Goal: Communication & Community: Ask a question

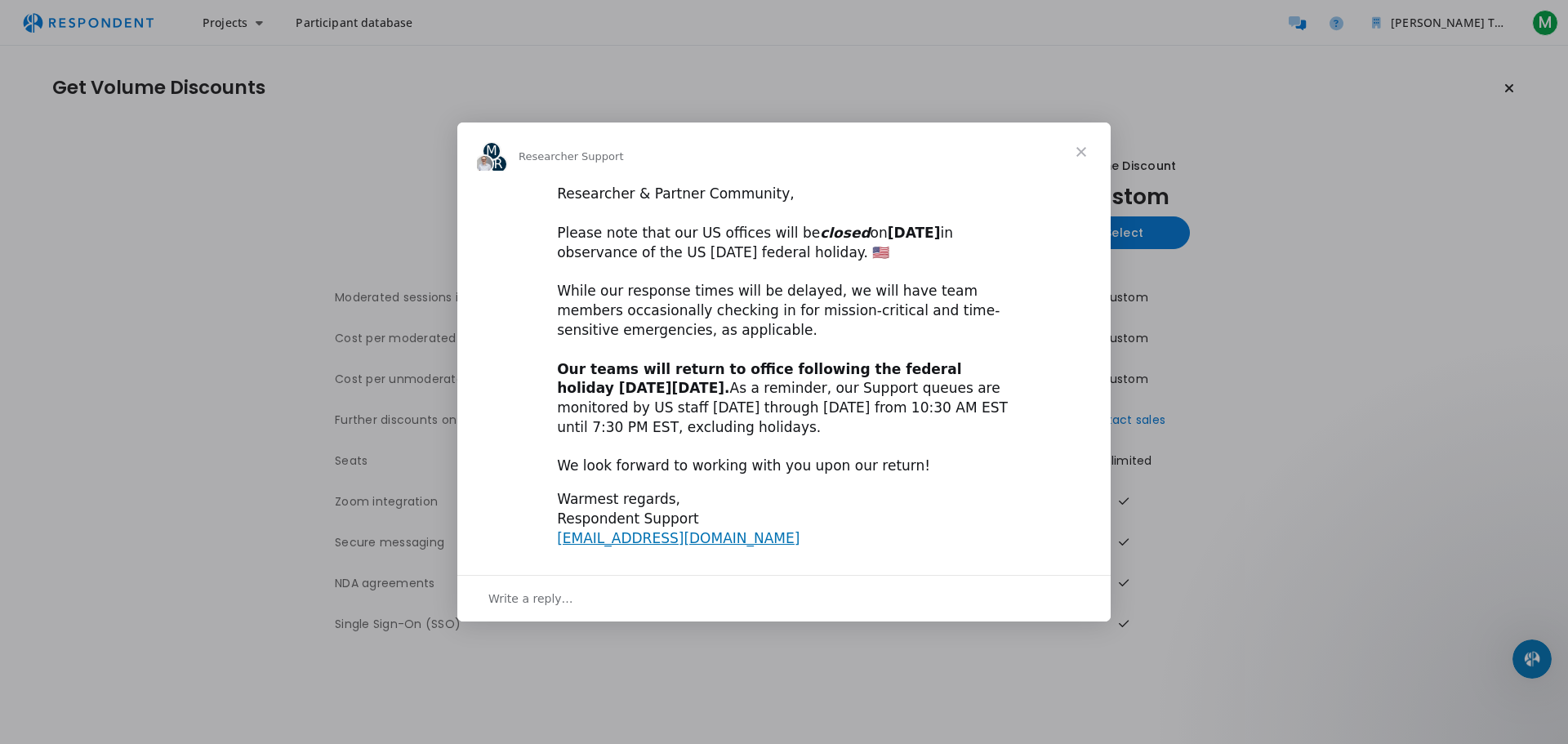
click at [1083, 146] on span "Close" at bounding box center [1081, 152] width 59 height 59
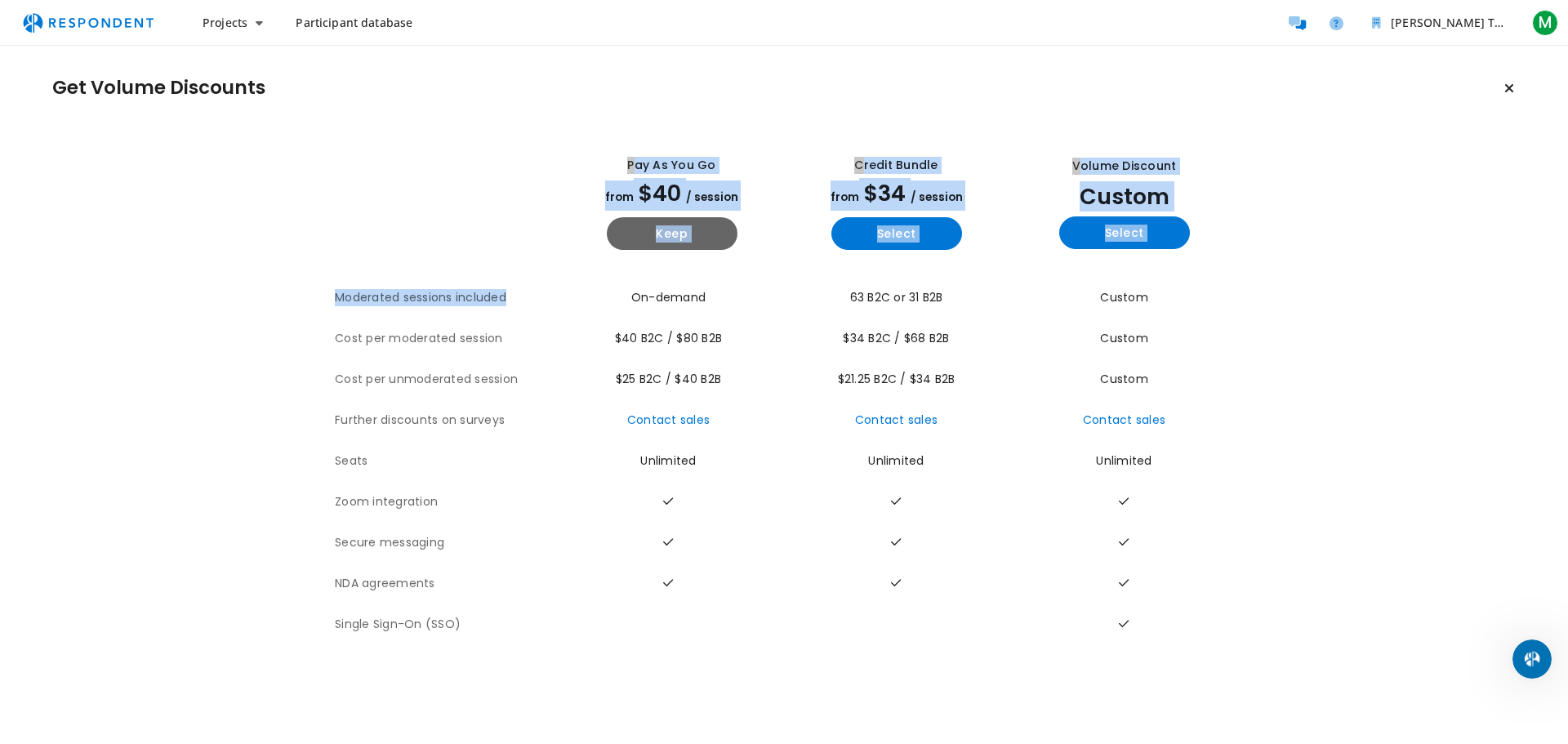
drag, startPoint x: 325, startPoint y: 301, endPoint x: 578, endPoint y: 293, distance: 253.1
click at [578, 293] on section "The table outlines the plans provided by Respondent for comparison, and include…" at bounding box center [784, 388] width 1464 height 515
click at [578, 293] on td "On-demand" at bounding box center [671, 298] width 224 height 41
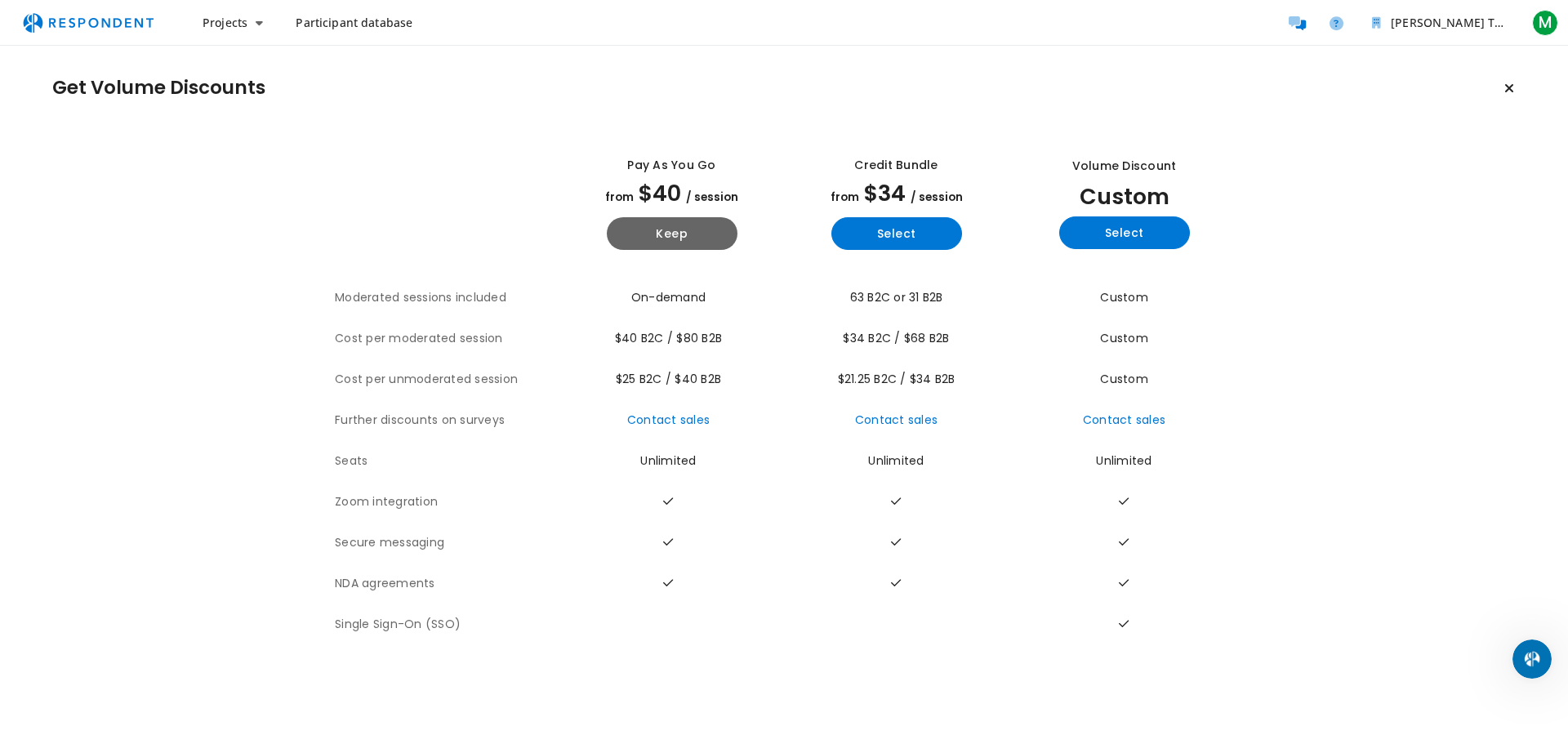
drag, startPoint x: 332, startPoint y: 338, endPoint x: 555, endPoint y: 341, distance: 223.0
click at [555, 341] on section "The table outlines the plans provided by Respondent for comparison, and include…" at bounding box center [784, 388] width 1464 height 515
click at [555, 341] on th "Cost per moderated session" at bounding box center [447, 339] width 224 height 41
click at [1502, 90] on button "Keep current plan" at bounding box center [1509, 88] width 33 height 33
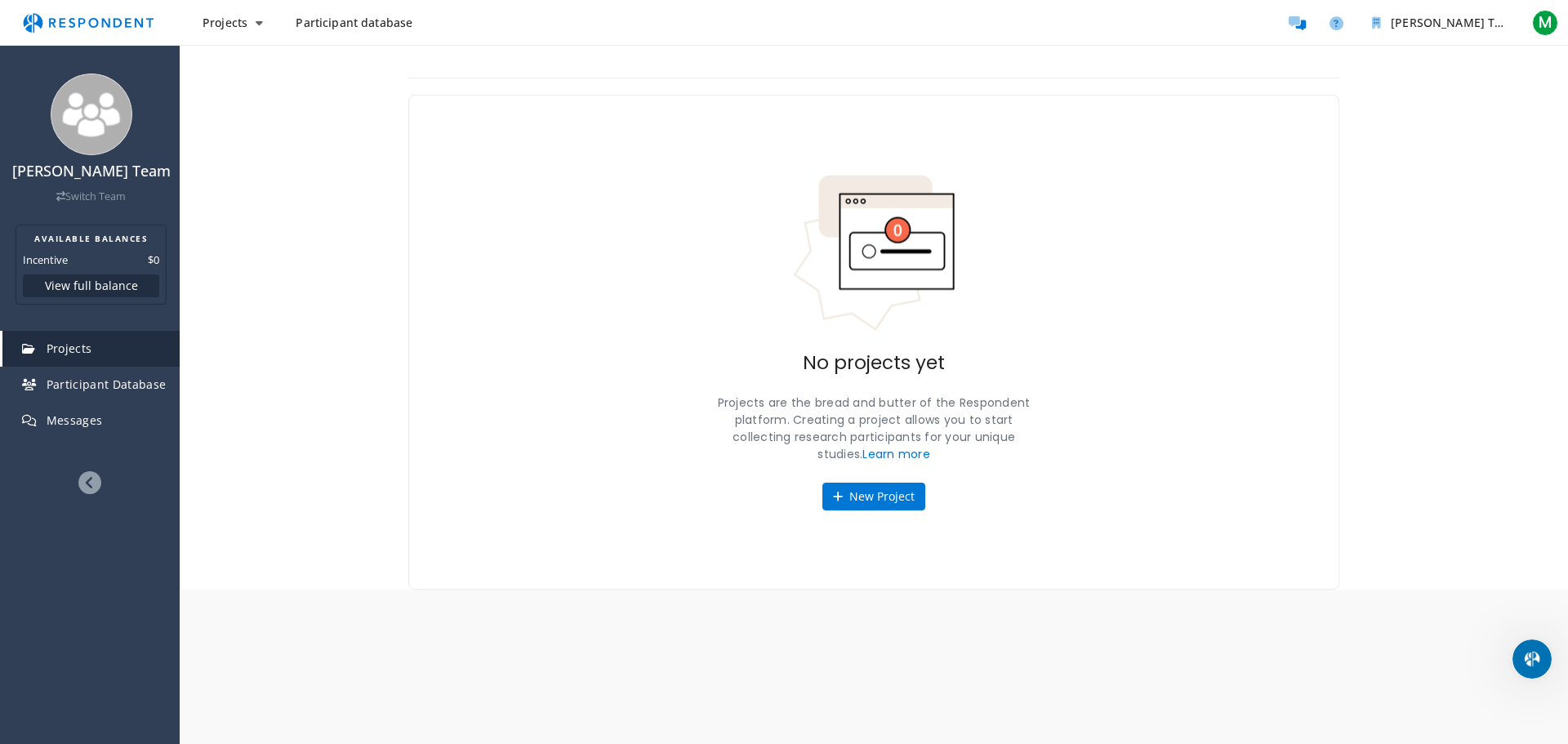
click at [324, 24] on span "Participant database" at bounding box center [354, 22] width 116 height 15
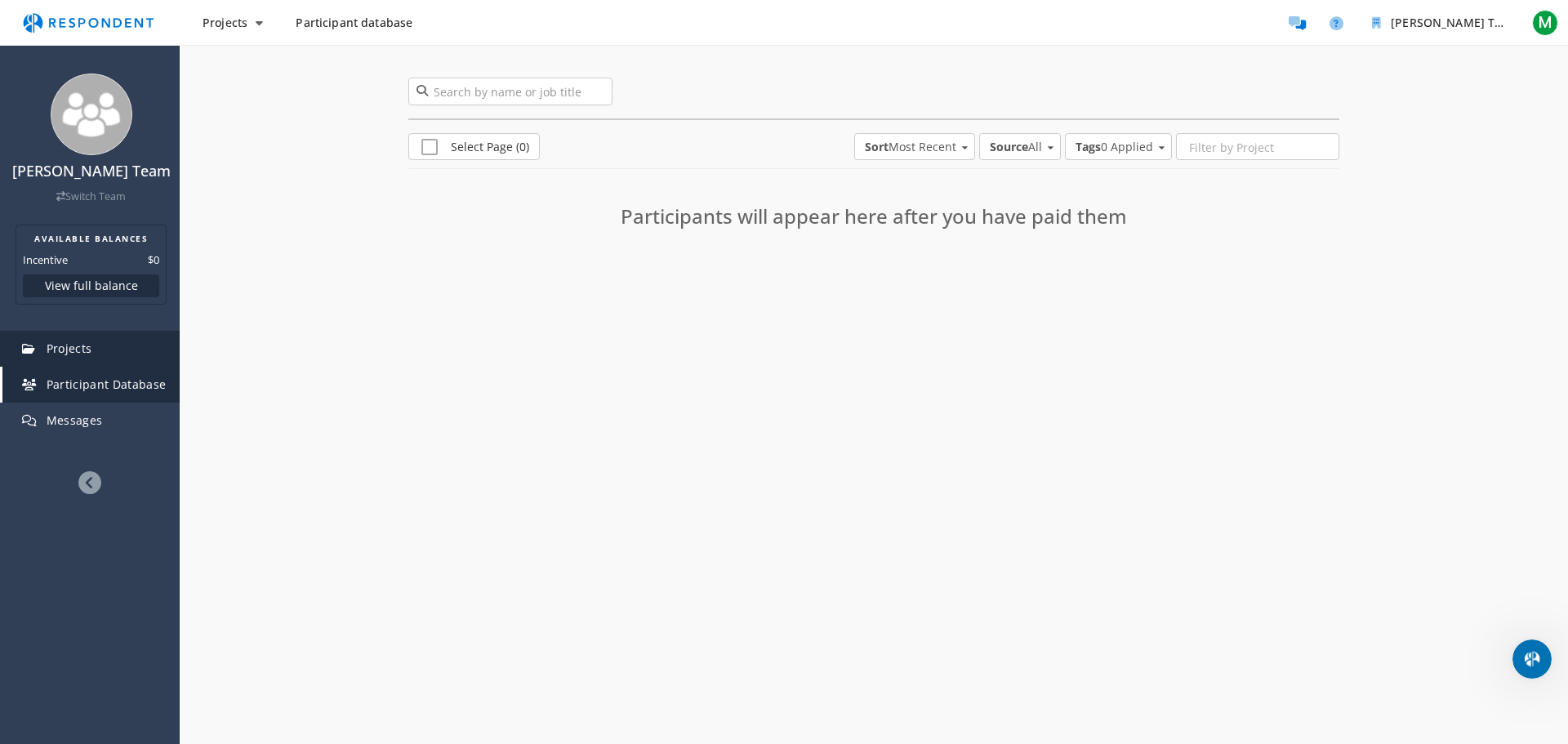
click at [130, 336] on link "Projects" at bounding box center [91, 348] width 177 height 36
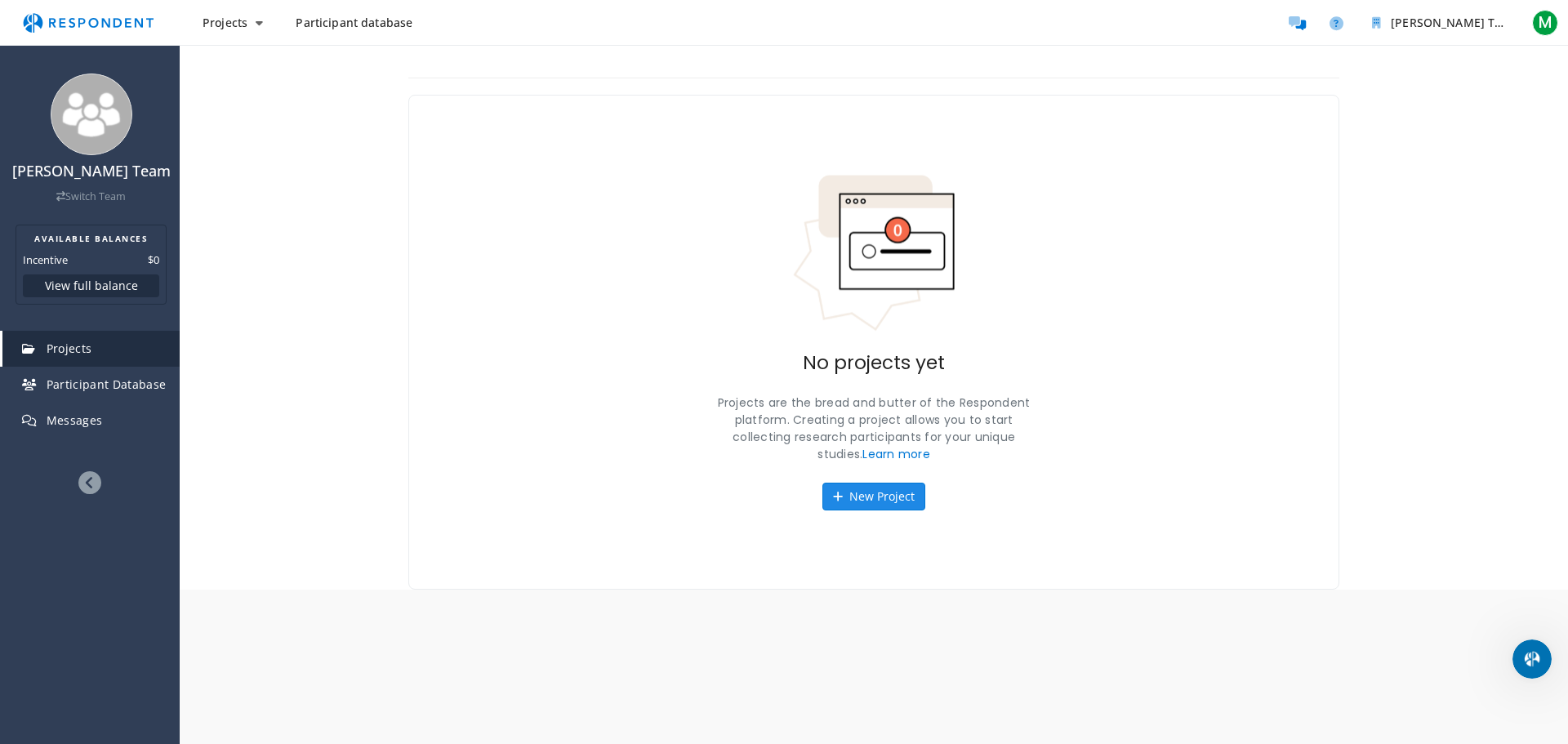
click at [844, 500] on button "New Project" at bounding box center [873, 497] width 103 height 27
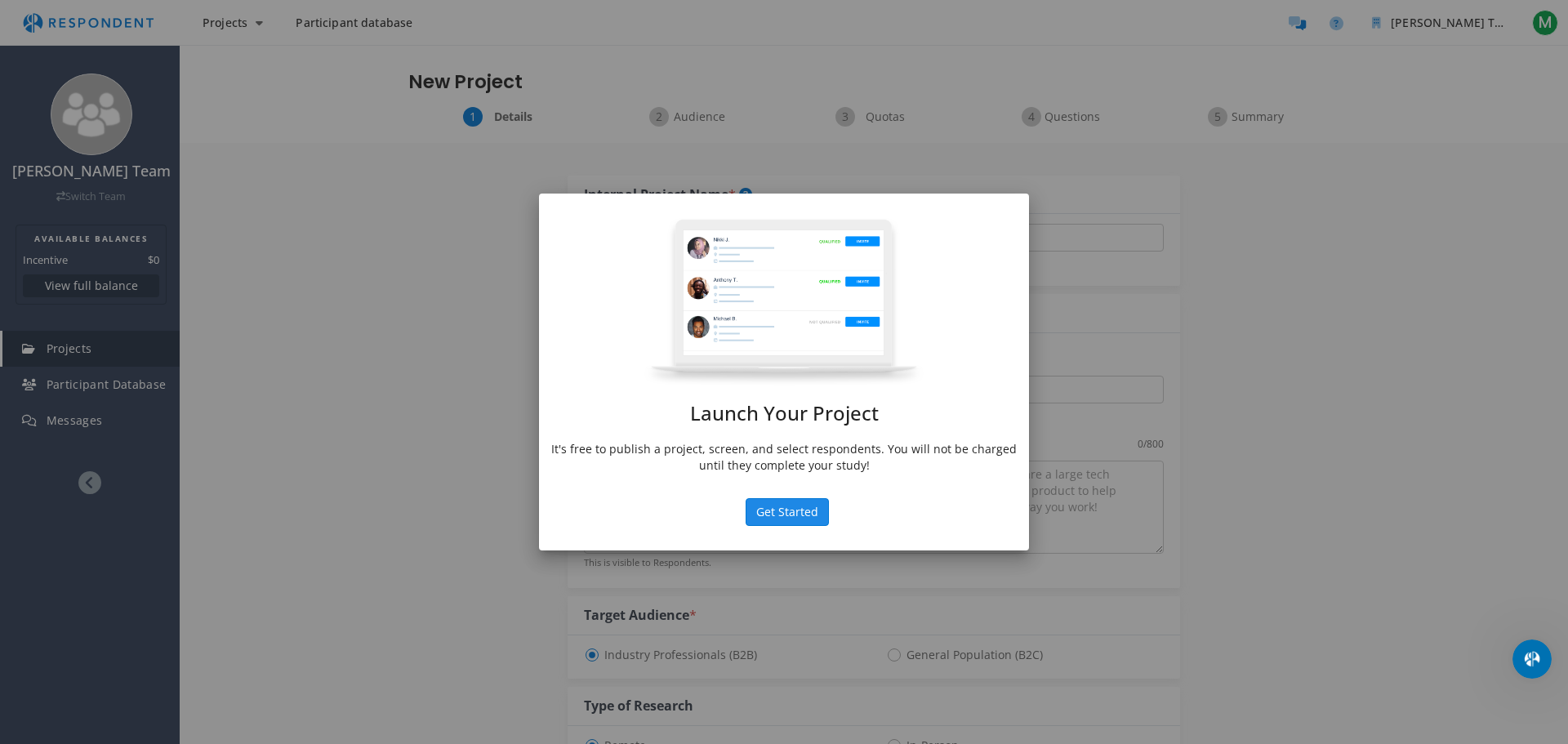
click at [784, 513] on button "Get Started" at bounding box center [787, 512] width 83 height 27
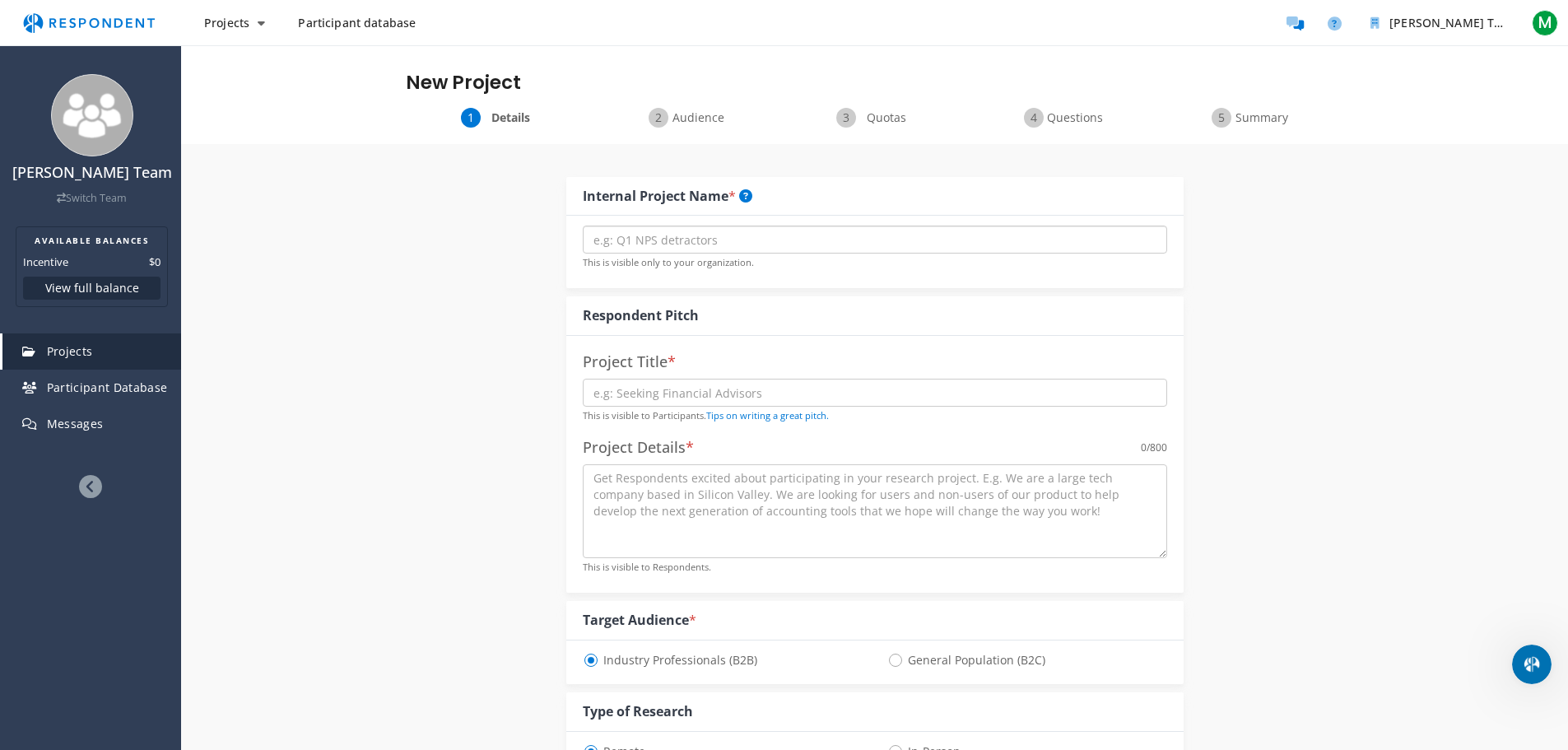
click at [686, 234] on input "text" at bounding box center [875, 239] width 585 height 28
type input "LMS 2.0"
click at [419, 504] on div "Internal Project Name * LMS 2.0 This is visible only to your organization. Resp…" at bounding box center [876, 751] width 964 height 1213
click at [703, 245] on input "LMS 2.0" at bounding box center [875, 239] width 585 height 28
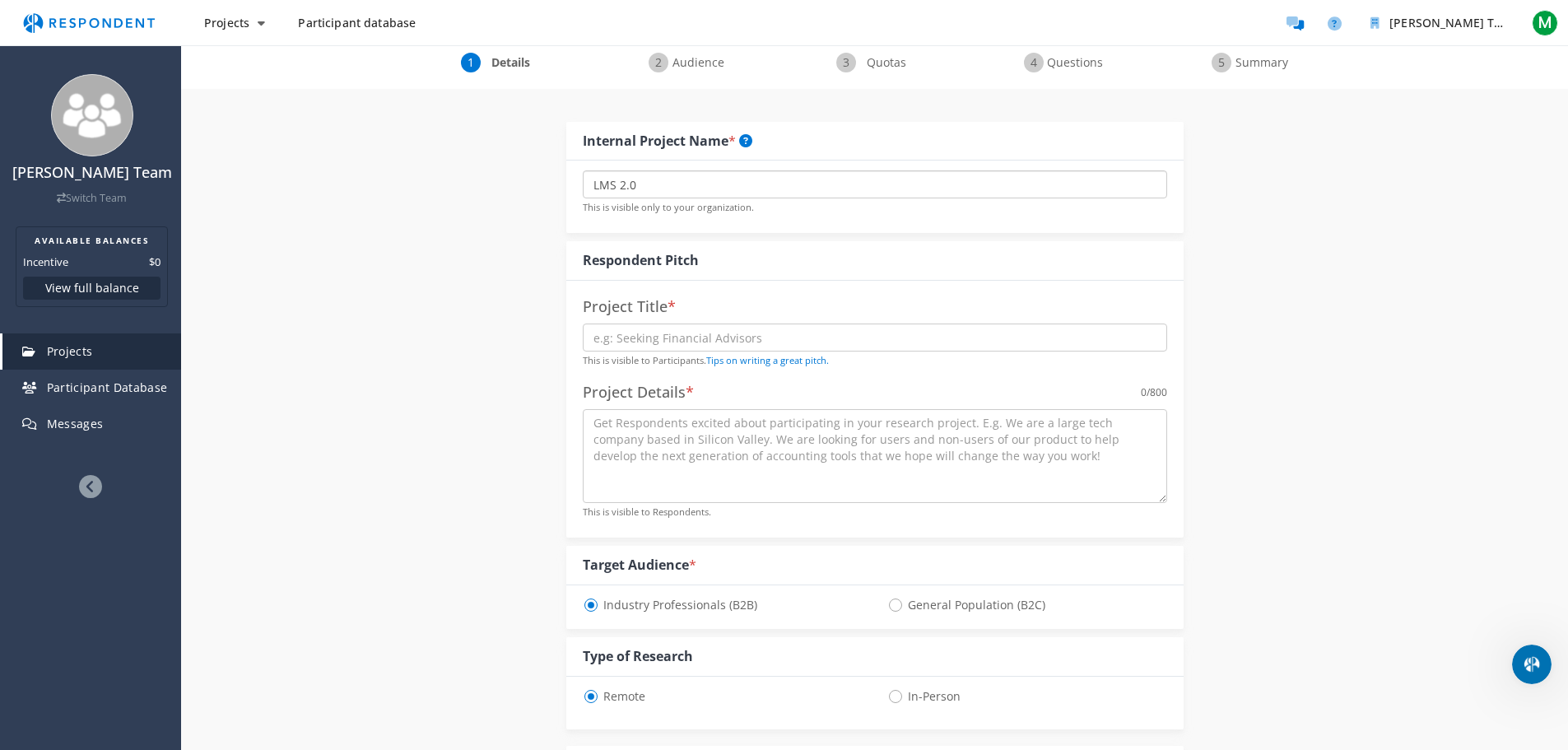
scroll to position [82, 0]
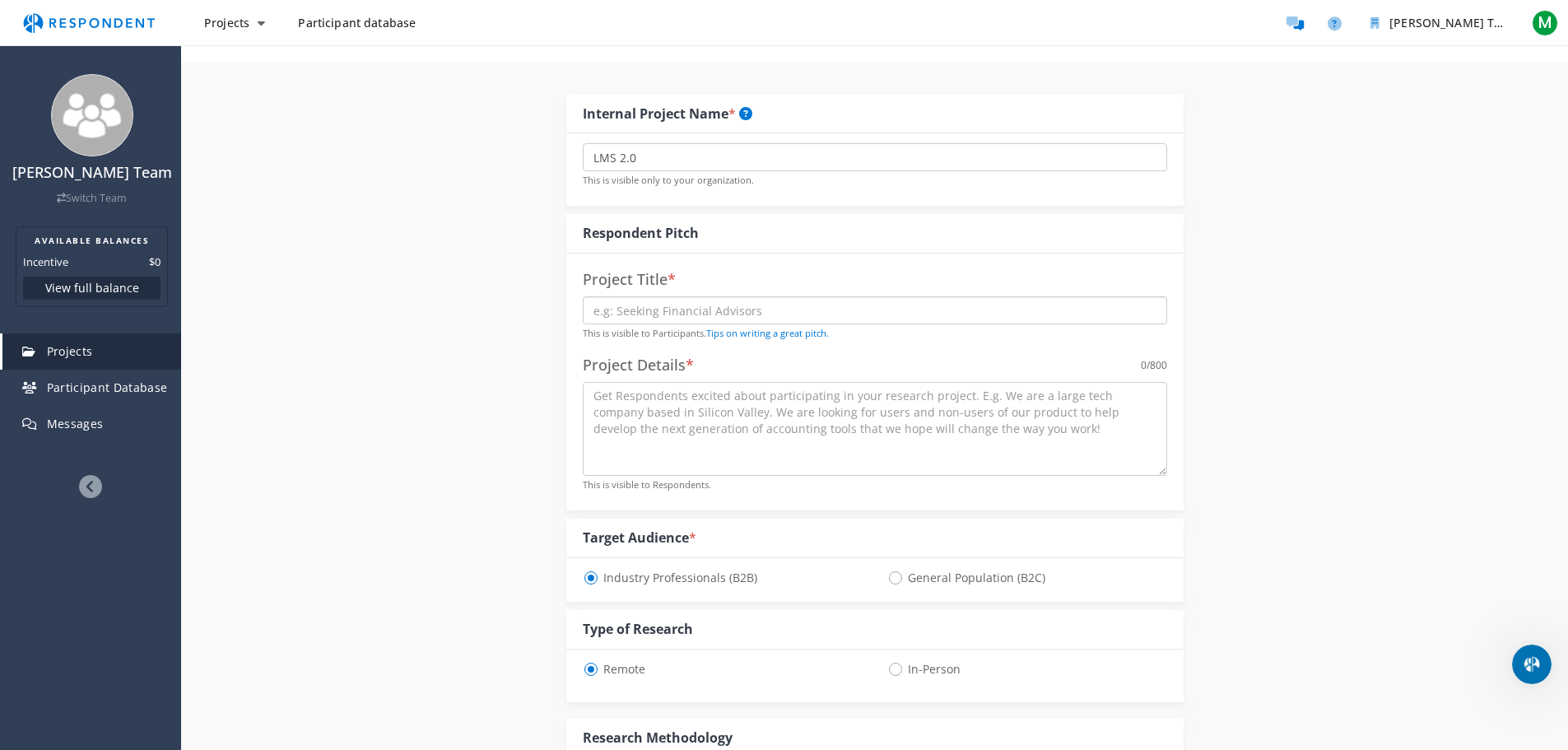
click at [634, 308] on input "text" at bounding box center [875, 310] width 585 height 28
click at [339, 313] on div "Details Audience Quotas Questions Summary Internal Project Name * LMS 2.0 This …" at bounding box center [875, 764] width 1388 height 1477
drag, startPoint x: 644, startPoint y: 312, endPoint x: 597, endPoint y: 334, distance: 51.9
click at [644, 312] on input "text" at bounding box center [875, 310] width 585 height 28
type input "T"
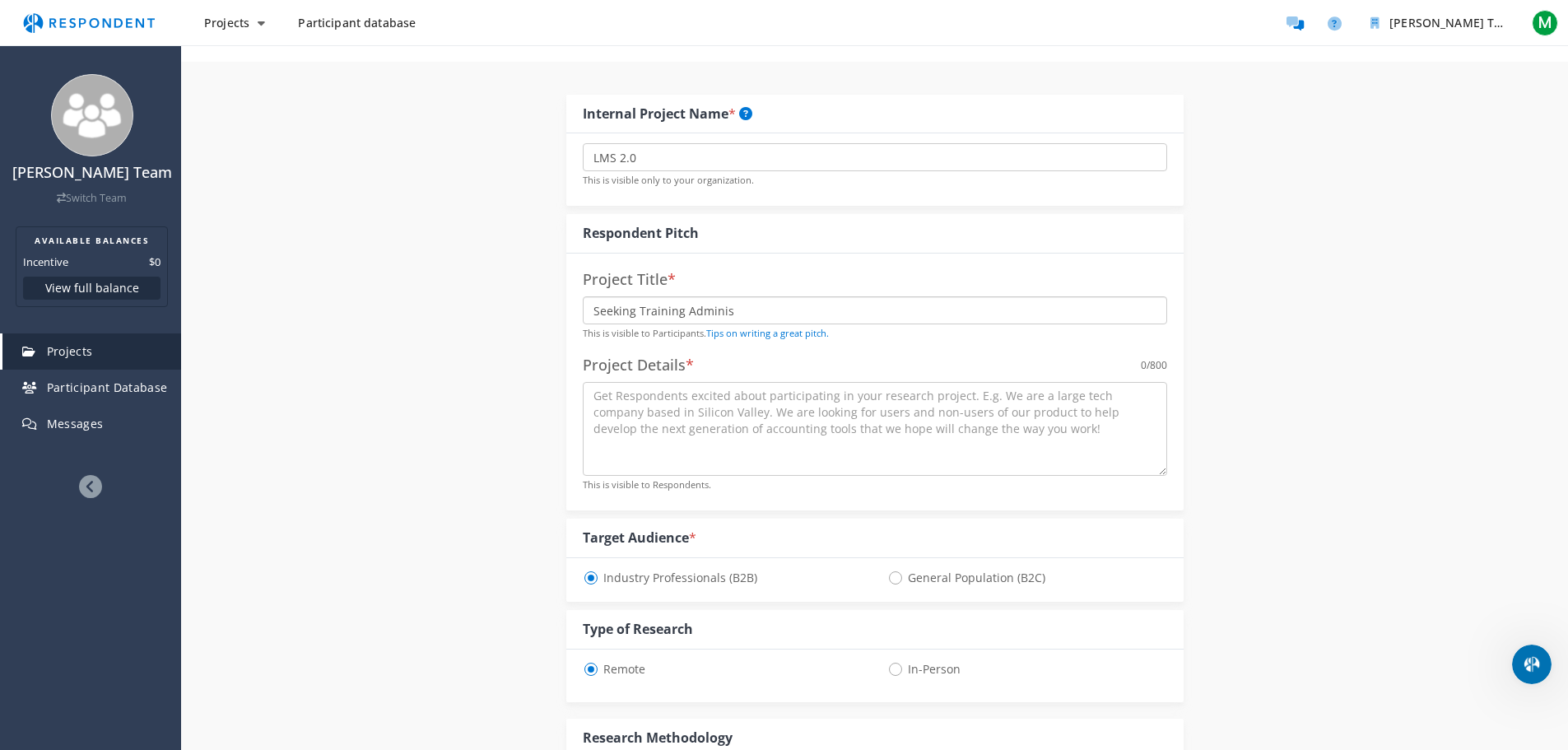
click at [726, 318] on input "Seeking Training Adminis" at bounding box center [875, 310] width 585 height 28
type input "Seeking Training Administrators"
click at [463, 398] on div "Internal Project Name * LMS 2.0 This is visible only to your organization. Resp…" at bounding box center [876, 669] width 964 height 1213
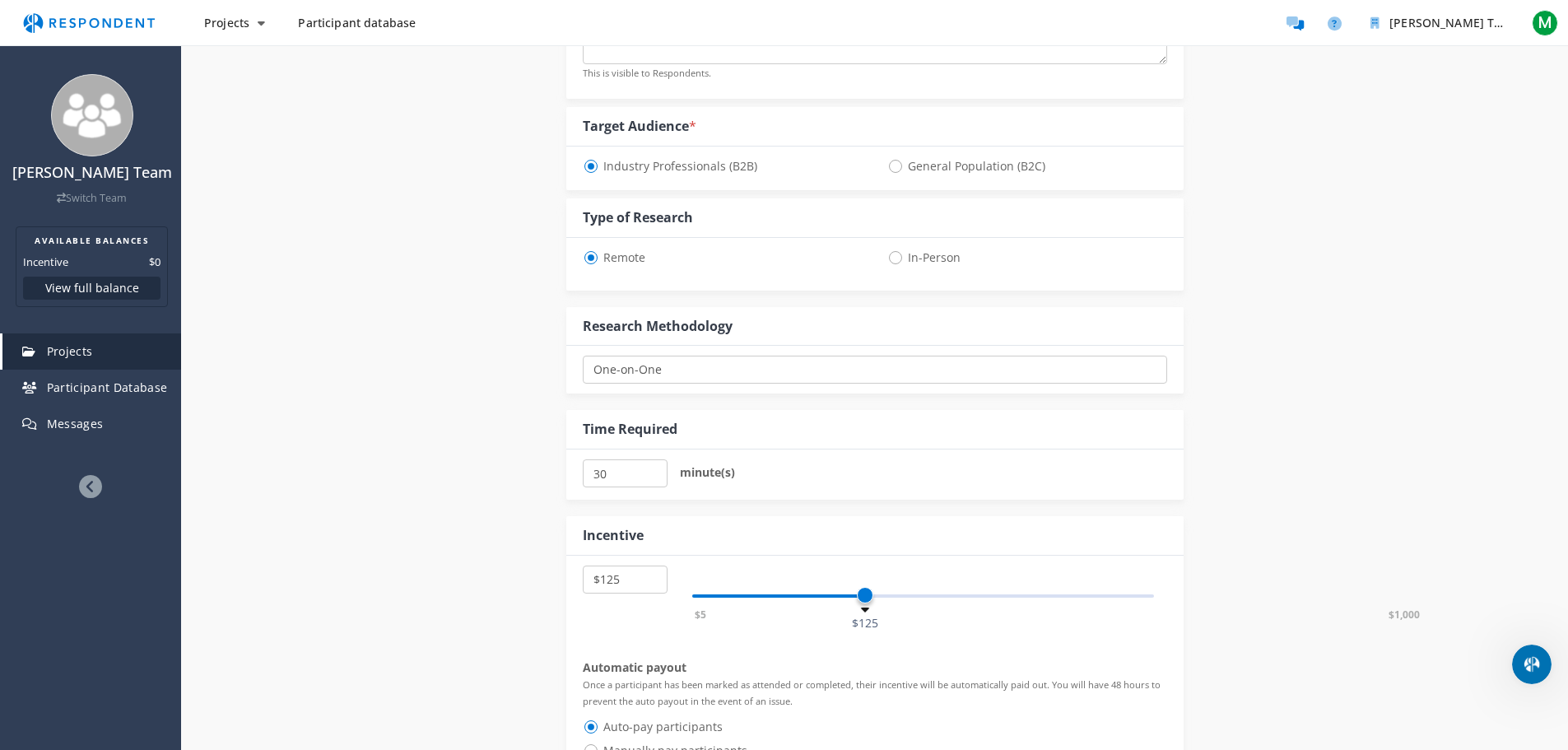
scroll to position [659, 0]
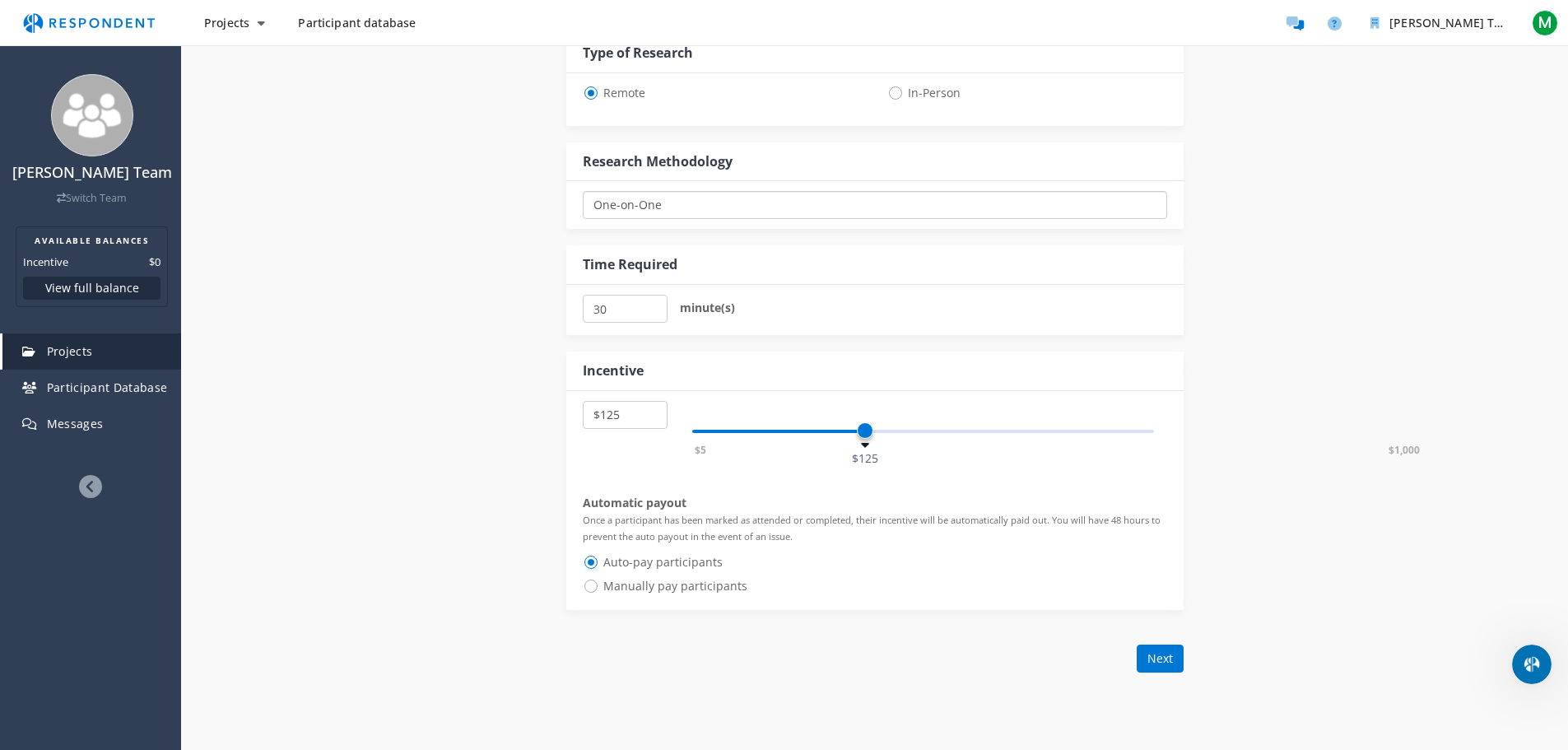
click at [809, 200] on select "One-on-One Focus Group Unmoderated Study Survey Diary Study" at bounding box center [875, 205] width 585 height 28
click at [434, 285] on div "Internal Project Name * LMS 2.0 This is visible only to your organization. Resp…" at bounding box center [876, 92] width 964 height 1213
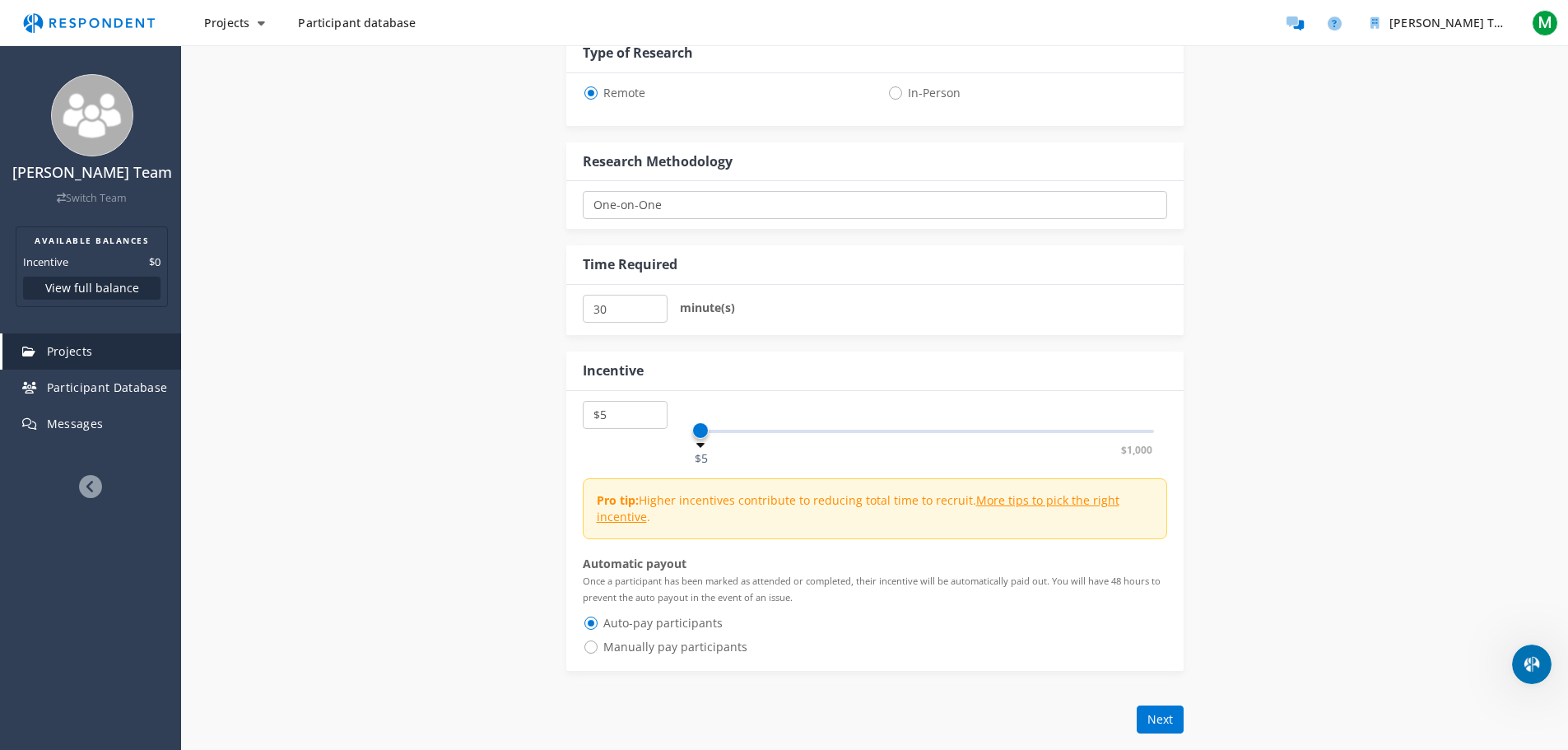
drag, startPoint x: 867, startPoint y: 428, endPoint x: 667, endPoint y: 428, distance: 200.0
click at [667, 428] on div "$5 $10 $15 $20 $25 $30 $35 $40 $45 $50 $55 $60 $65 $70 $75 $80 $85 $90 $95 $100…" at bounding box center [875, 422] width 585 height 44
click at [747, 430] on div "$5 $1,000 $60" at bounding box center [924, 432] width 463 height 3
select select "number:30"
drag, startPoint x: 747, startPoint y: 429, endPoint x: 723, endPoint y: 450, distance: 31.9
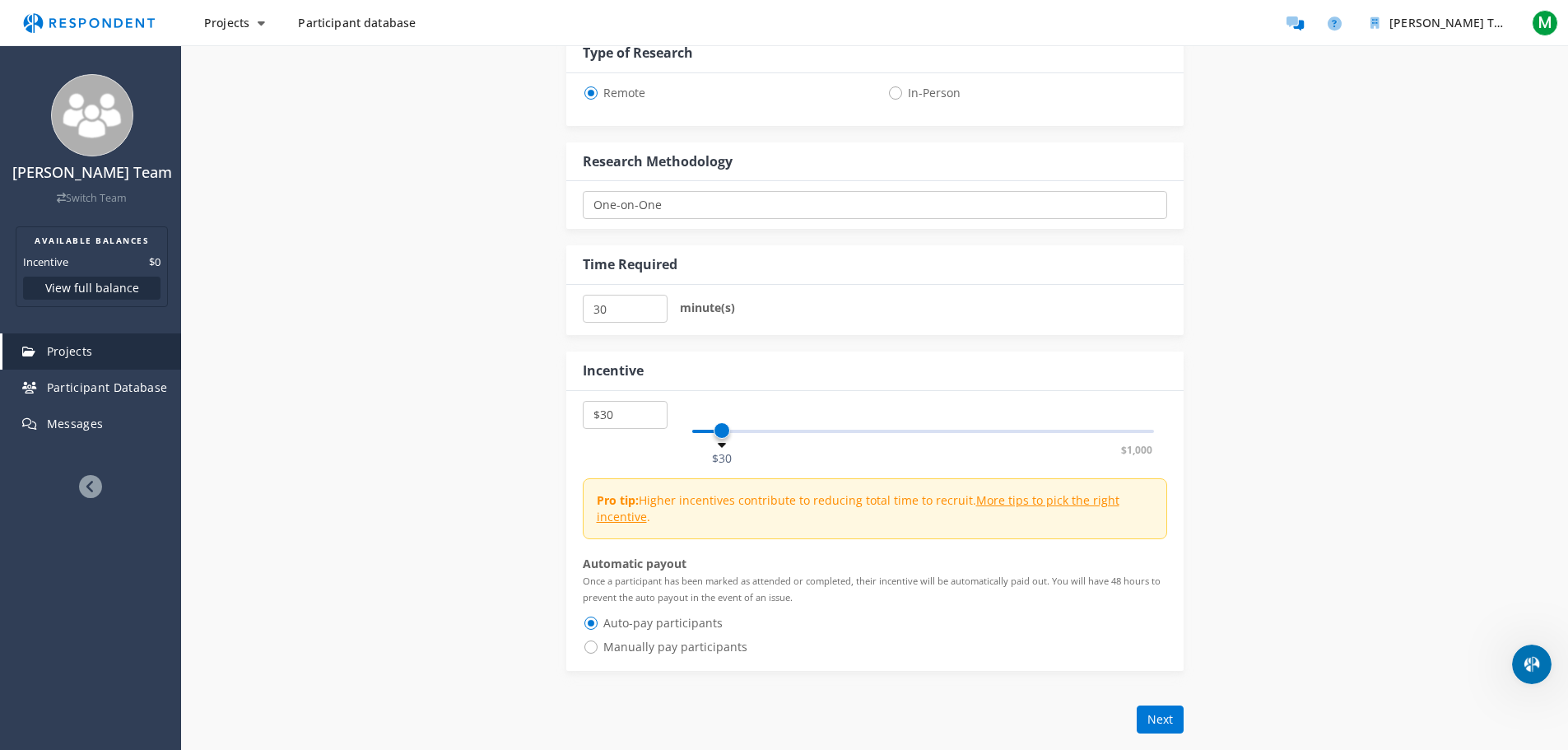
click at [723, 433] on div "$5 $1,000 $30" at bounding box center [924, 432] width 463 height 3
click at [427, 449] on div "Internal Project Name * LMS 2.0 This is visible only to your organization. Resp…" at bounding box center [876, 123] width 964 height 1275
drag, startPoint x: 612, startPoint y: 311, endPoint x: 533, endPoint y: 315, distance: 79.1
click at [583, 315] on input "25" at bounding box center [625, 308] width 85 height 28
click at [593, 299] on input "25" at bounding box center [625, 308] width 85 height 28
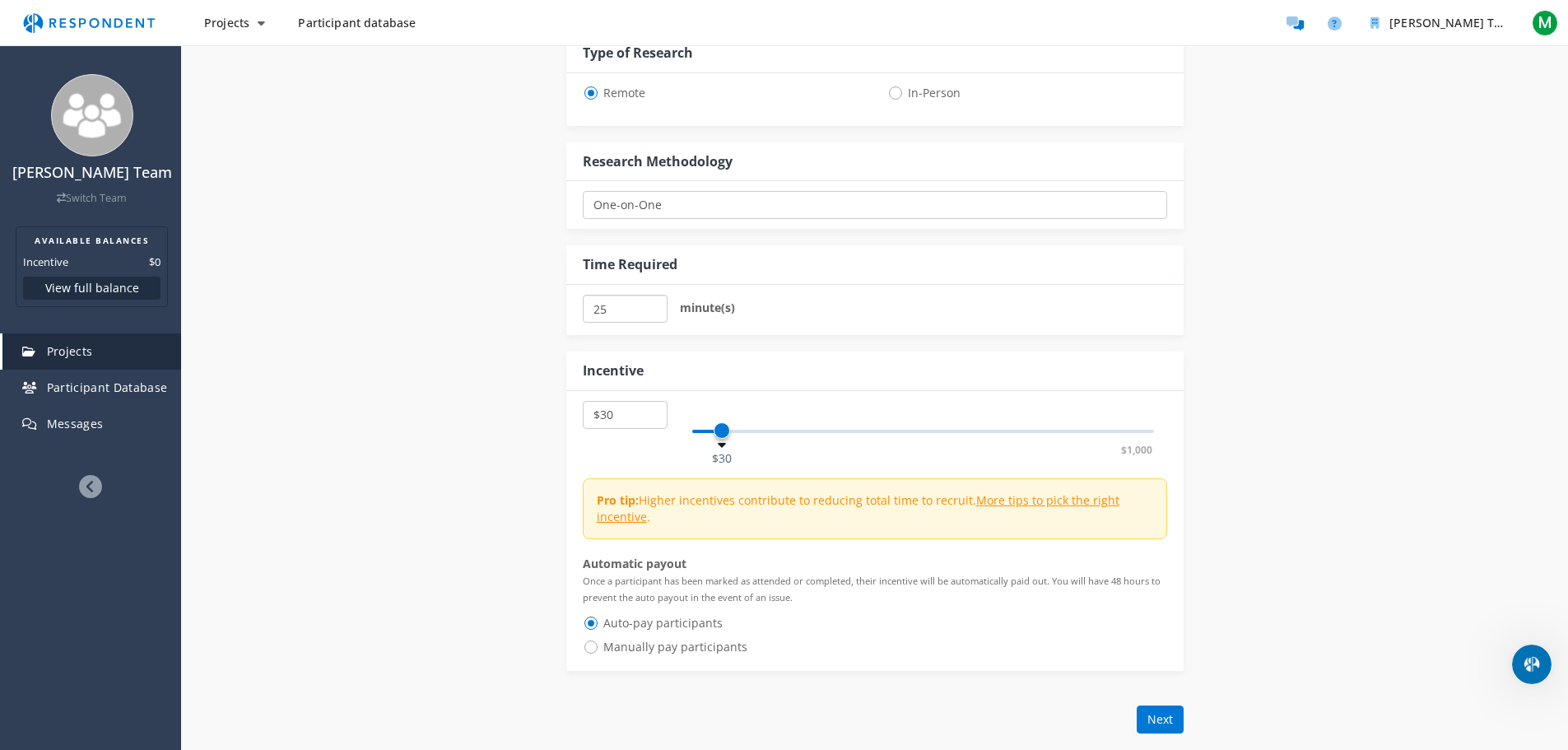
click at [593, 299] on input "25" at bounding box center [625, 308] width 85 height 28
type input "60"
click at [431, 363] on div "Internal Project Name * LMS 2.0 This is visible only to your organization. Resp…" at bounding box center [876, 123] width 964 height 1275
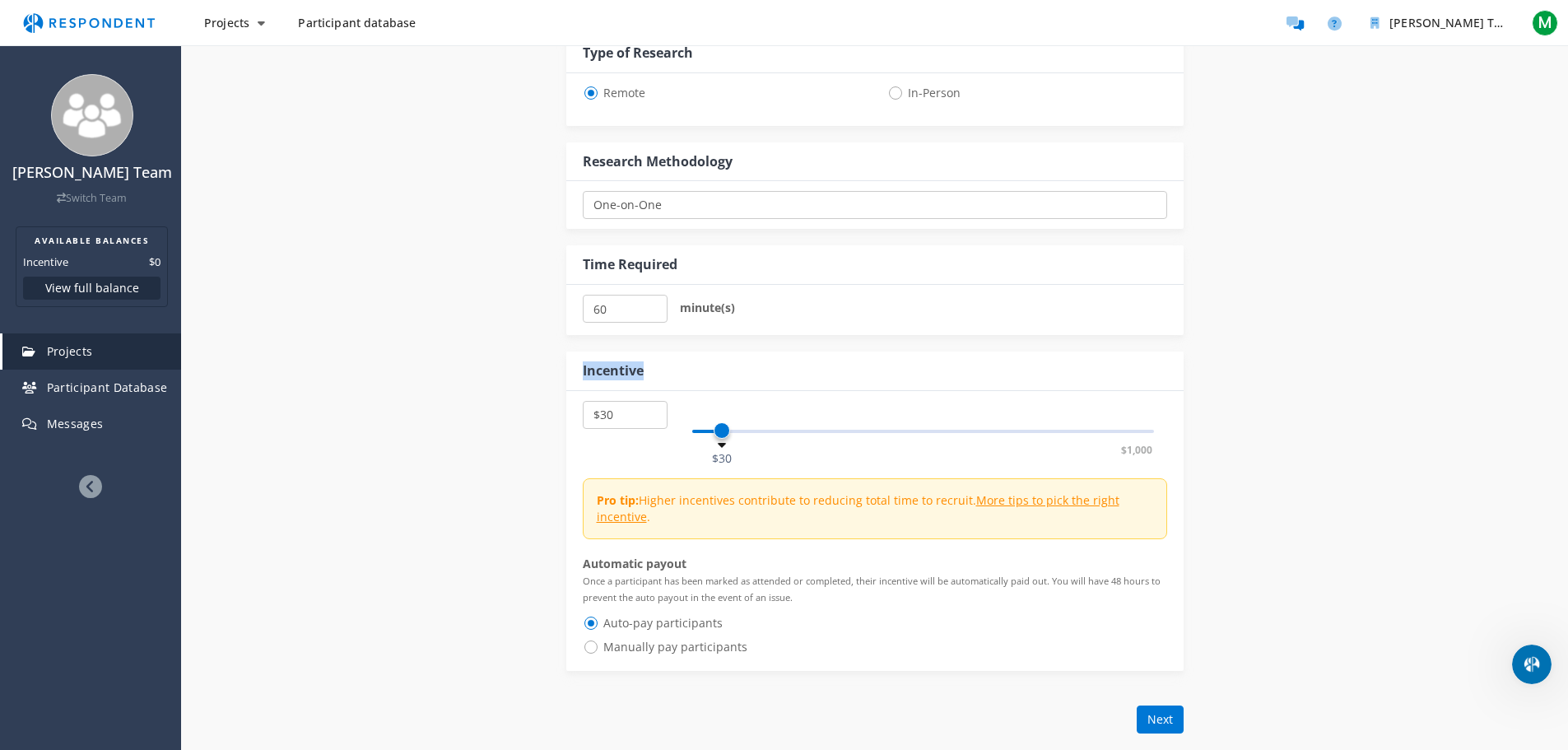
click at [431, 363] on div "Internal Project Name * LMS 2.0 This is visible only to your organization. Resp…" at bounding box center [876, 123] width 964 height 1275
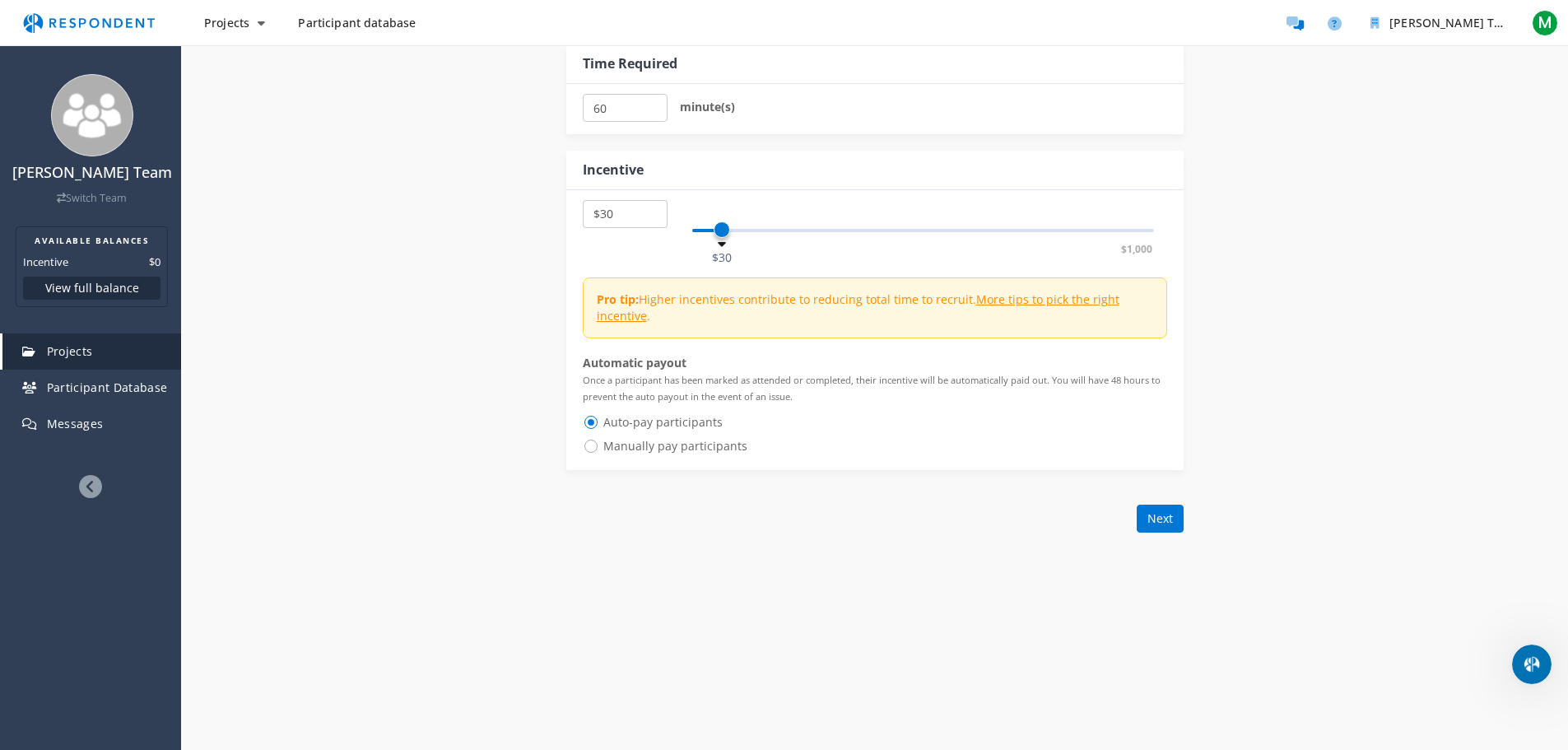
scroll to position [894, 0]
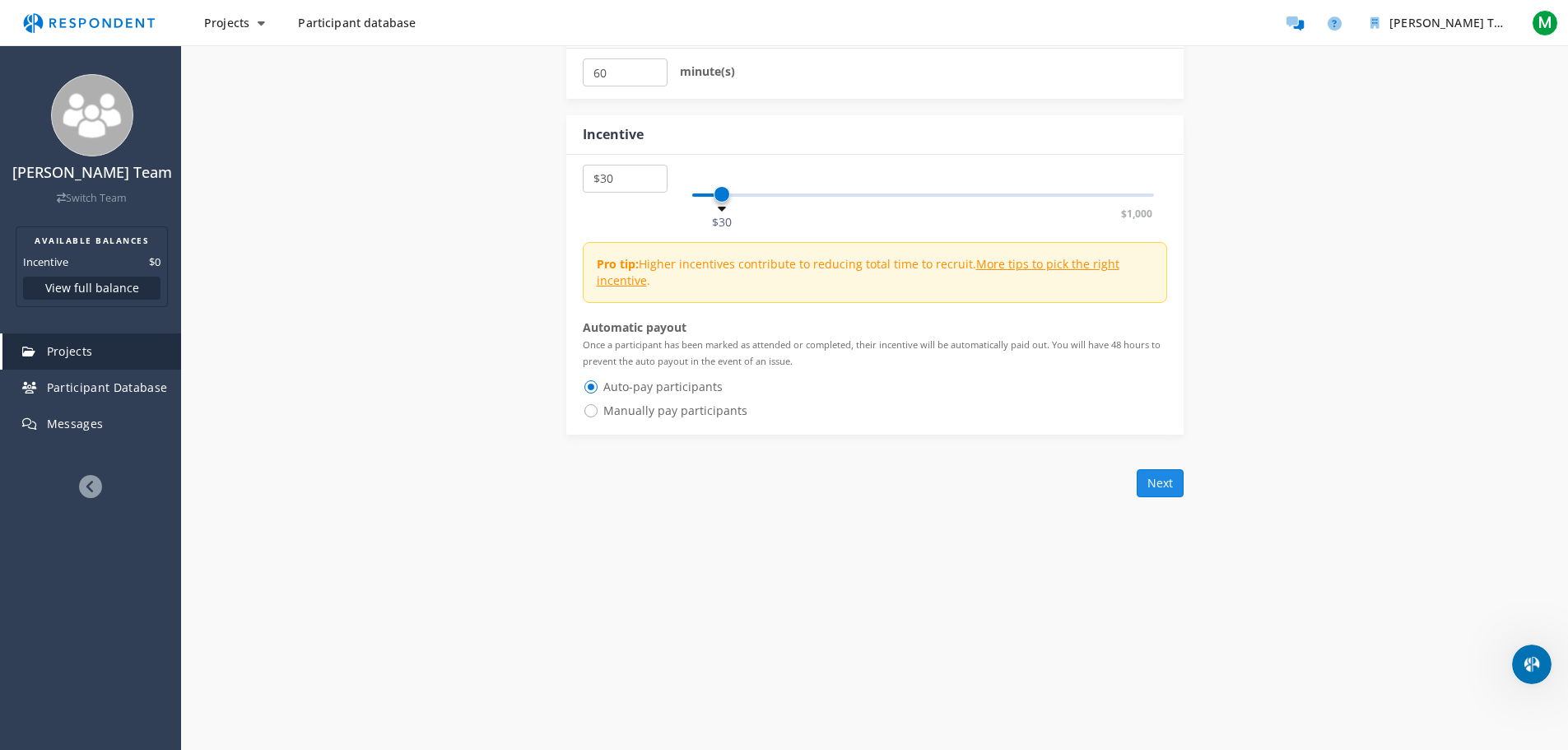
click at [1172, 475] on button "Next" at bounding box center [1160, 482] width 47 height 28
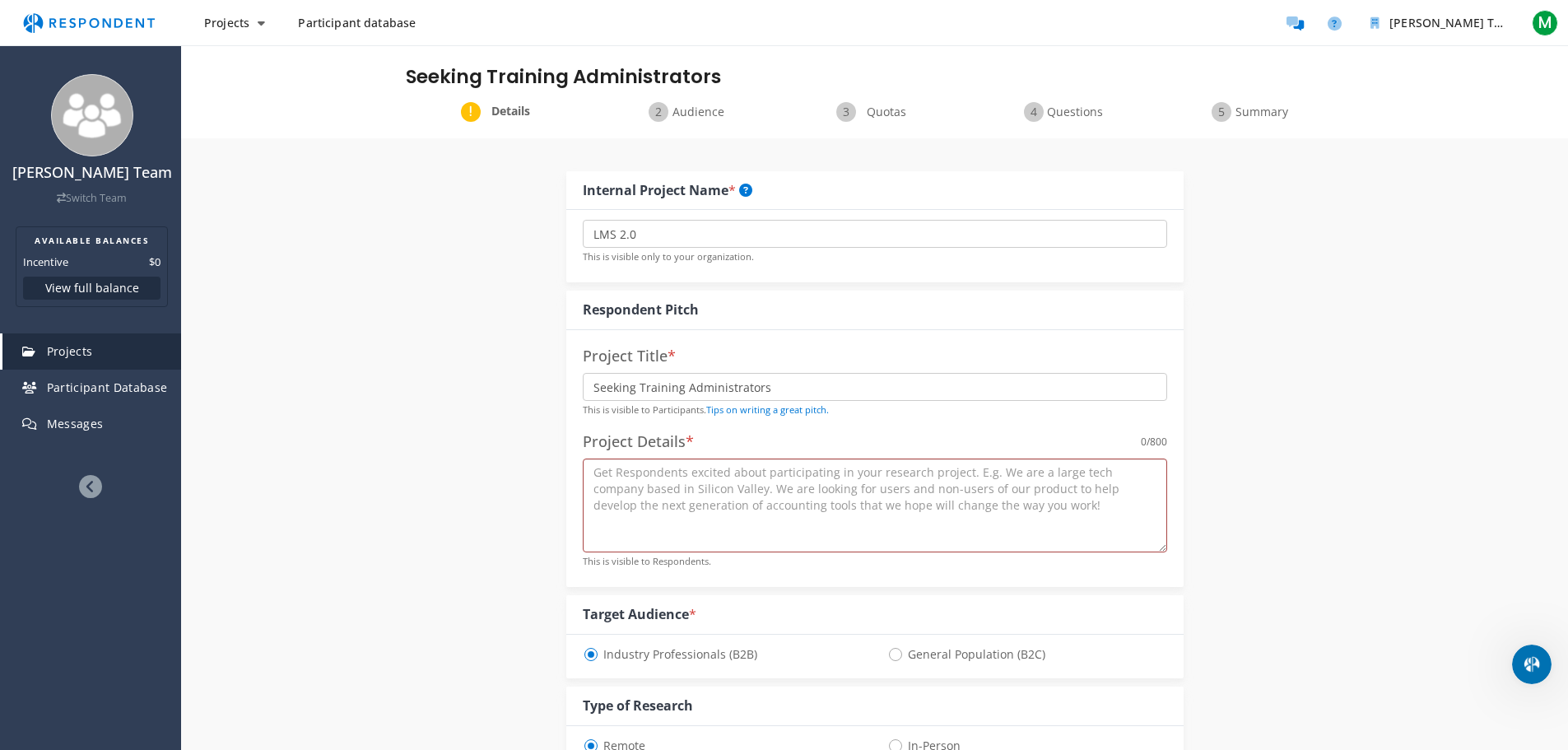
scroll to position [0, 0]
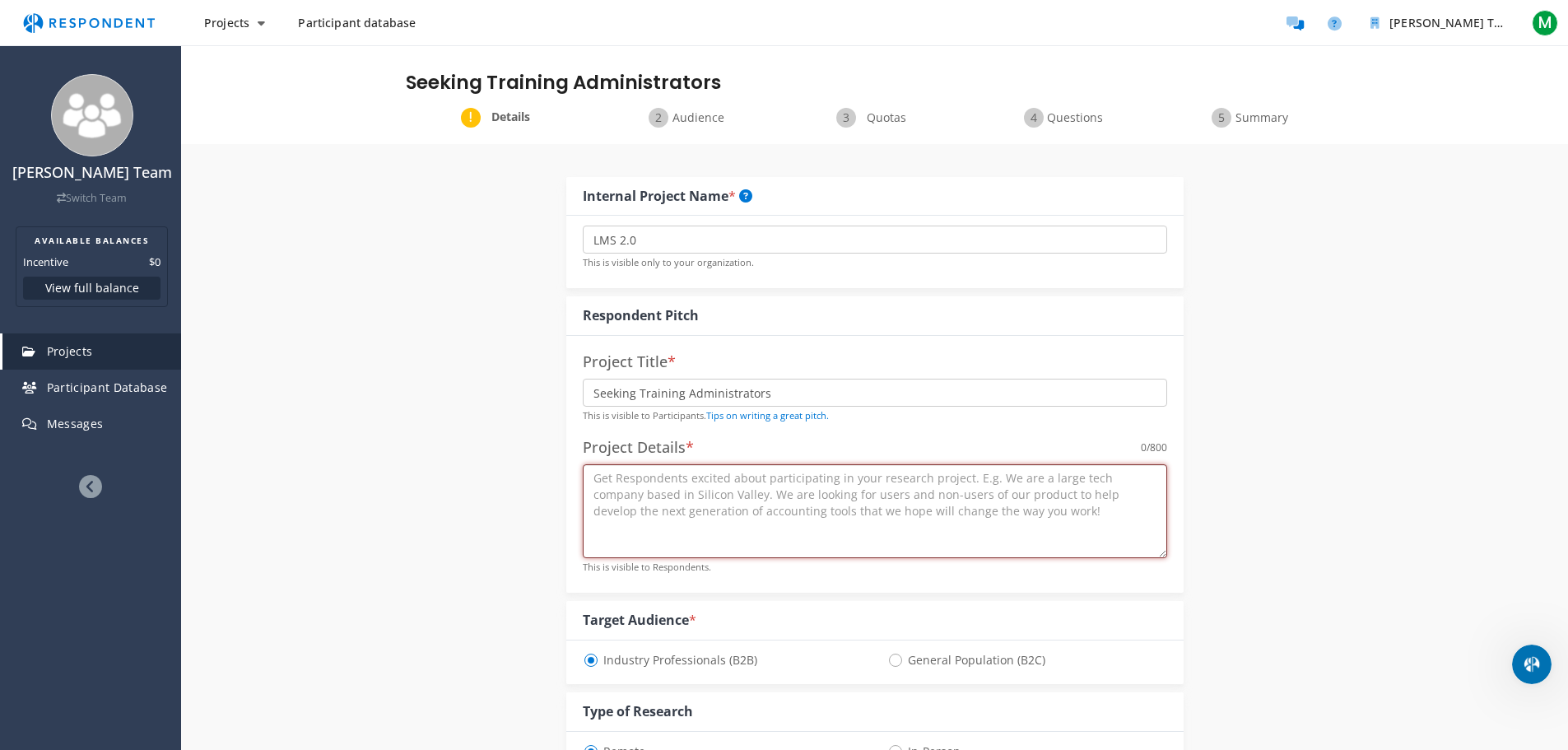
click at [645, 496] on textarea at bounding box center [875, 511] width 585 height 94
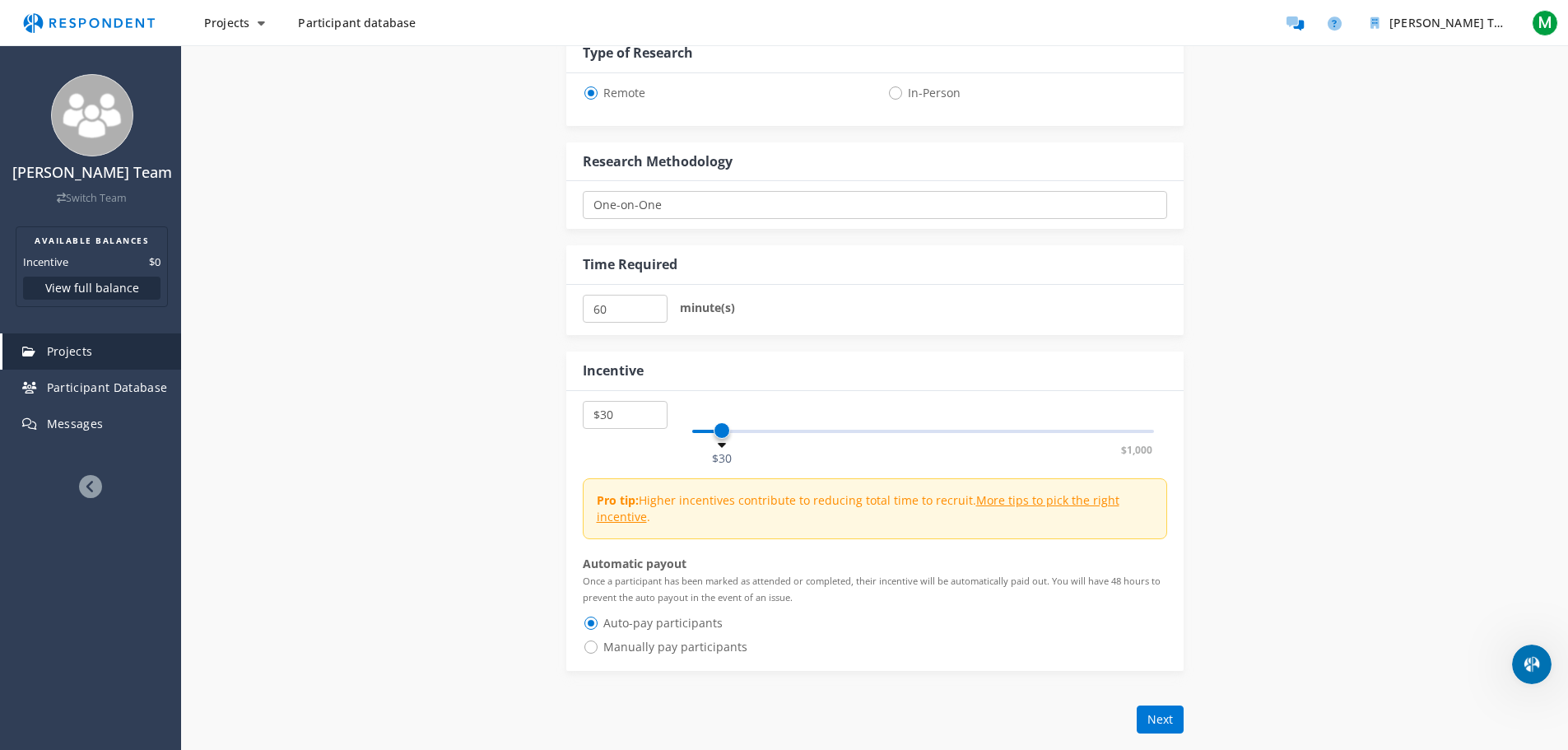
scroll to position [894, 0]
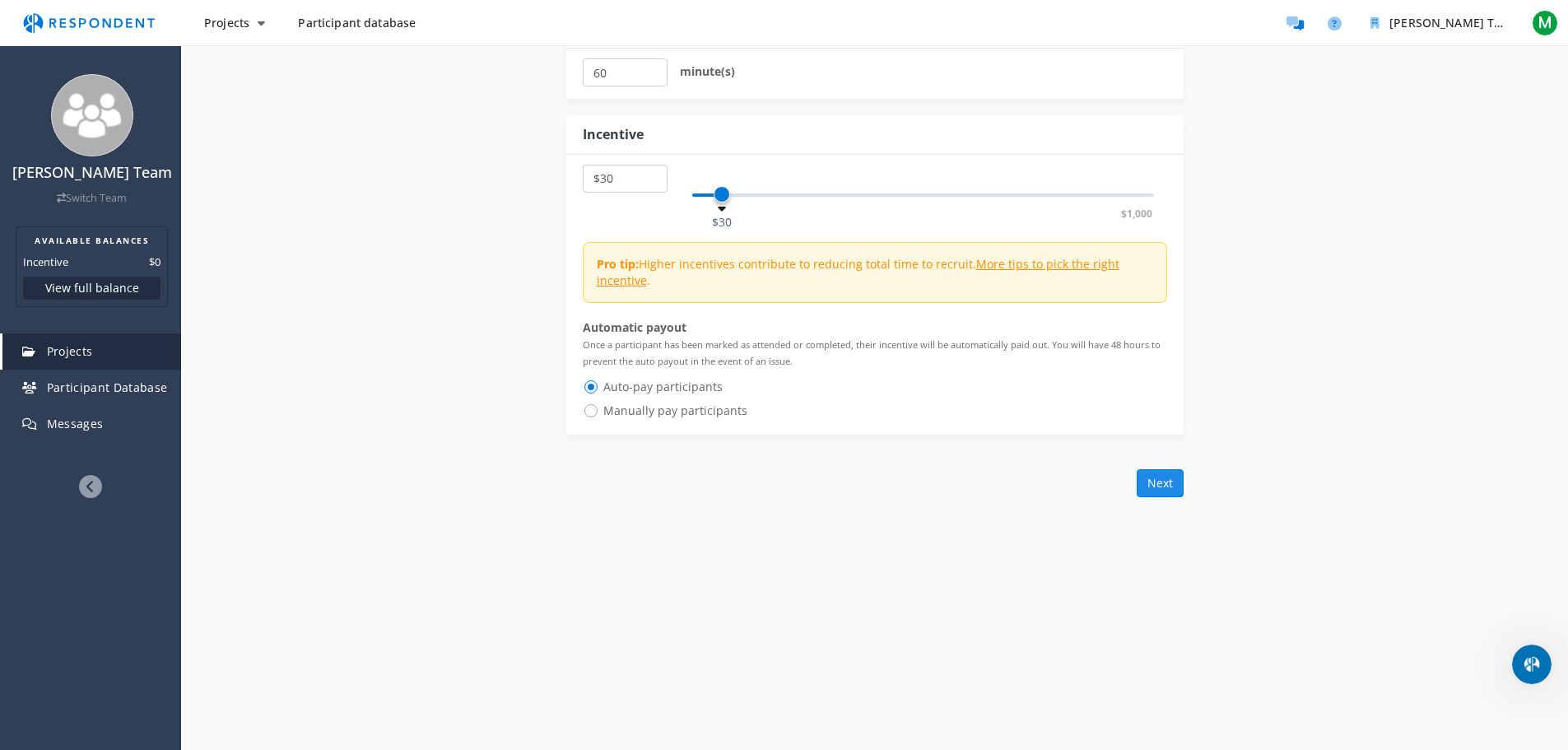
type textarea "."
click at [1168, 485] on button "Next" at bounding box center [1160, 482] width 47 height 28
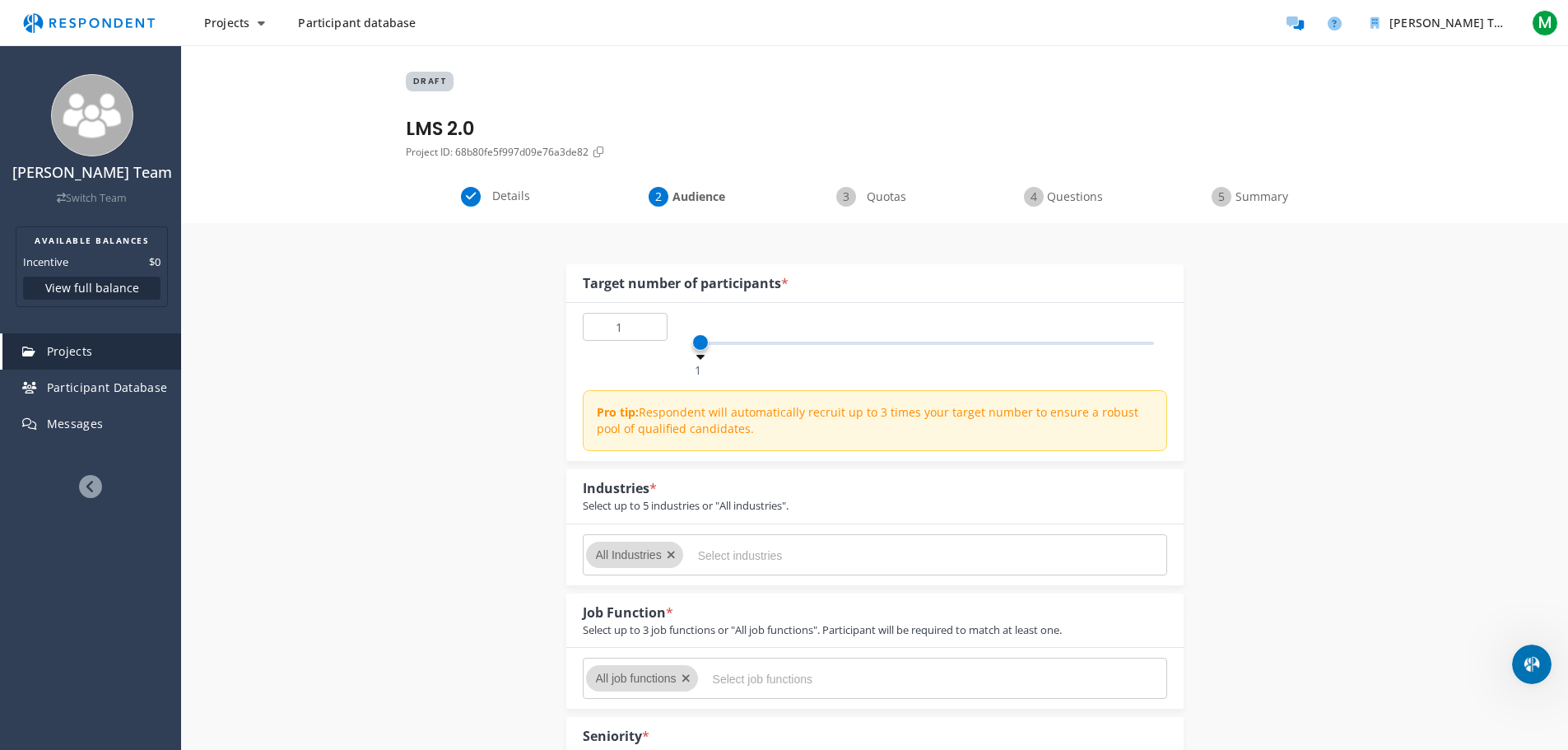
drag, startPoint x: 844, startPoint y: 369, endPoint x: 875, endPoint y: 193, distance: 178.7
click at [236, 4] on div "Projects Create project Projects dashboard Participant database [PERSON_NAME] T…" at bounding box center [784, 22] width 1568 height 46
click at [103, 16] on img "Main navigation" at bounding box center [88, 23] width 151 height 31
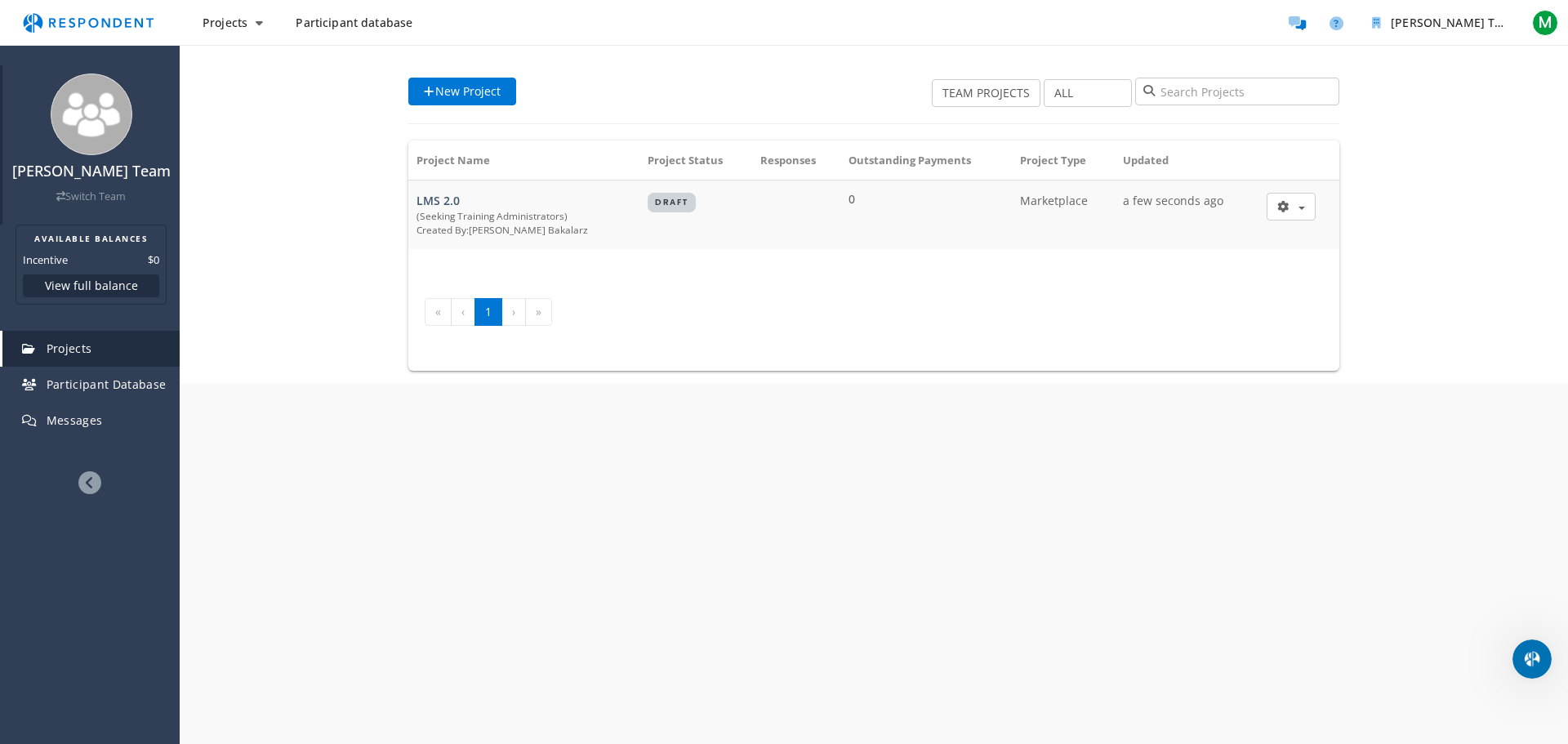
click at [102, 139] on img at bounding box center [91, 114] width 81 height 81
click at [79, 378] on span "Participant Database" at bounding box center [106, 384] width 120 height 15
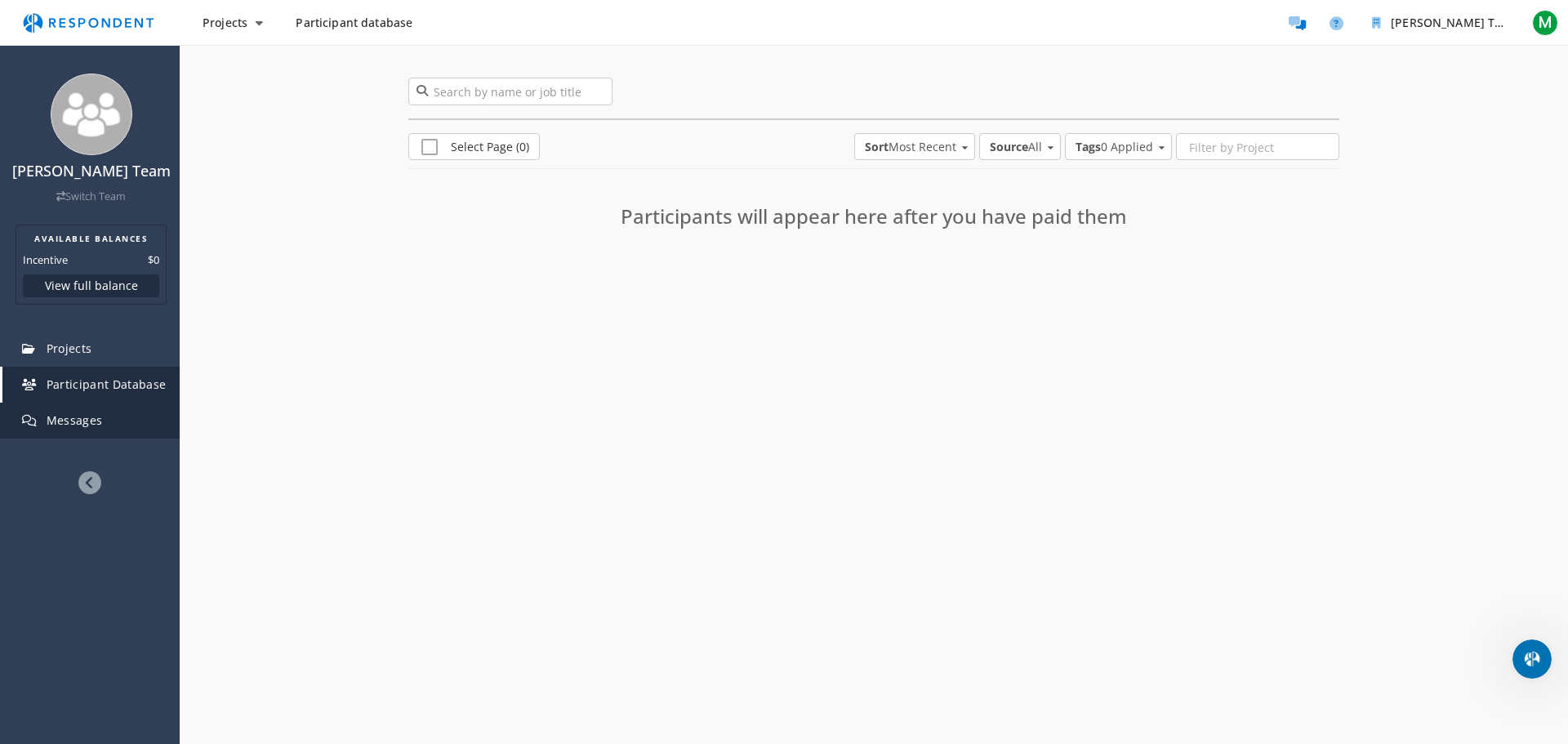
click at [66, 424] on span "Messages" at bounding box center [75, 420] width 57 height 15
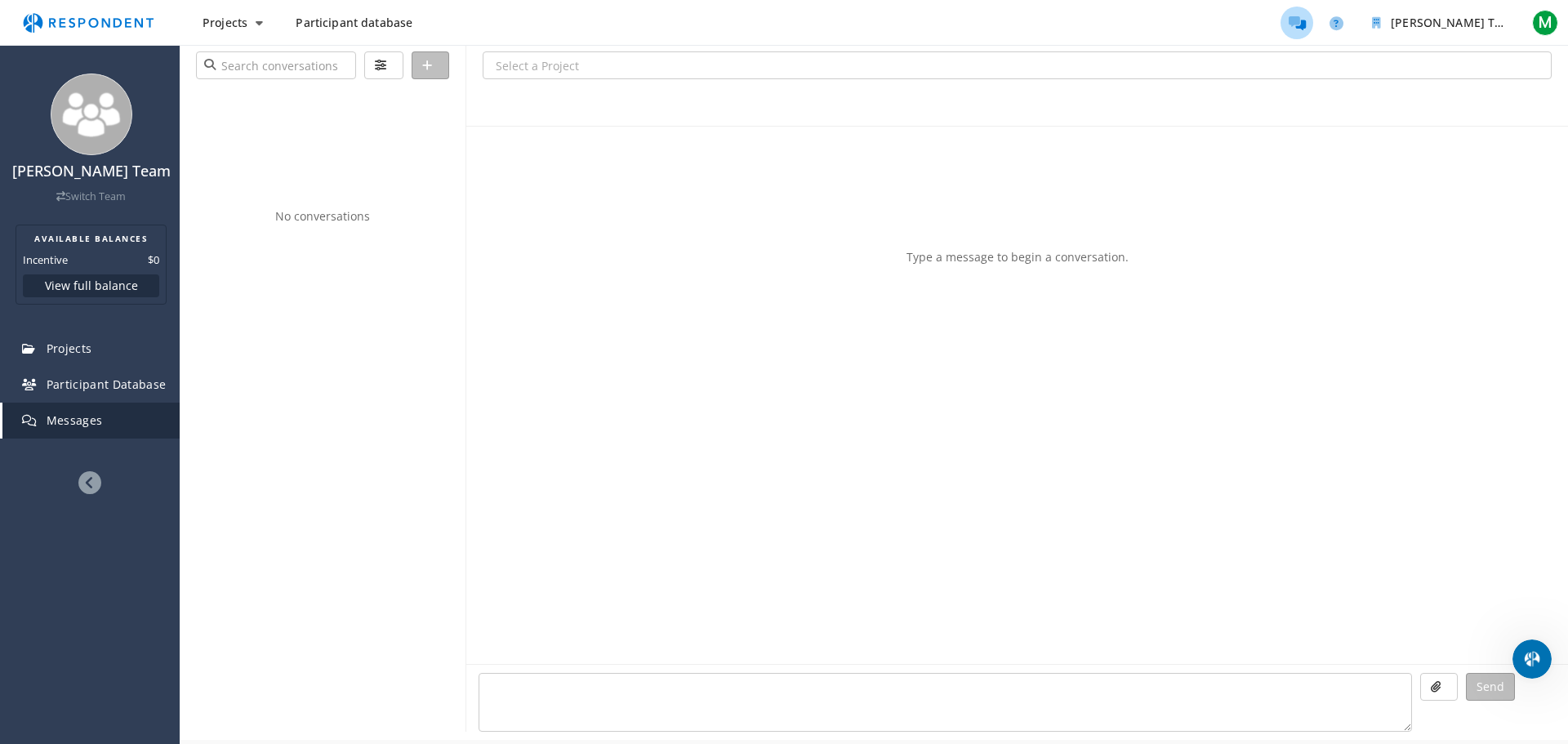
click at [97, 483] on icon at bounding box center [90, 482] width 23 height 23
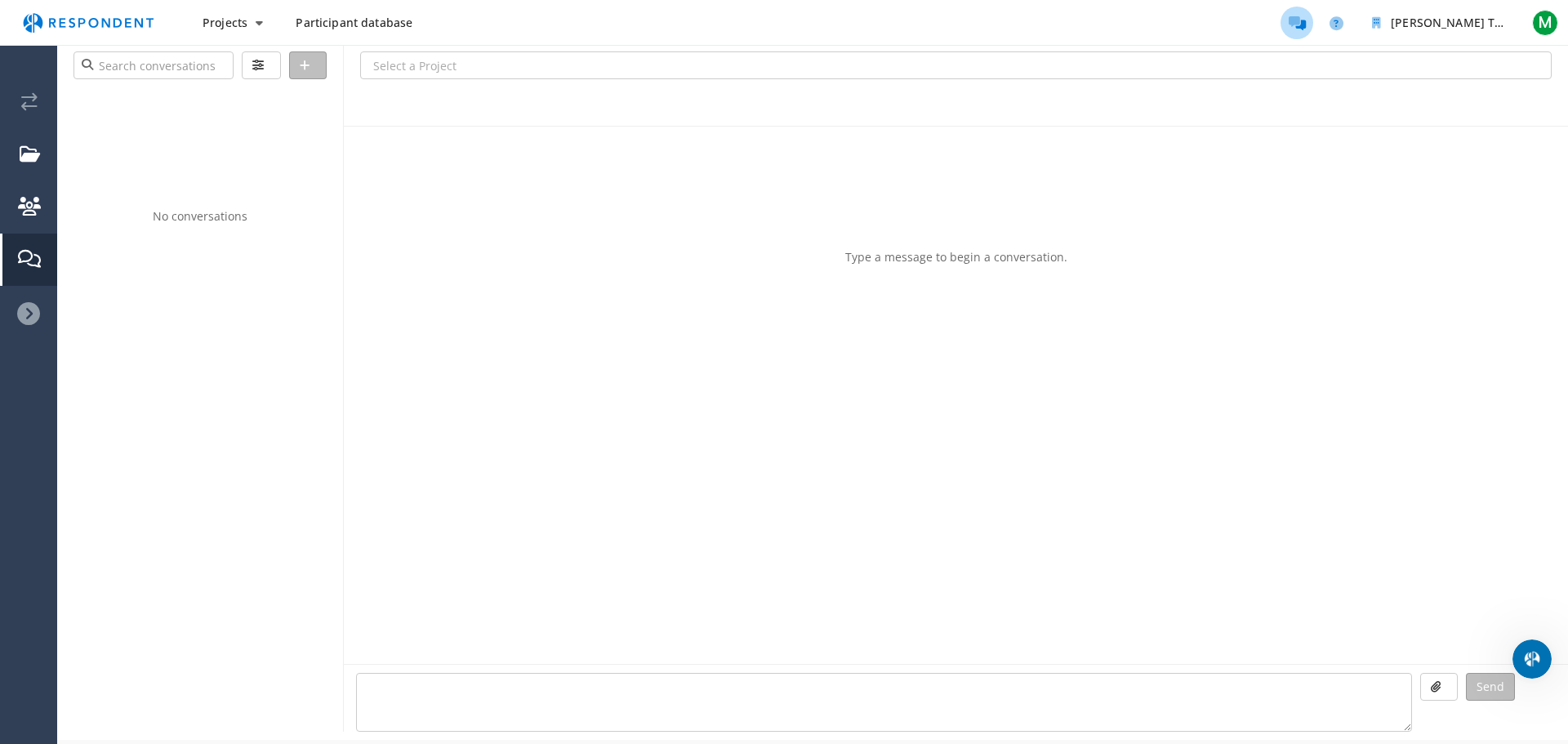
click at [32, 311] on icon at bounding box center [28, 313] width 23 height 23
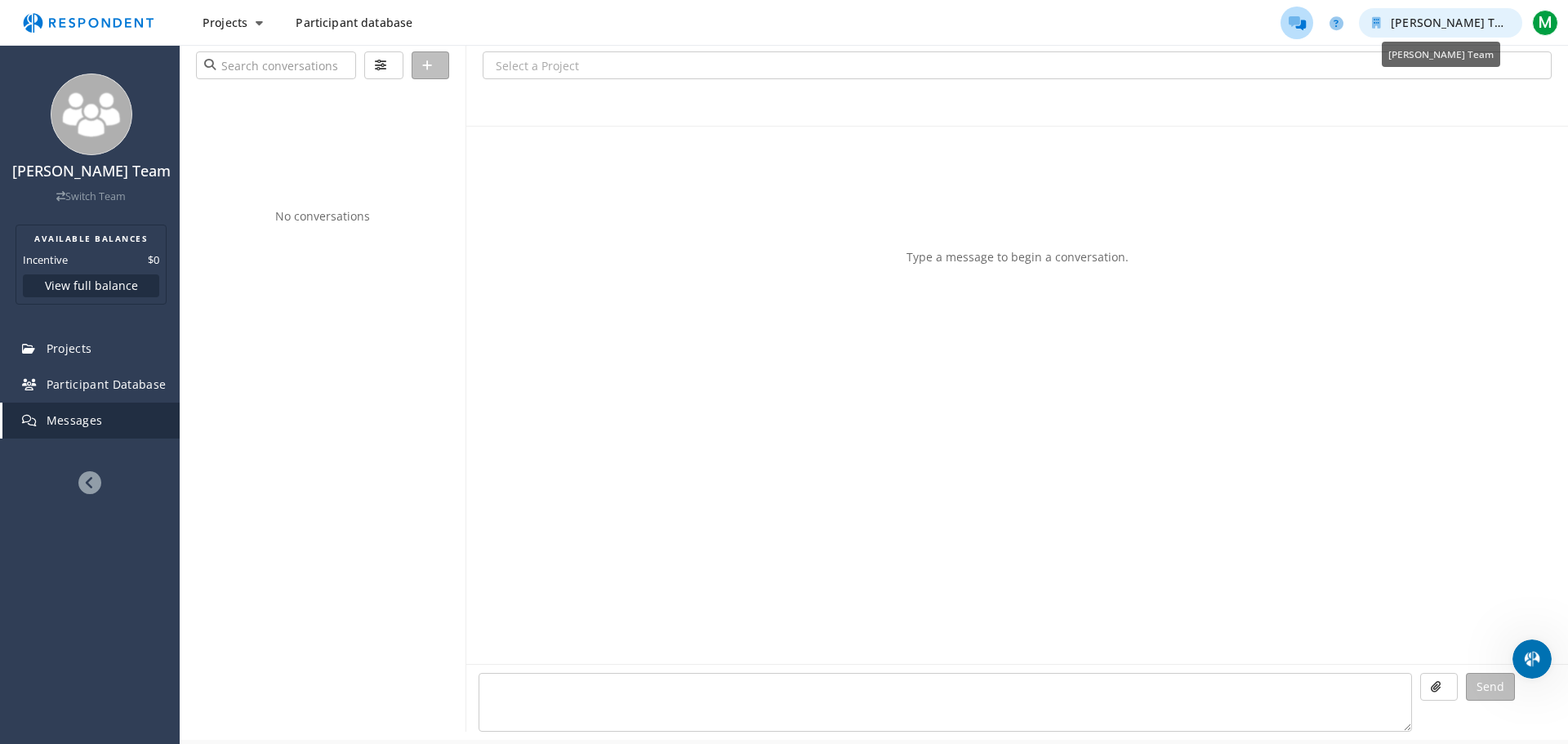
click at [1440, 27] on span "[PERSON_NAME] Team" at bounding box center [1455, 22] width 128 height 15
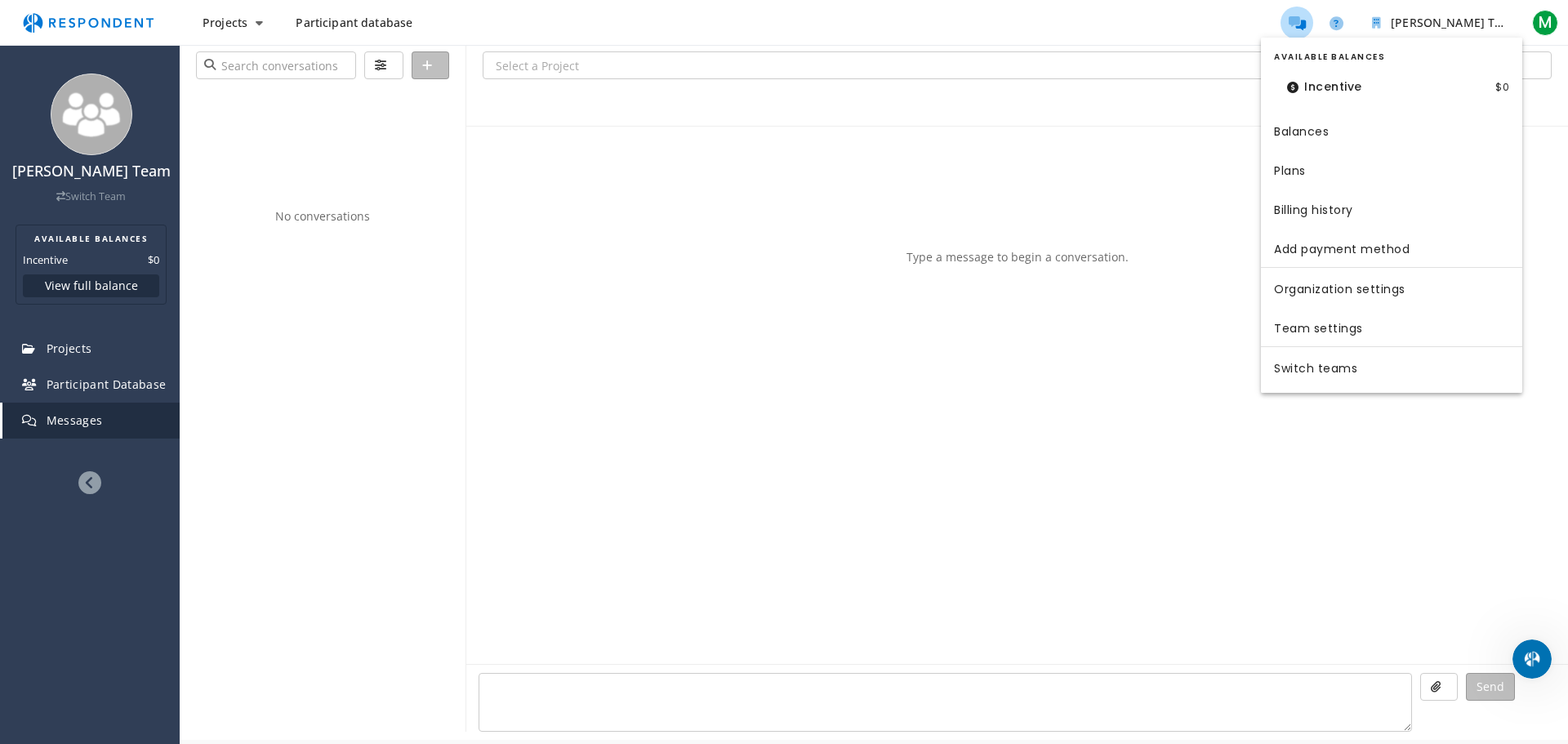
click at [1536, 11] on md-backdrop at bounding box center [784, 372] width 1568 height 744
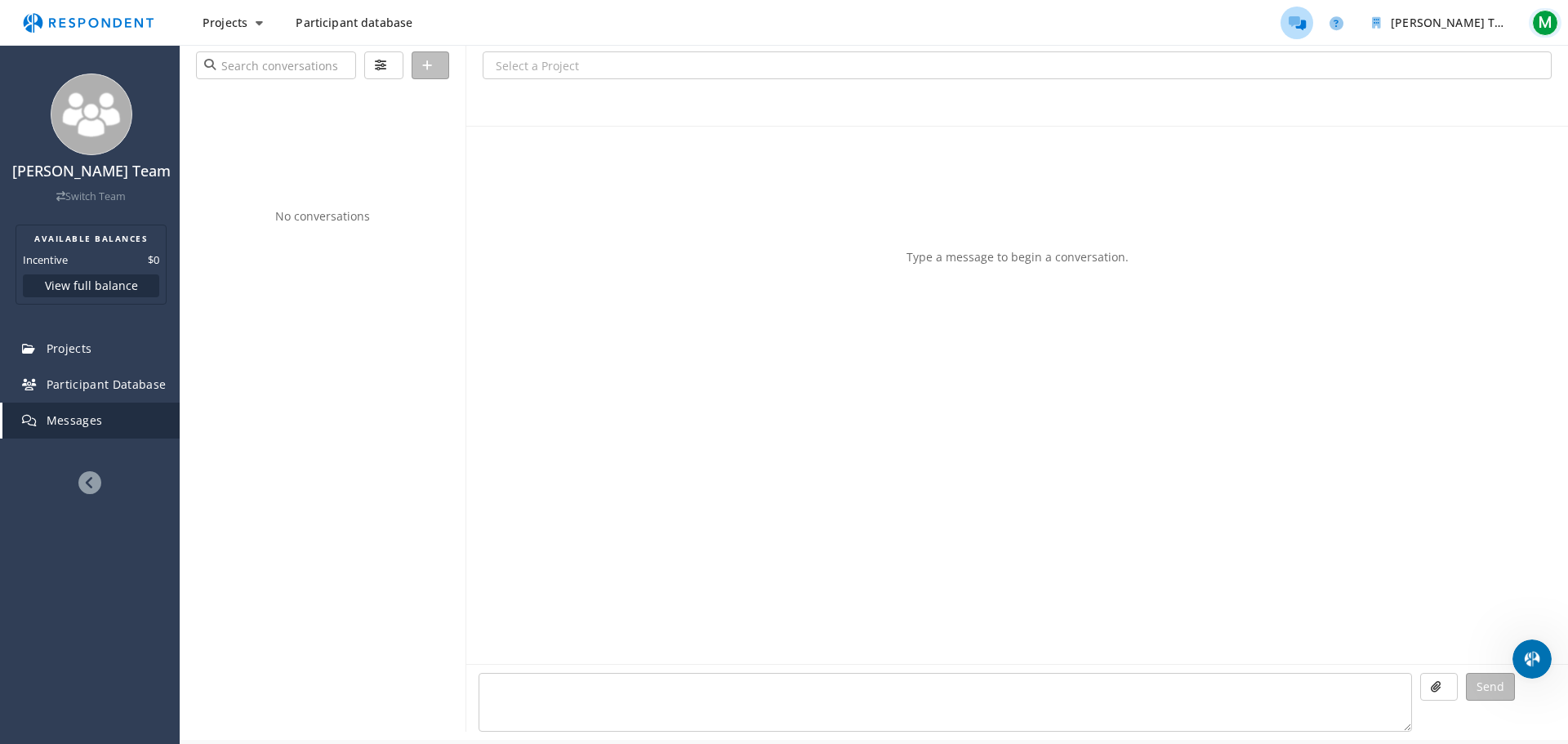
click at [1536, 14] on span "M" at bounding box center [1545, 22] width 27 height 27
click at [1464, 13] on md-backdrop at bounding box center [784, 372] width 1568 height 744
click at [1459, 24] on span "[PERSON_NAME] Team" at bounding box center [1455, 22] width 128 height 15
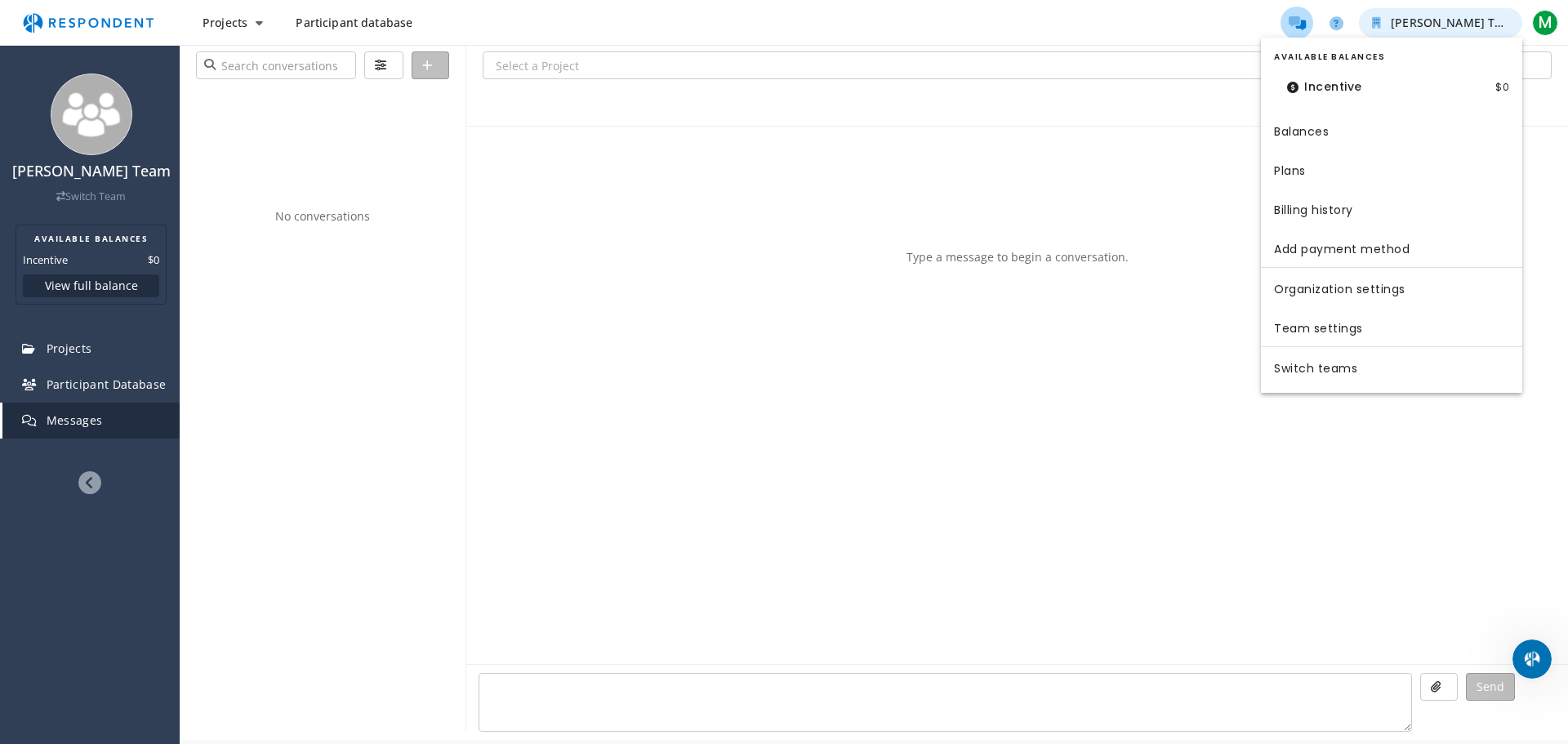
click at [1459, 24] on md-backdrop at bounding box center [784, 372] width 1568 height 744
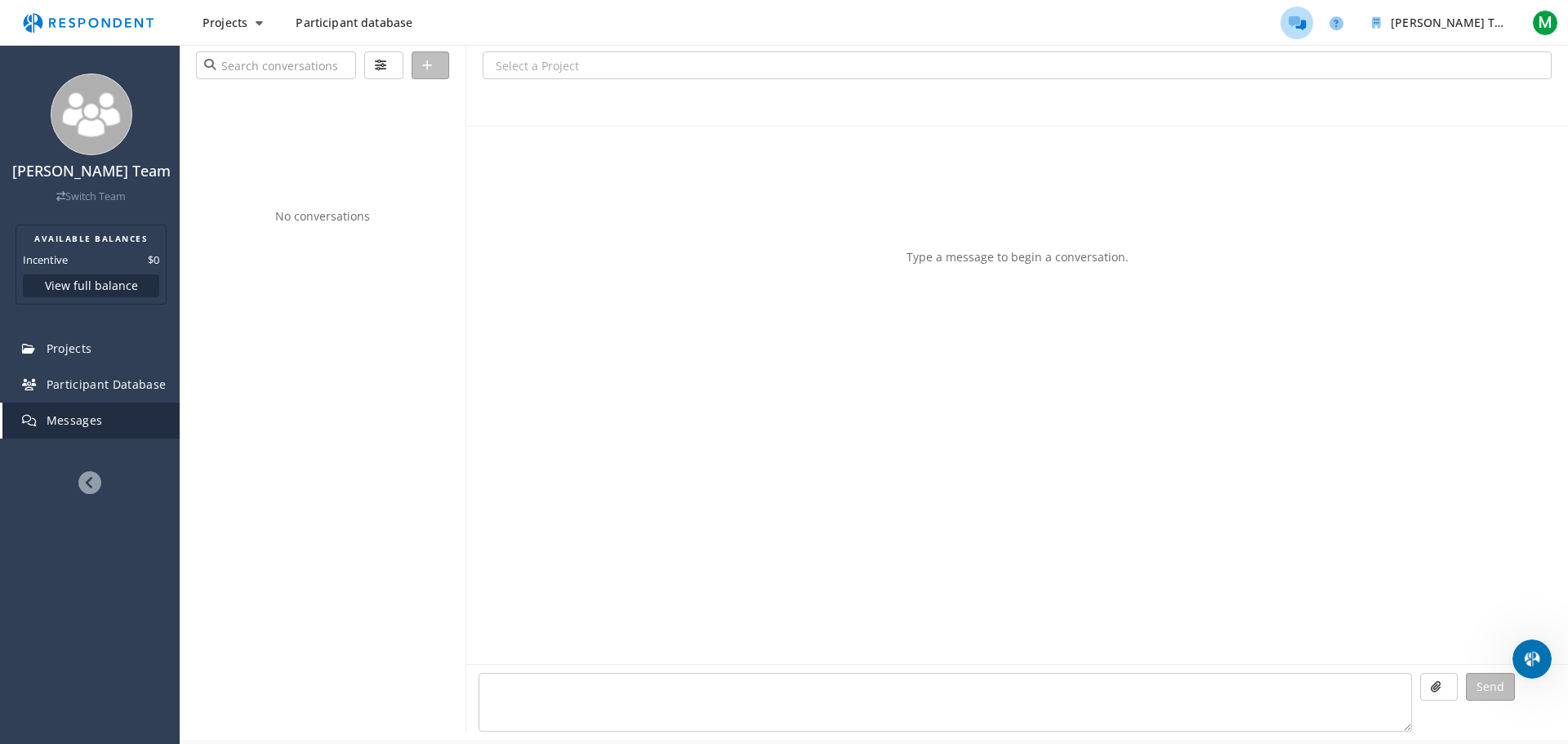
click at [359, 27] on span "Participant database" at bounding box center [354, 22] width 116 height 15
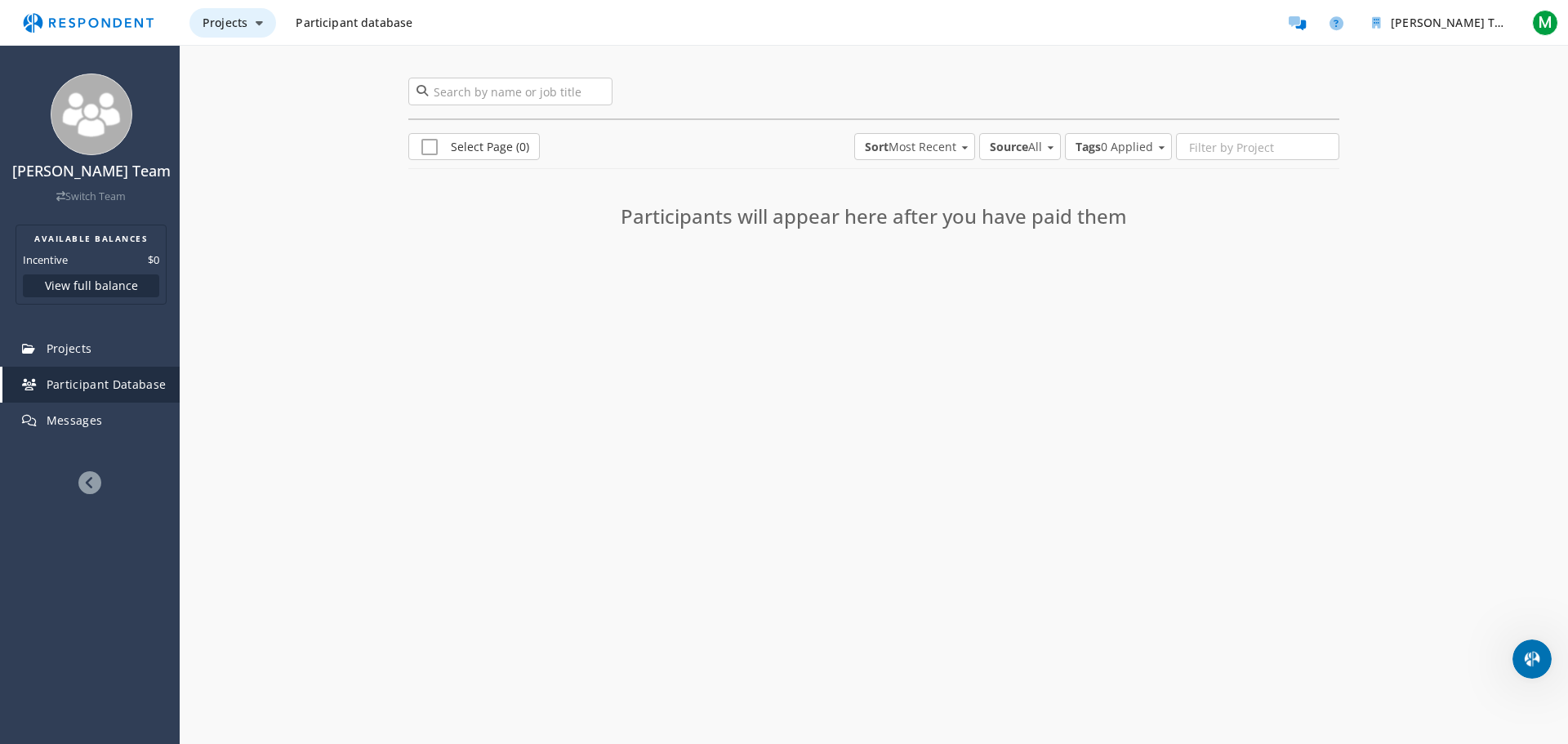
click at [265, 14] on button "Projects" at bounding box center [232, 23] width 86 height 29
drag, startPoint x: 265, startPoint y: 14, endPoint x: 285, endPoint y: 9, distance: 20.6
click at [268, 11] on md-backdrop at bounding box center [784, 372] width 1568 height 744
click at [1540, 37] on button "M" at bounding box center [1545, 23] width 33 height 29
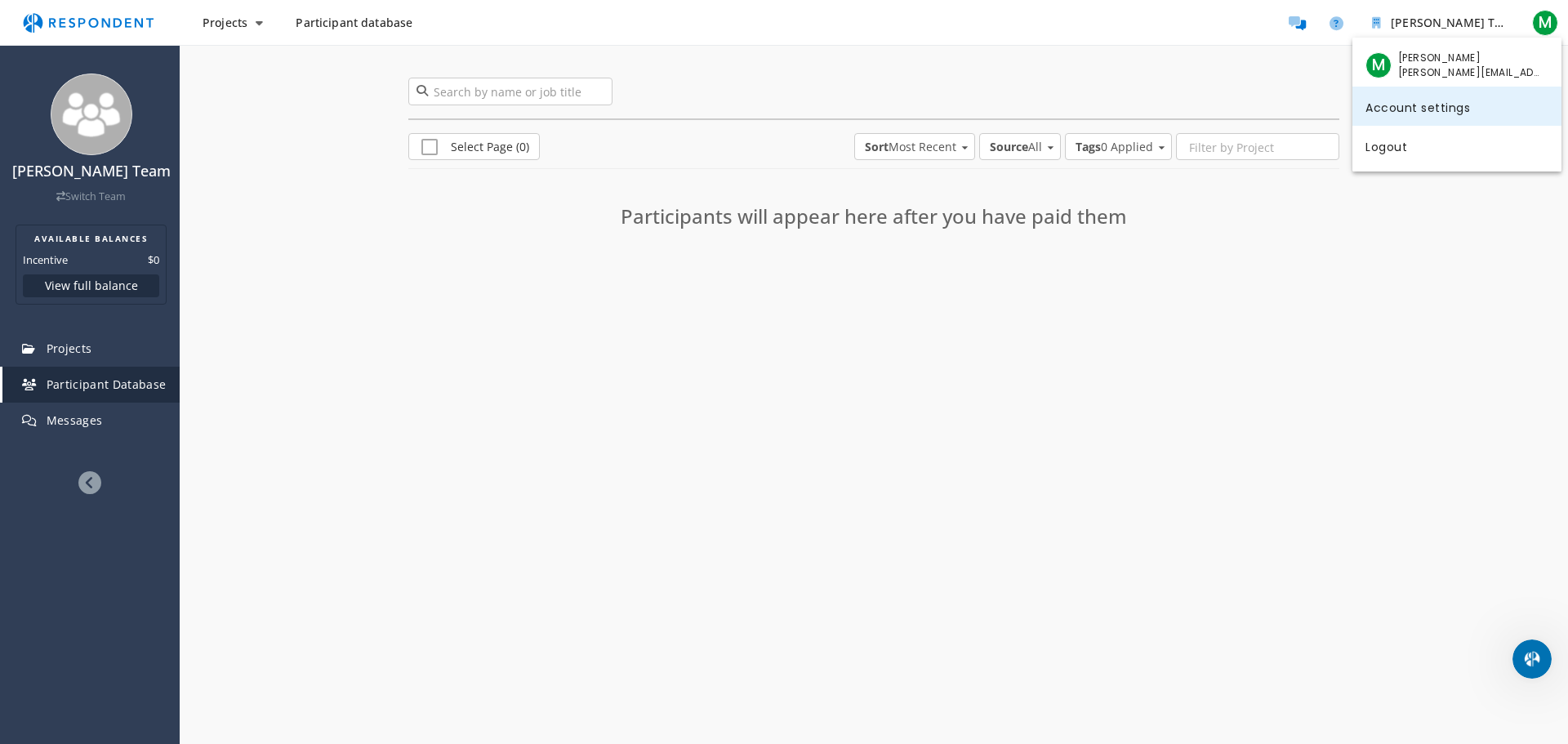
click at [1420, 116] on link "Account settings" at bounding box center [1457, 106] width 209 height 39
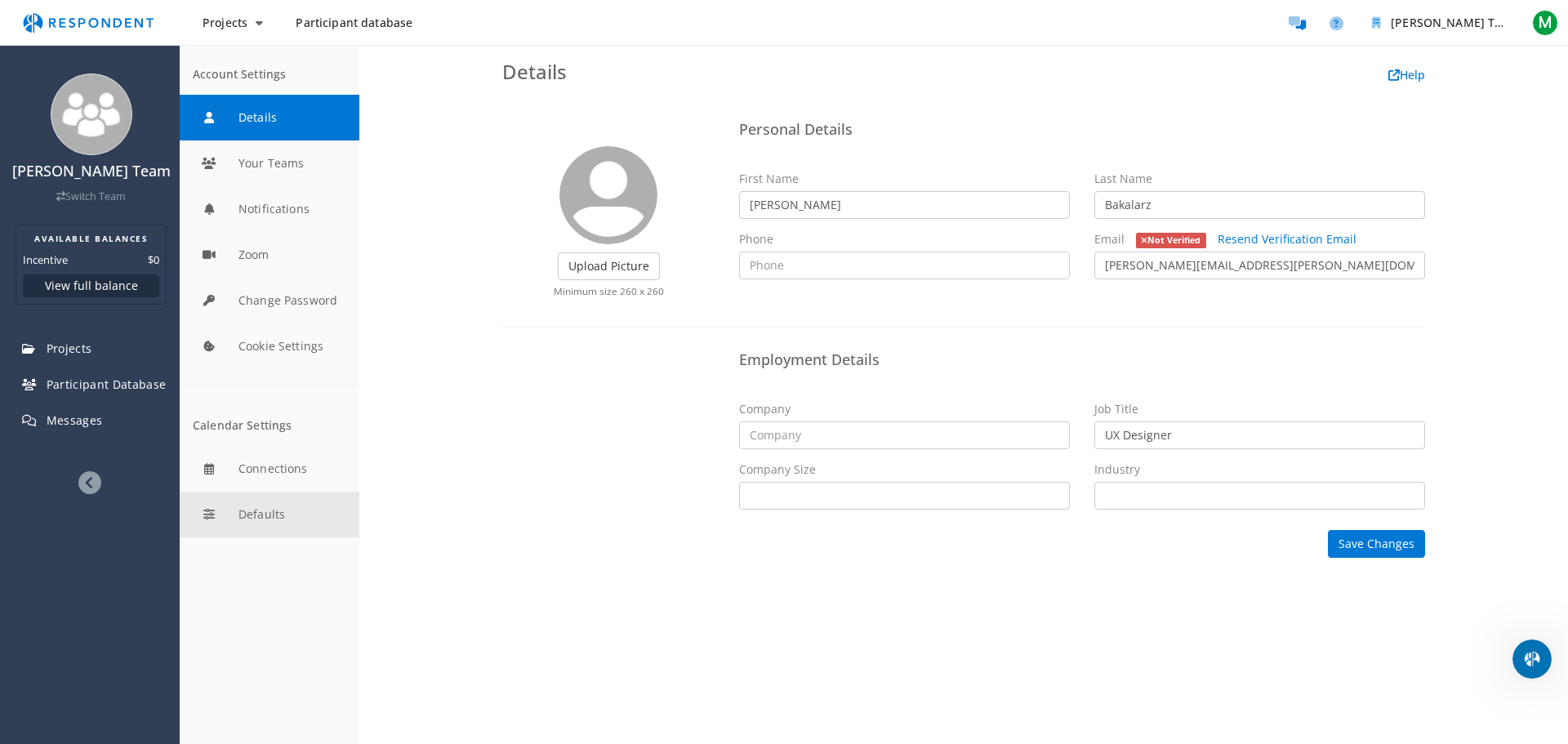
click at [240, 515] on button "Defaults" at bounding box center [270, 514] width 180 height 45
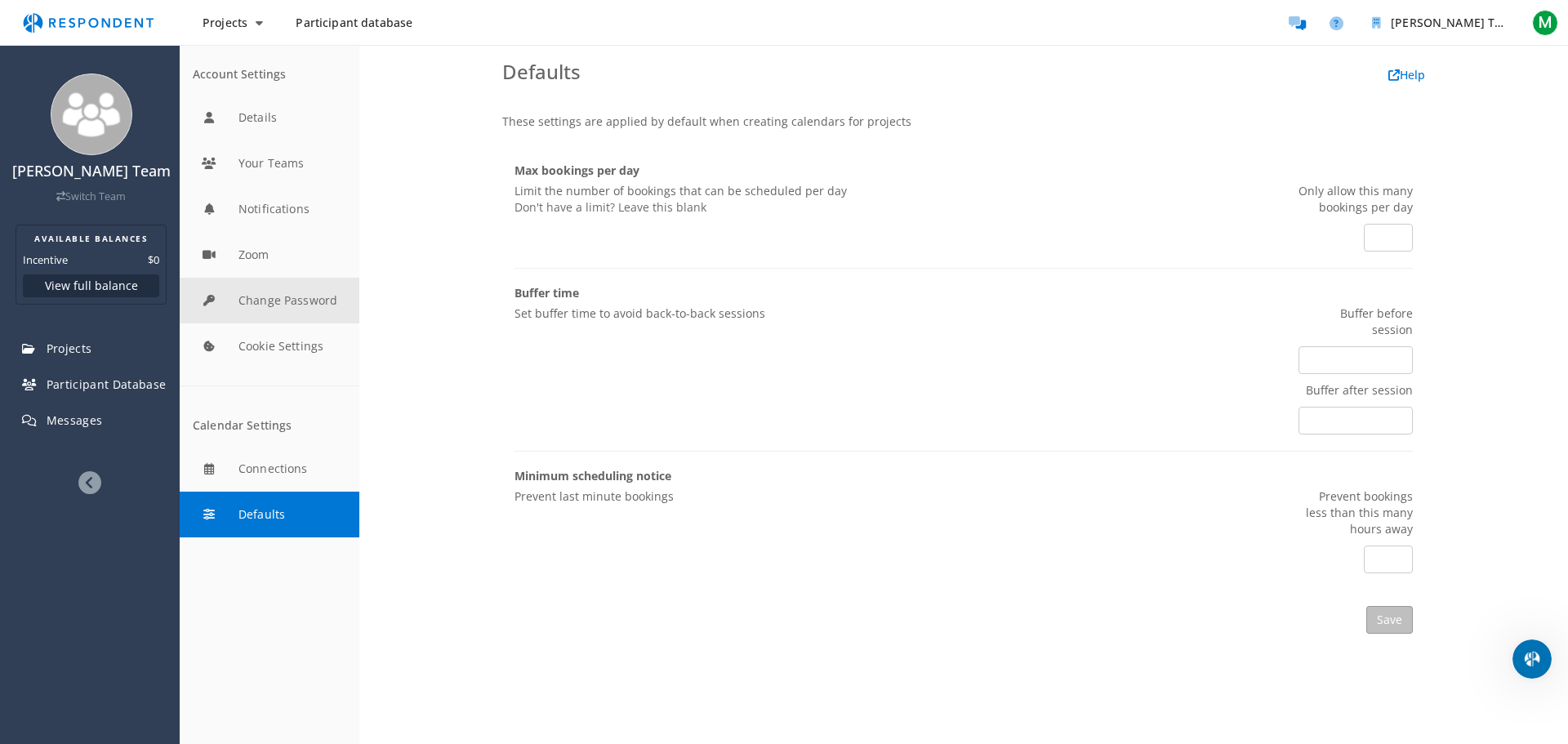
click at [286, 289] on button "Change Password" at bounding box center [270, 300] width 180 height 45
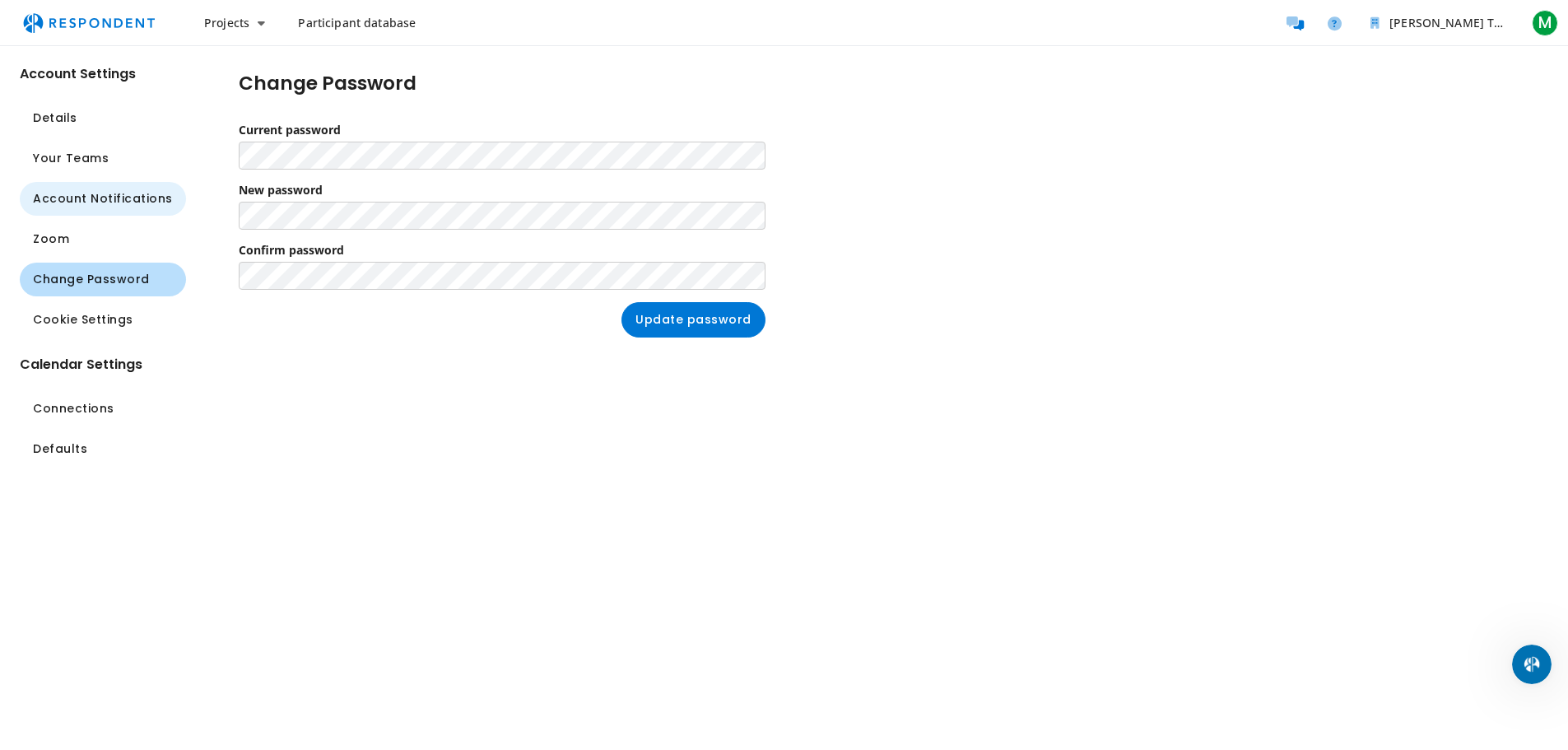
click at [109, 201] on span "Account Notifications" at bounding box center [103, 199] width 140 height 17
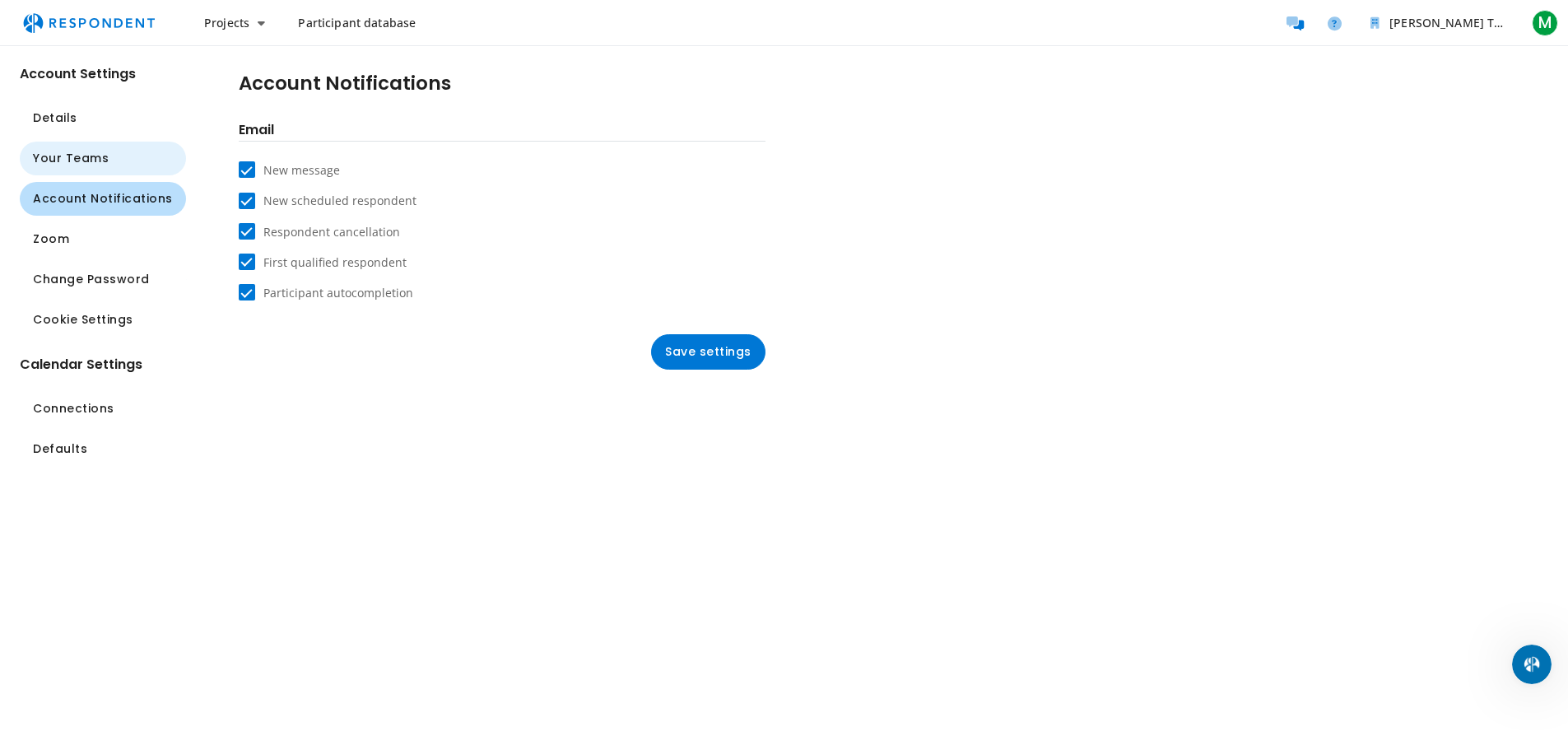
click at [110, 152] on button "Your Teams" at bounding box center [103, 158] width 167 height 34
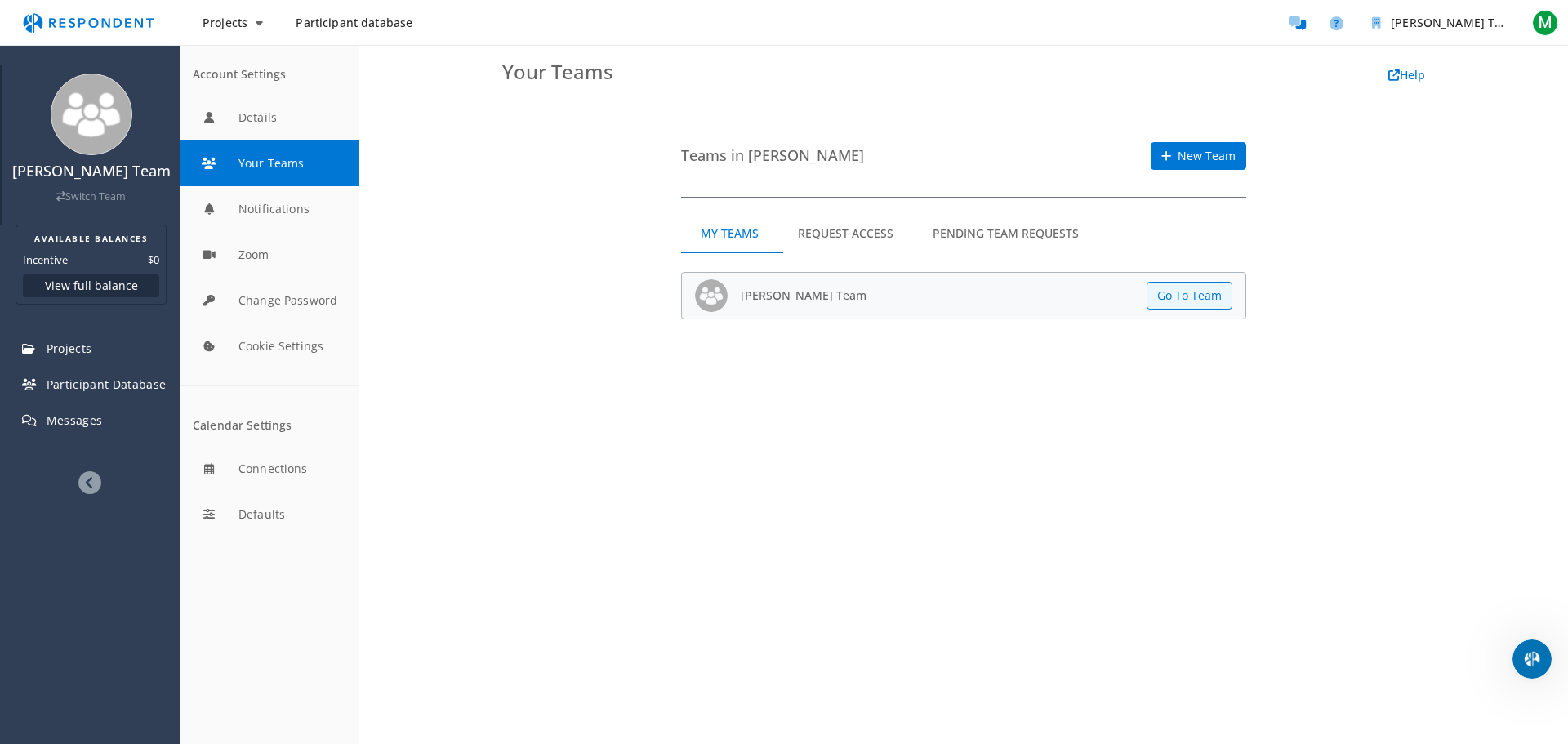
click at [91, 86] on img at bounding box center [91, 114] width 81 height 81
click at [94, 422] on span "Messages" at bounding box center [75, 420] width 57 height 15
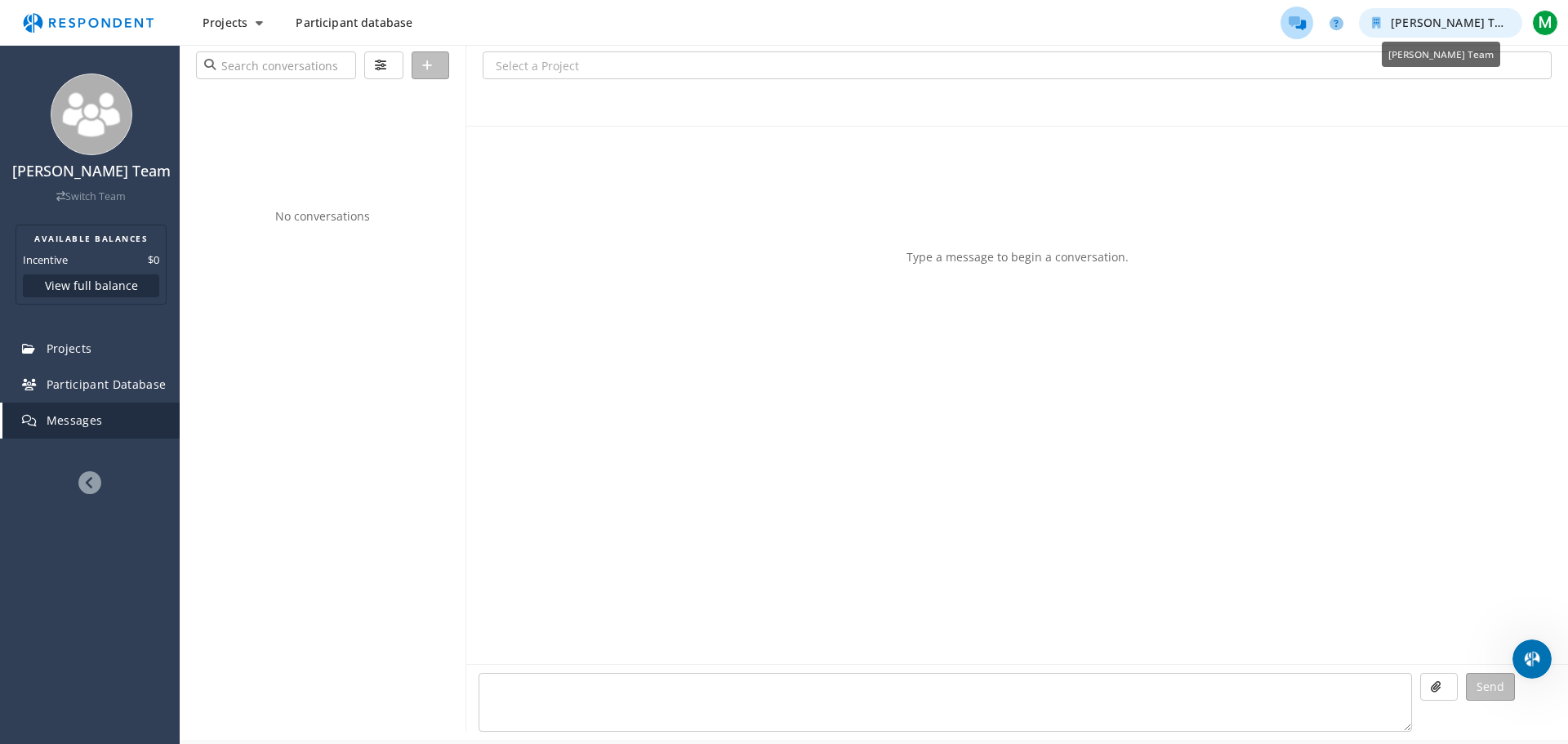
click at [1460, 30] on button "[PERSON_NAME] Team" at bounding box center [1440, 23] width 164 height 29
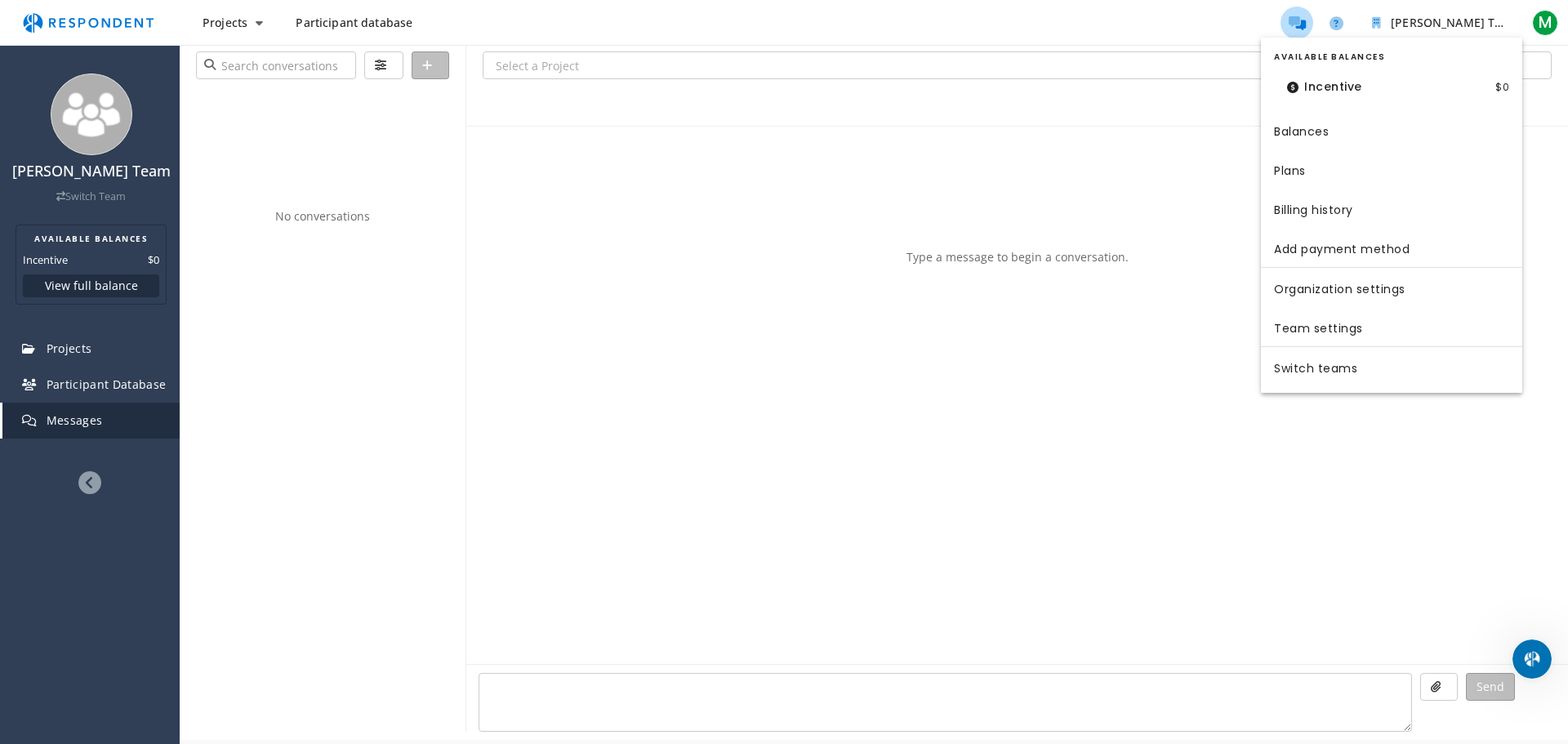
click at [1501, 15] on md-backdrop at bounding box center [784, 372] width 1568 height 744
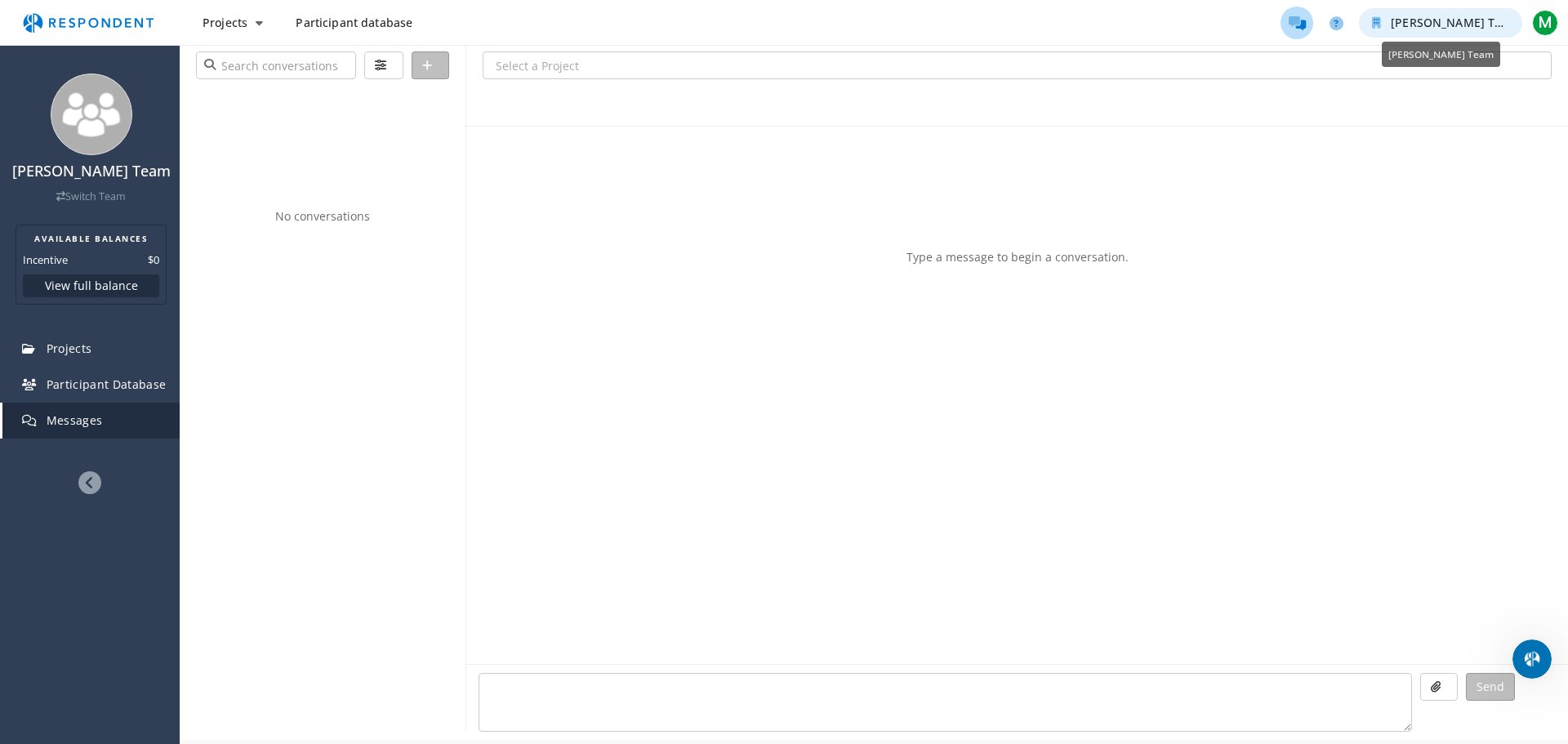
click at [1497, 16] on span "[PERSON_NAME] Team" at bounding box center [1455, 22] width 128 height 15
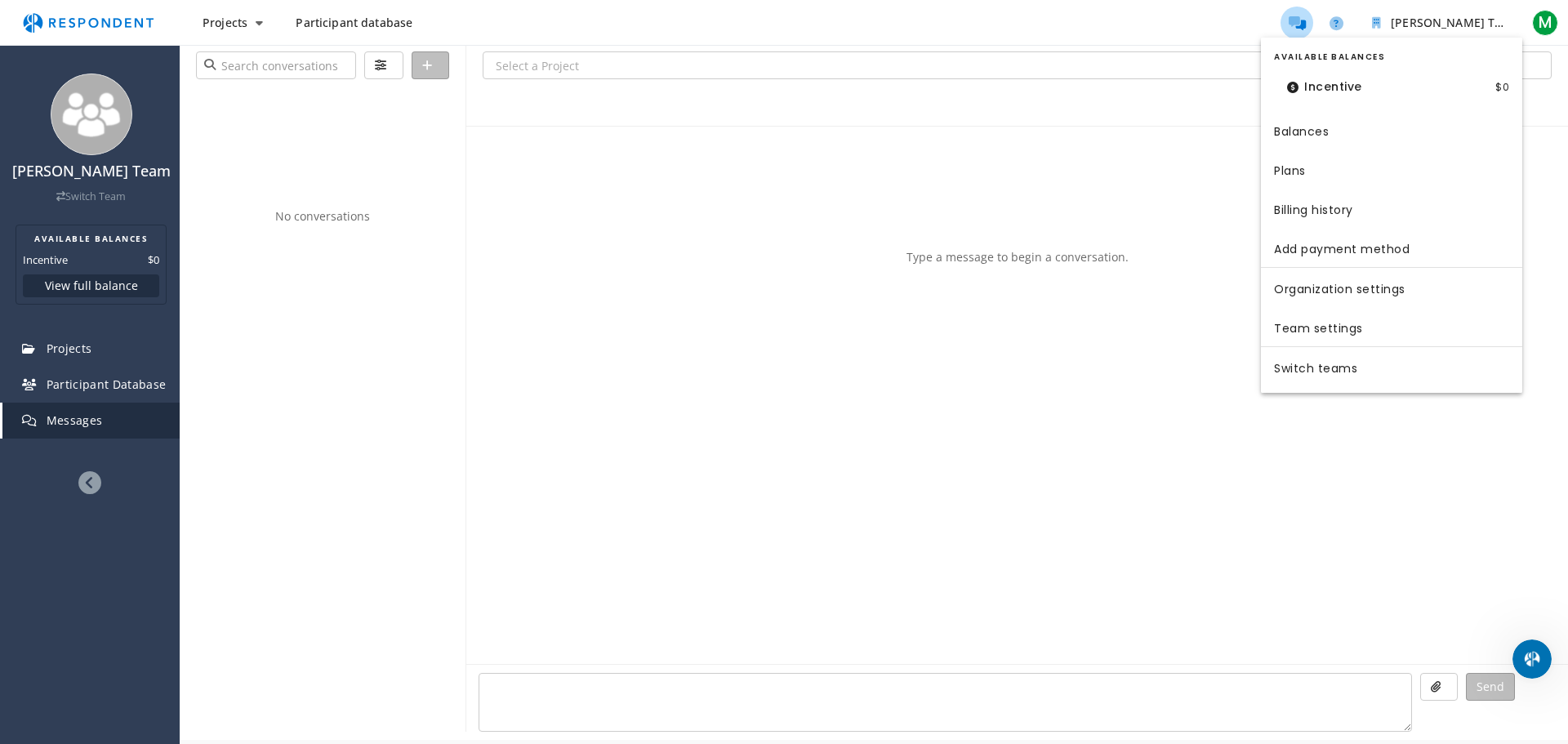
click at [1561, 27] on md-backdrop at bounding box center [784, 372] width 1568 height 744
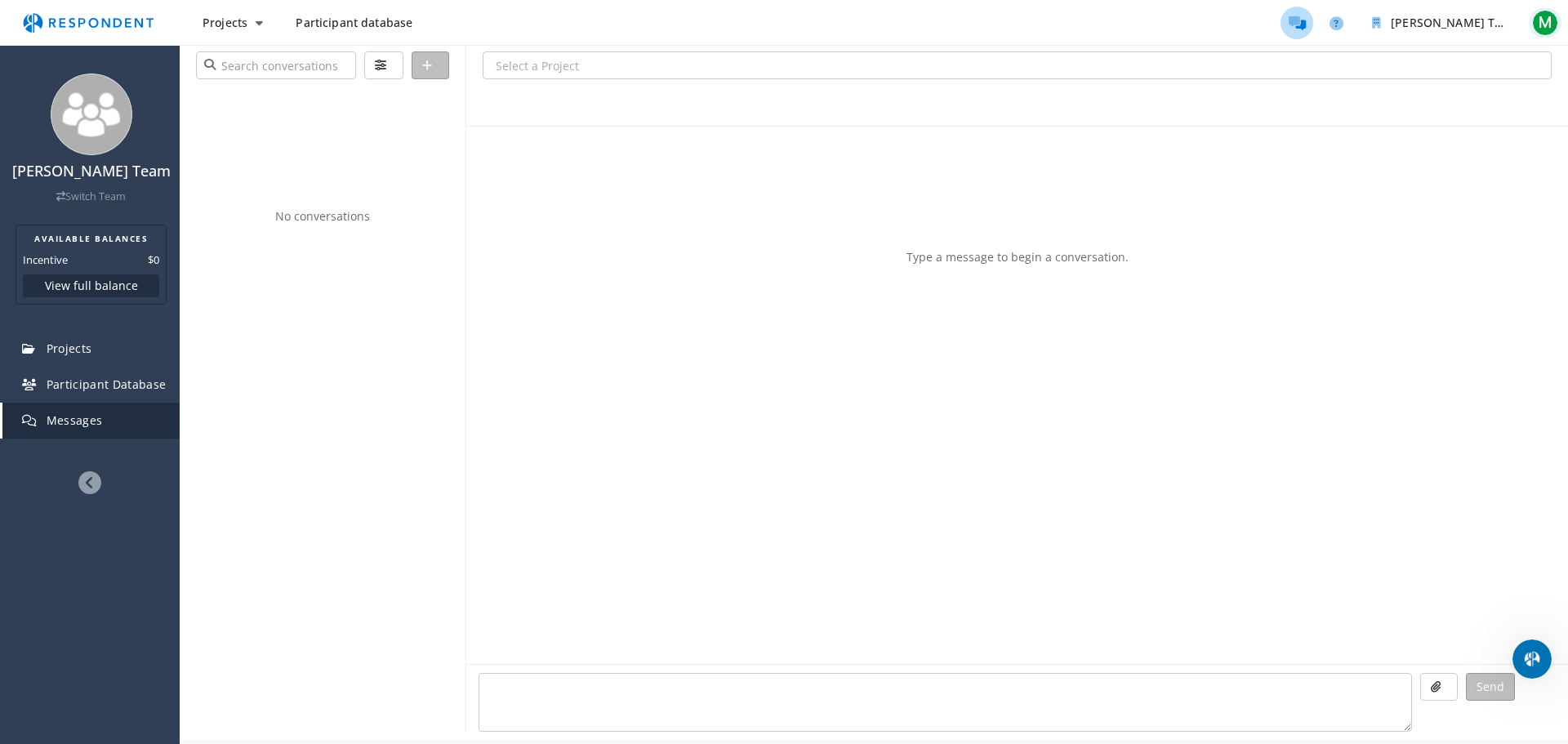
click at [1552, 27] on span "M" at bounding box center [1545, 22] width 27 height 27
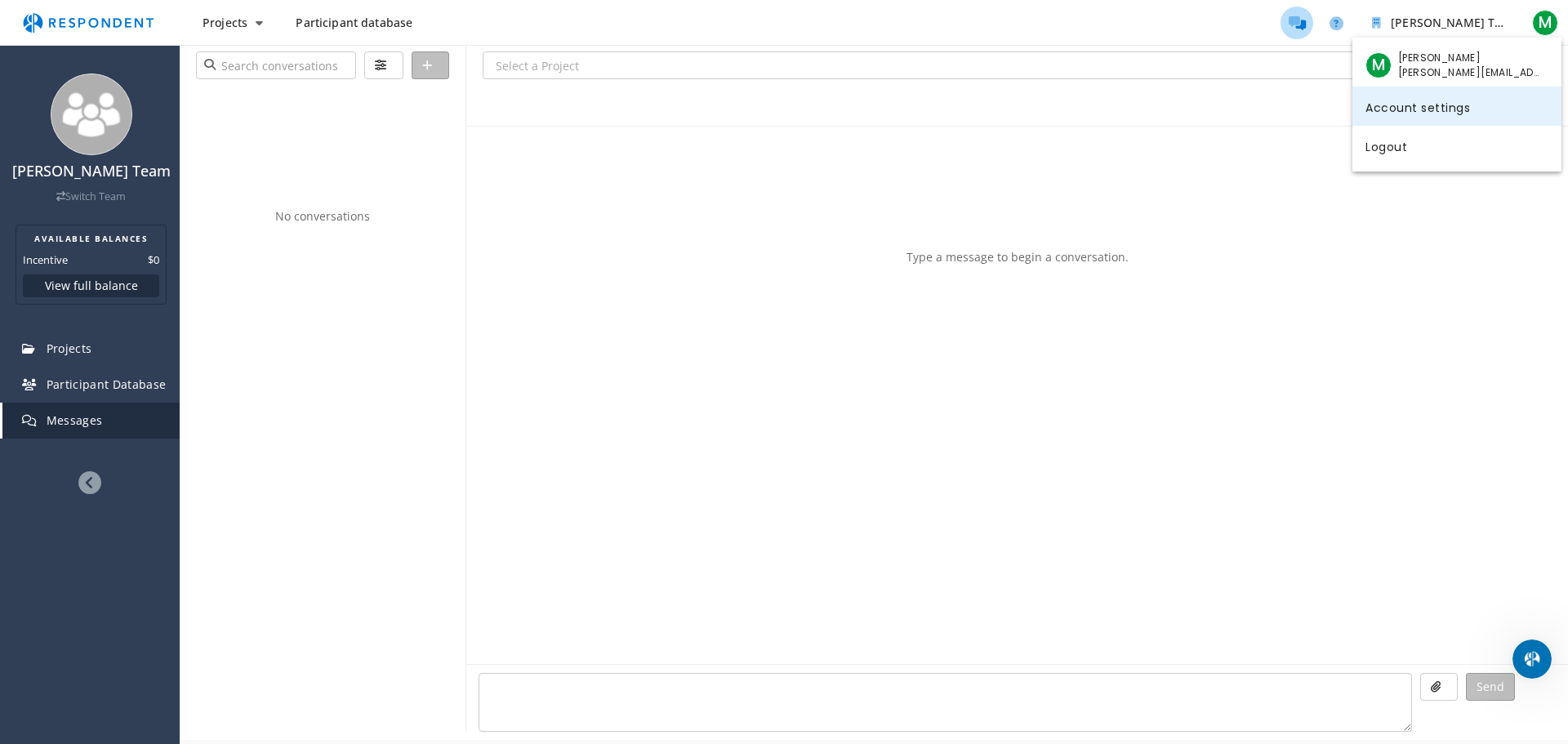
click at [1458, 110] on link "Account settings" at bounding box center [1457, 106] width 209 height 39
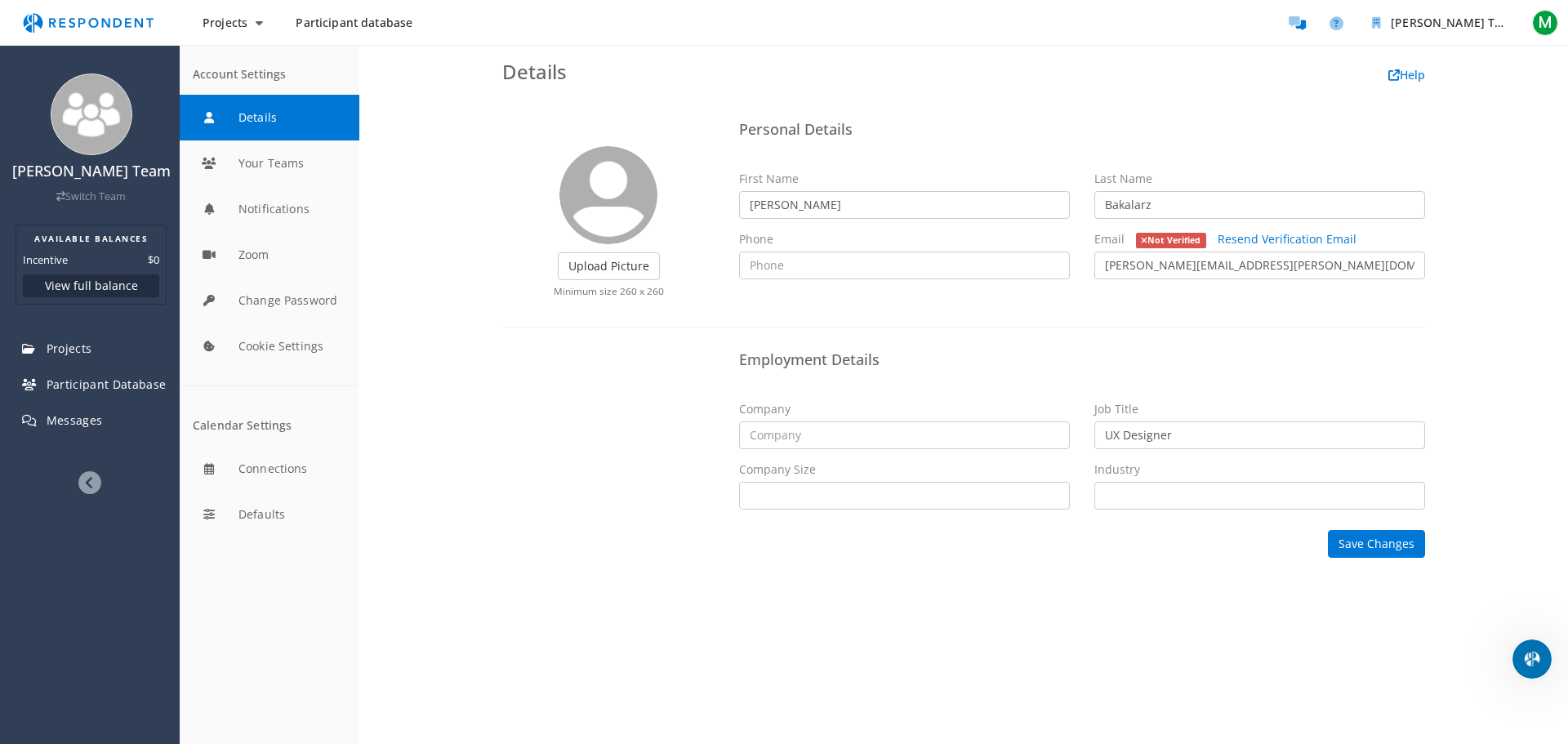
click at [655, 456] on div "Employment Details Company Job Title UX Designer Company Size Self Employed 1 -…" at bounding box center [963, 432] width 947 height 178
click at [290, 222] on button "Notifications" at bounding box center [270, 208] width 180 height 45
click at [812, 574] on div "Details Help Upload Picture Finished Cropping Minimum size 260 x 260 Personal D…" at bounding box center [963, 394] width 1208 height 699
click at [806, 599] on div "Details Help Upload Picture Finished Cropping Minimum size 260 x 260 Personal D…" at bounding box center [963, 394] width 1208 height 699
click at [44, 27] on img "Main navigation" at bounding box center [87, 23] width 150 height 31
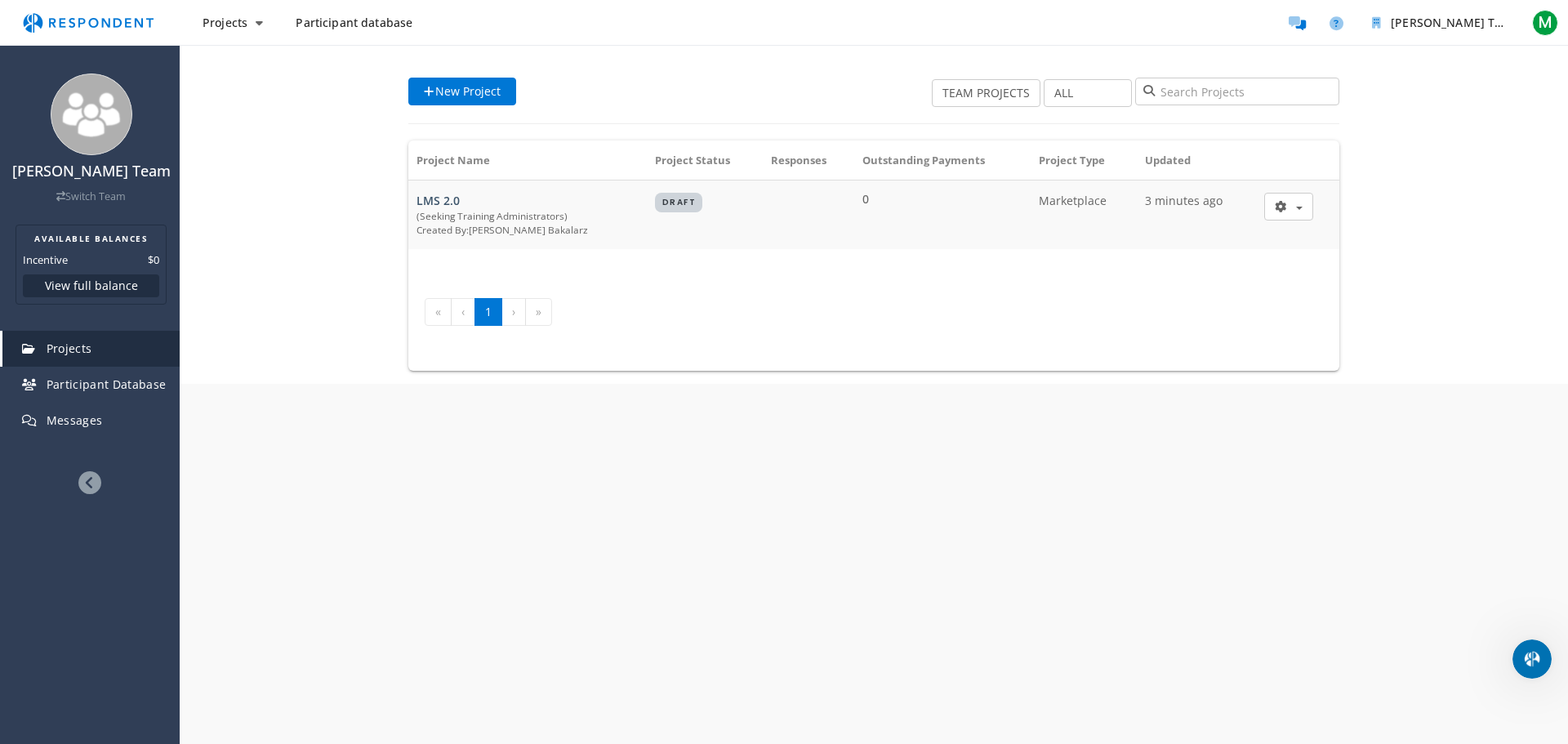
click at [1506, 656] on div "[PERSON_NAME] Team Switch Team AVAILABLE BALANCES Incentive $0 View full balanc…" at bounding box center [784, 372] width 1568 height 744
click at [1522, 653] on icon "Open Intercom Messenger" at bounding box center [1529, 656] width 27 height 27
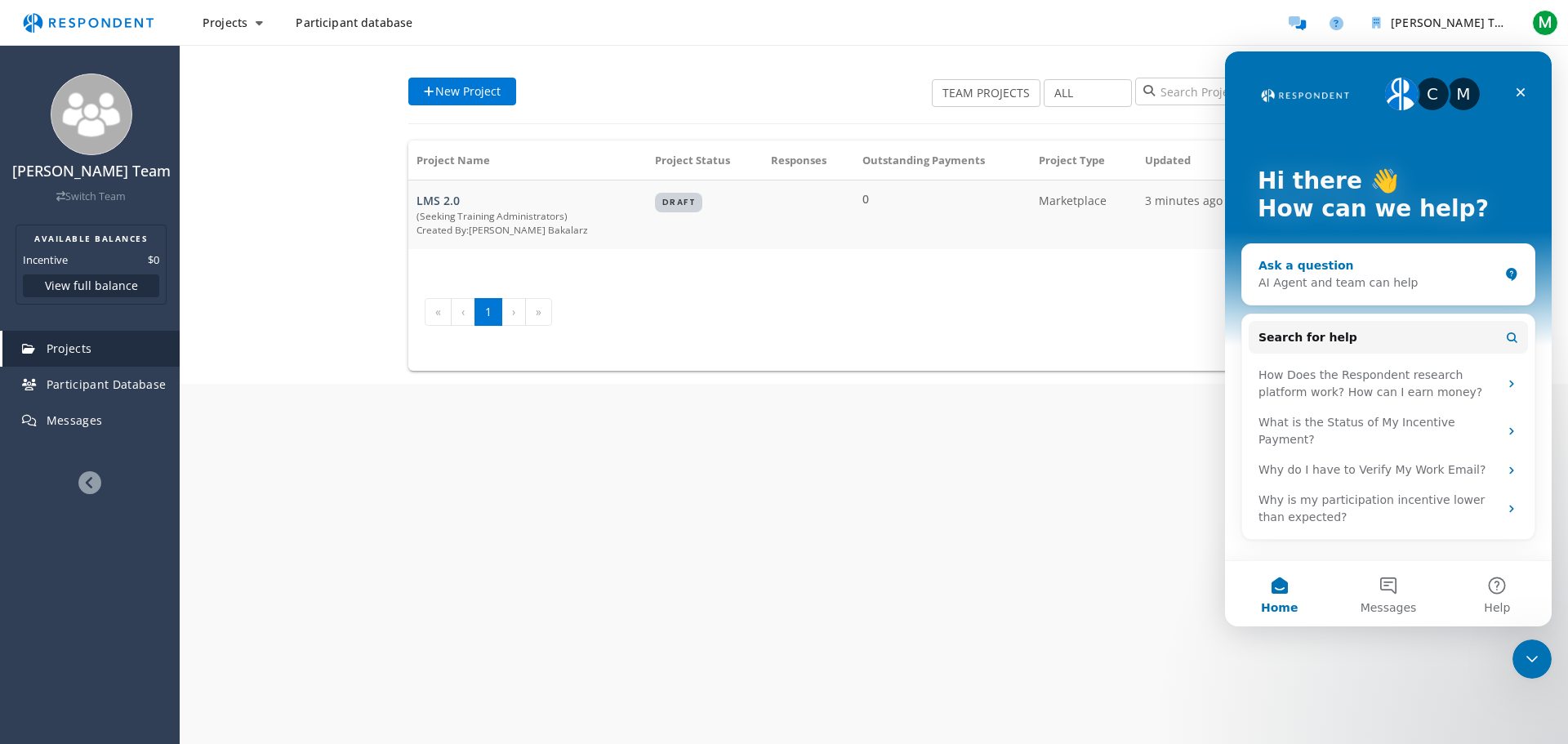
click at [1292, 296] on div "Ask a question AI Agent and team can help" at bounding box center [1387, 274] width 292 height 61
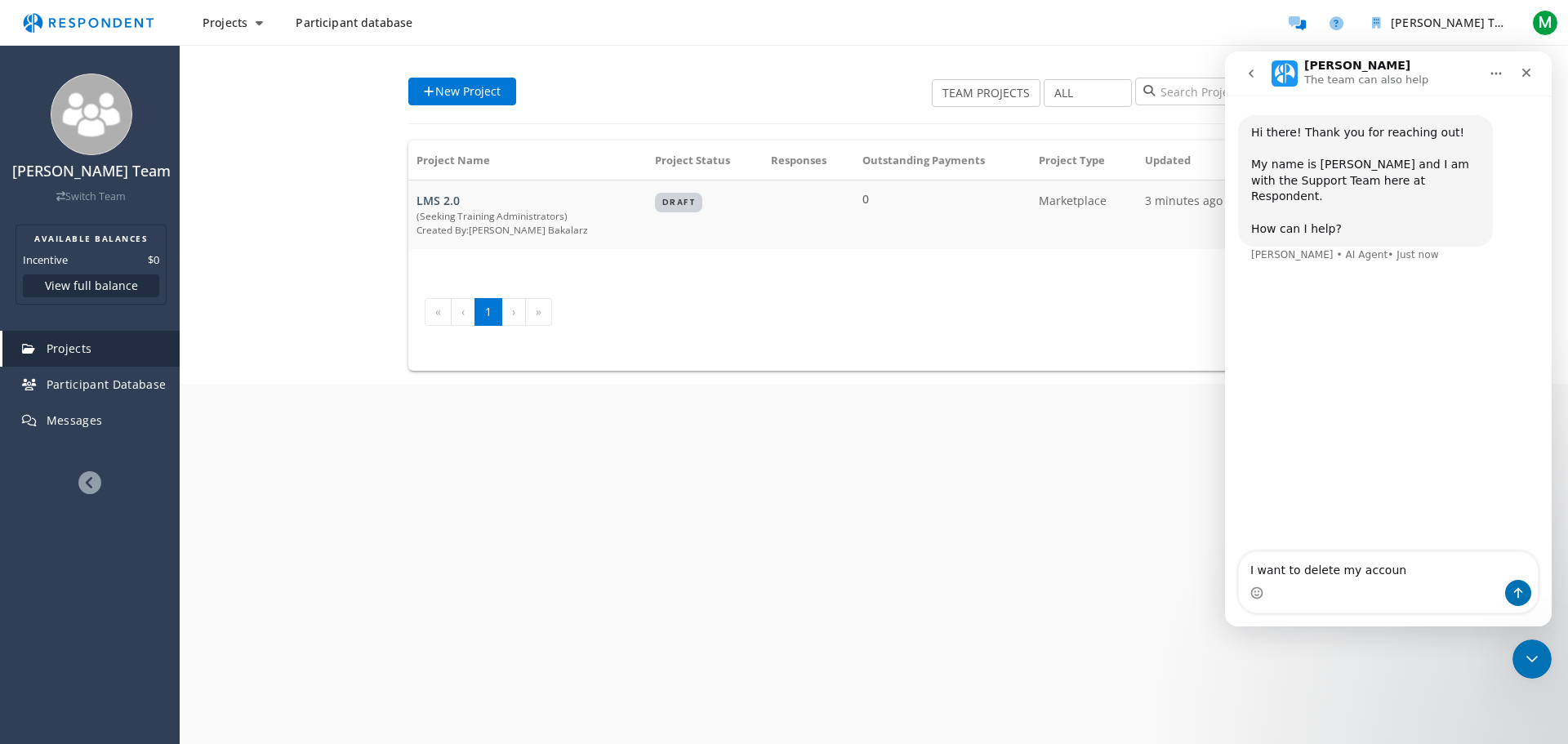
type textarea "I want to delete my account"
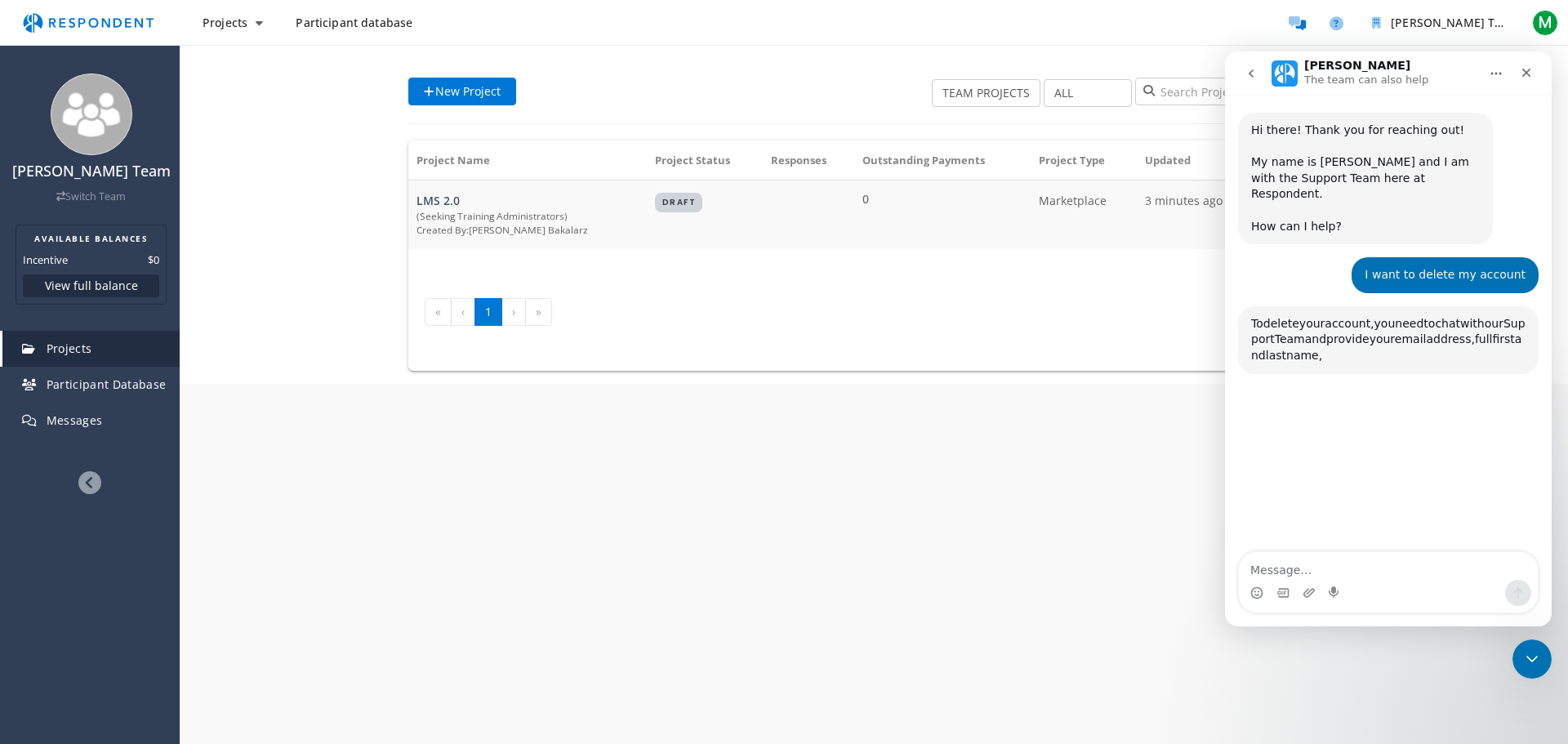
scroll to position [152, 0]
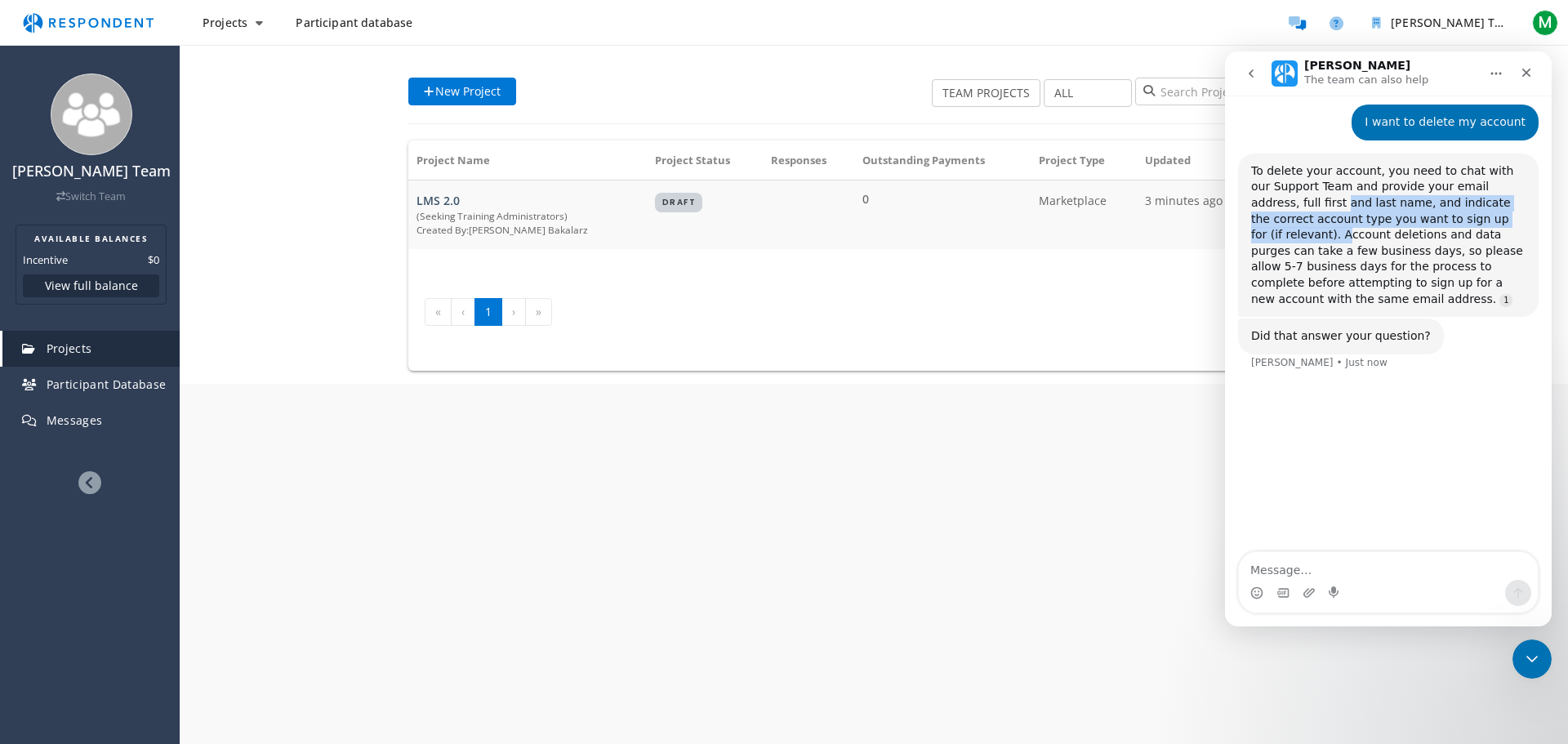
drag, startPoint x: 1273, startPoint y: 193, endPoint x: 1464, endPoint y: 201, distance: 191.2
click at [1464, 201] on div "To delete your account, you need to chat with our Support Team and provide your…" at bounding box center [1388, 235] width 274 height 144
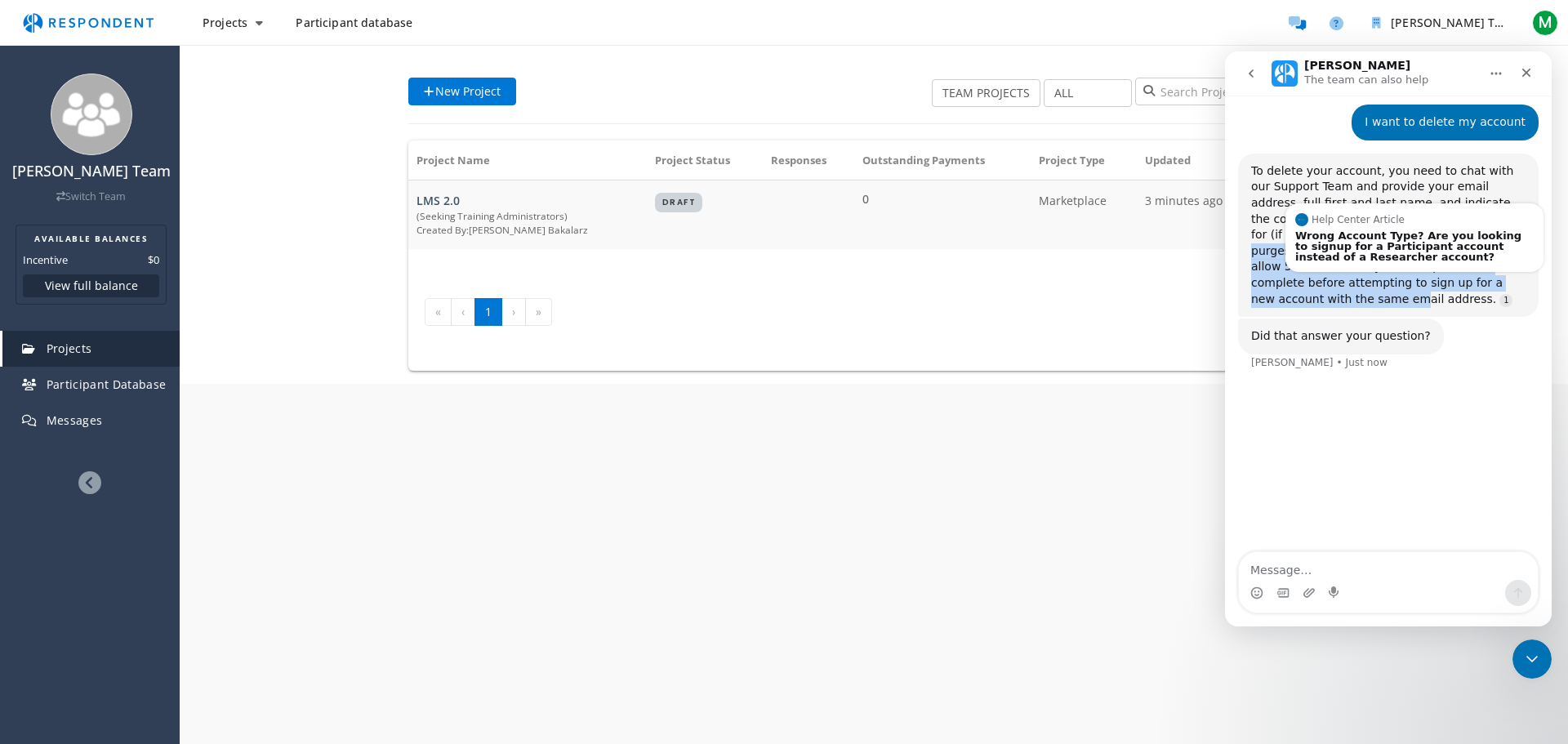
drag, startPoint x: 1458, startPoint y: 203, endPoint x: 1431, endPoint y: 269, distance: 71.3
click at [1431, 269] on div "To delete your account, you need to chat with our Support Team and provide your…" at bounding box center [1388, 235] width 274 height 144
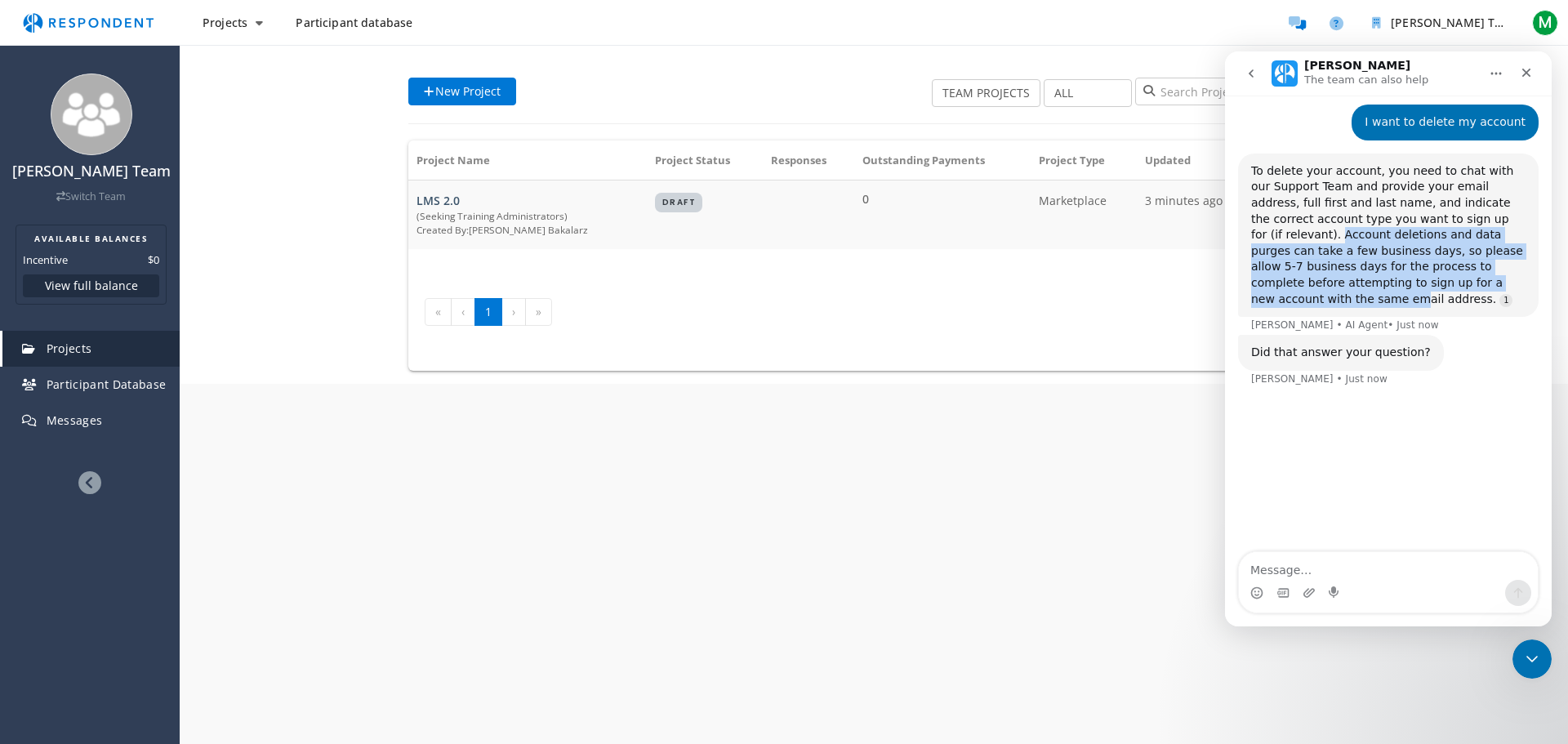
click at [1431, 269] on div "To delete your account, you need to chat with our Support Team and provide your…" at bounding box center [1388, 235] width 274 height 144
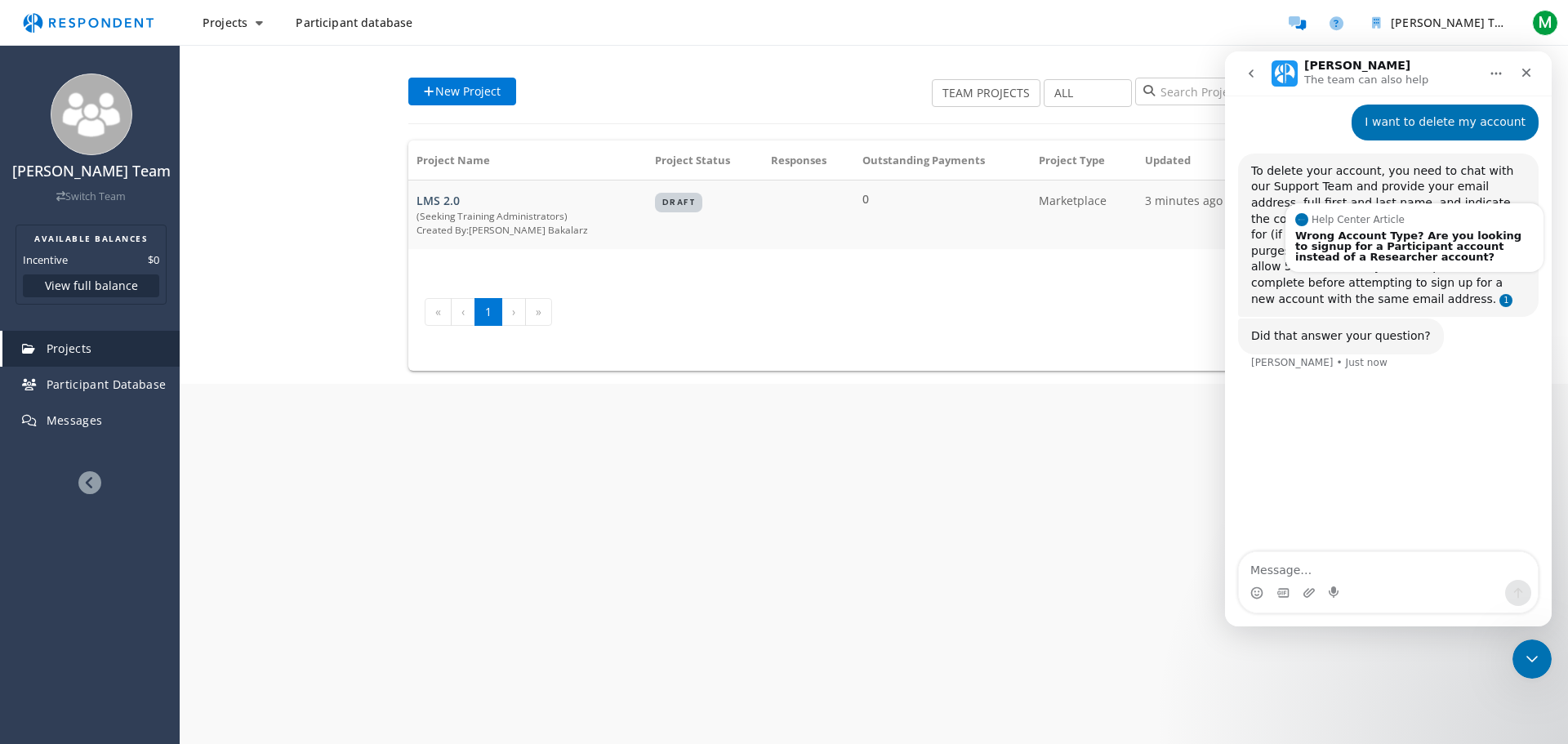
click at [1499, 294] on link "Source reference 13376634:" at bounding box center [1505, 300] width 13 height 13
click at [1351, 328] on div "Did that answer your question?" at bounding box center [1341, 336] width 180 height 16
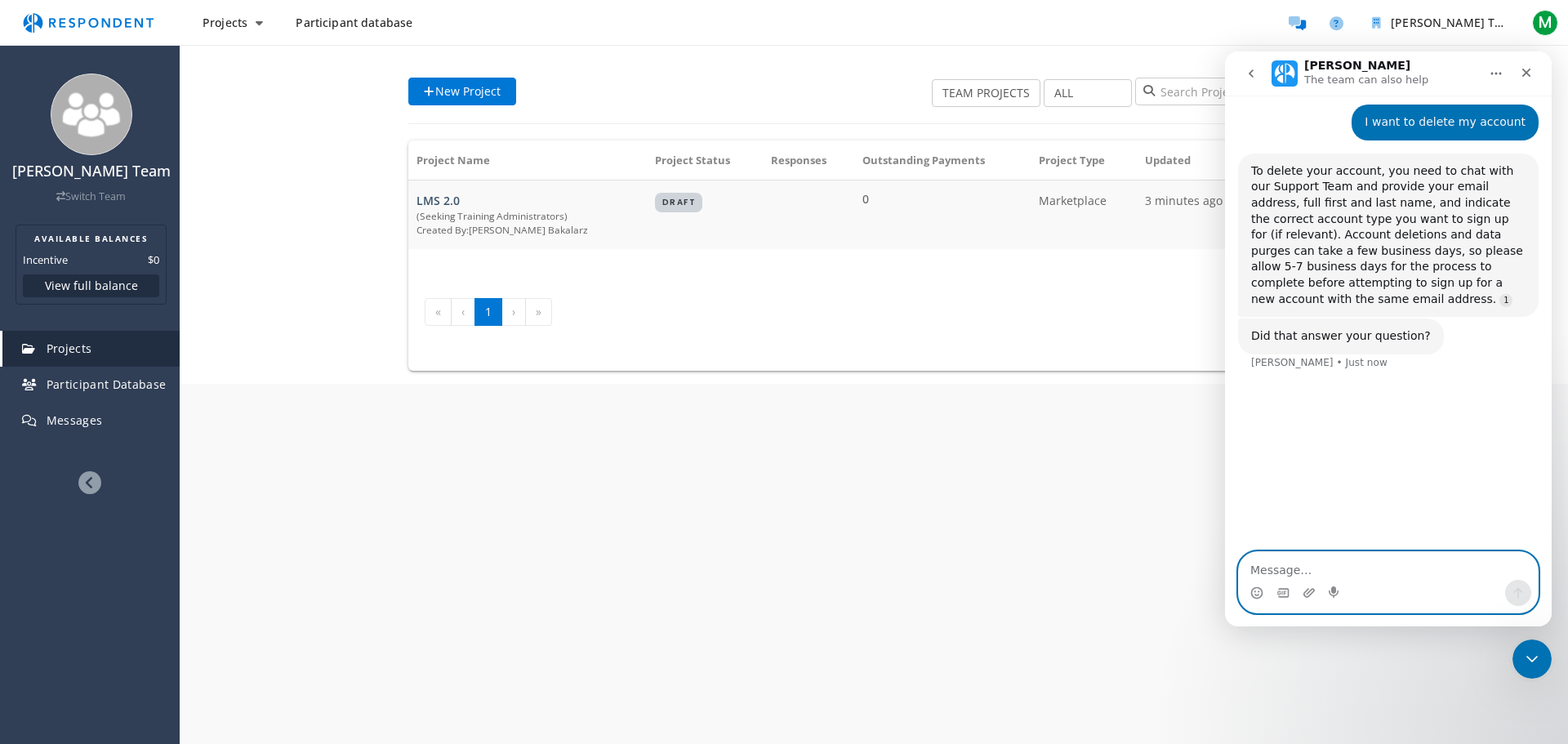
click at [1322, 571] on textarea "Message…" at bounding box center [1387, 566] width 299 height 27
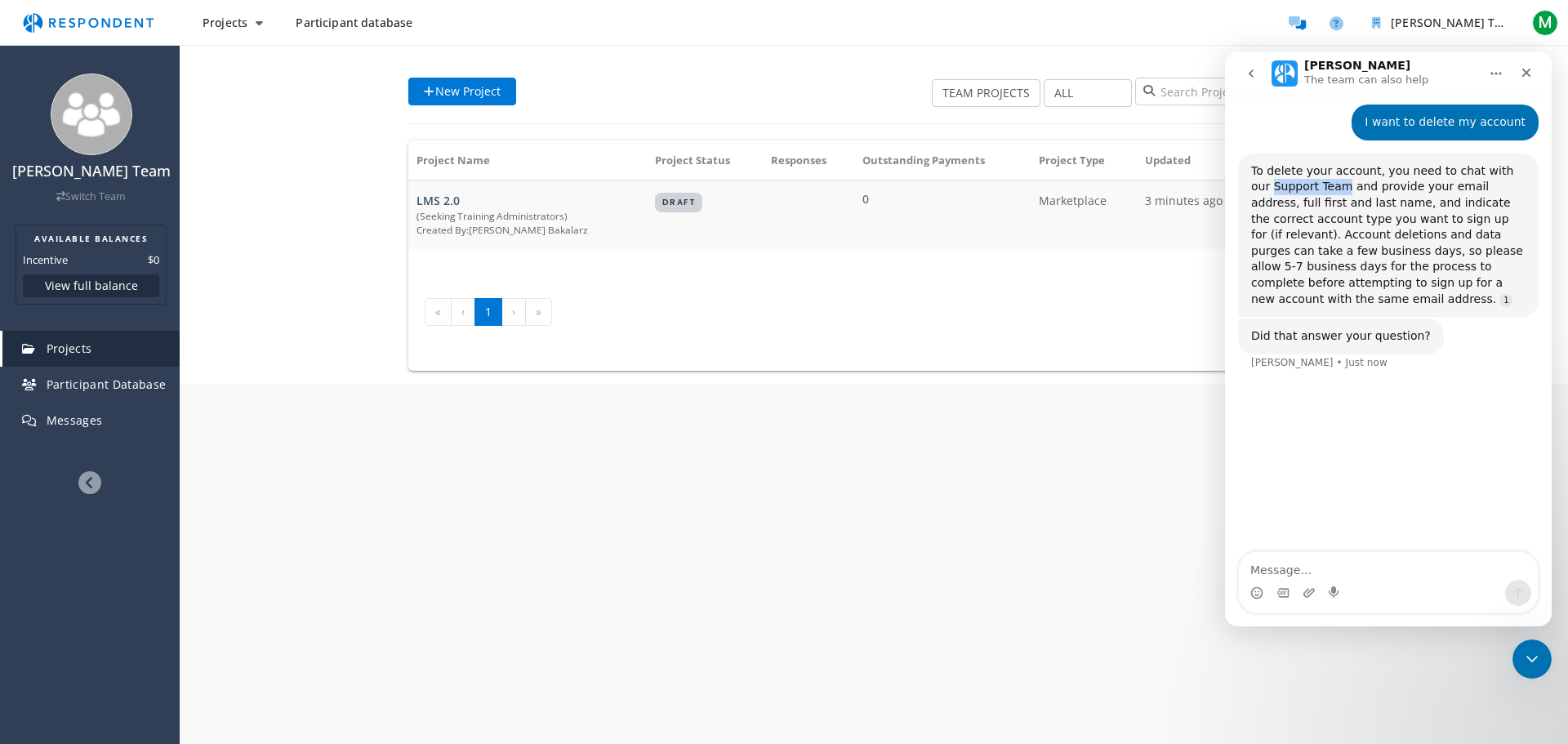
drag, startPoint x: 1250, startPoint y: 177, endPoint x: 1319, endPoint y: 167, distance: 69.7
click at [1319, 167] on div "To delete your account, you need to chat with our Support Team and provide your…" at bounding box center [1388, 235] width 301 height 164
copy div "Support Team"
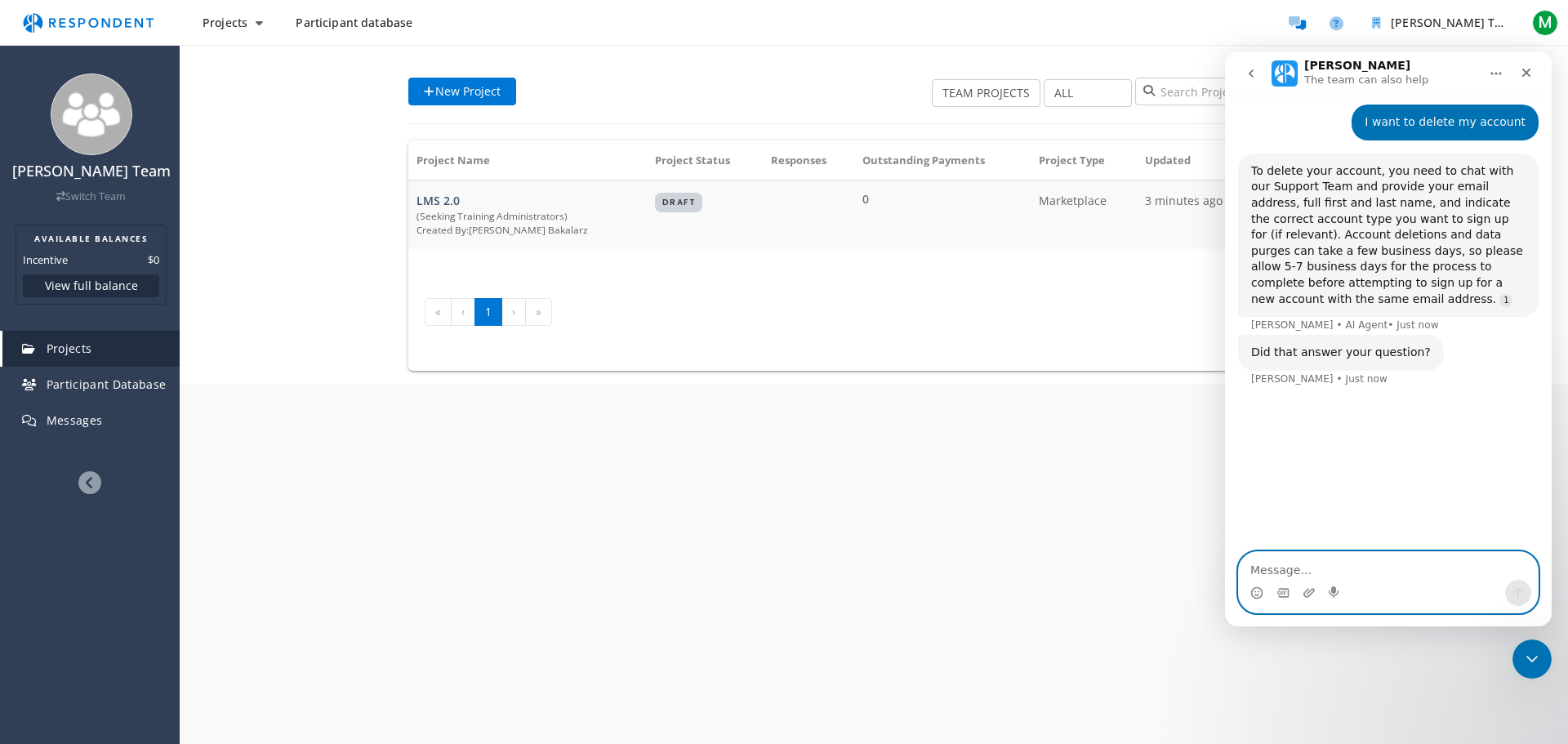
click at [1359, 570] on textarea "Message…" at bounding box center [1387, 566] width 299 height 27
paste textarea "Support Team"
type textarea "Connect me with Support Team"
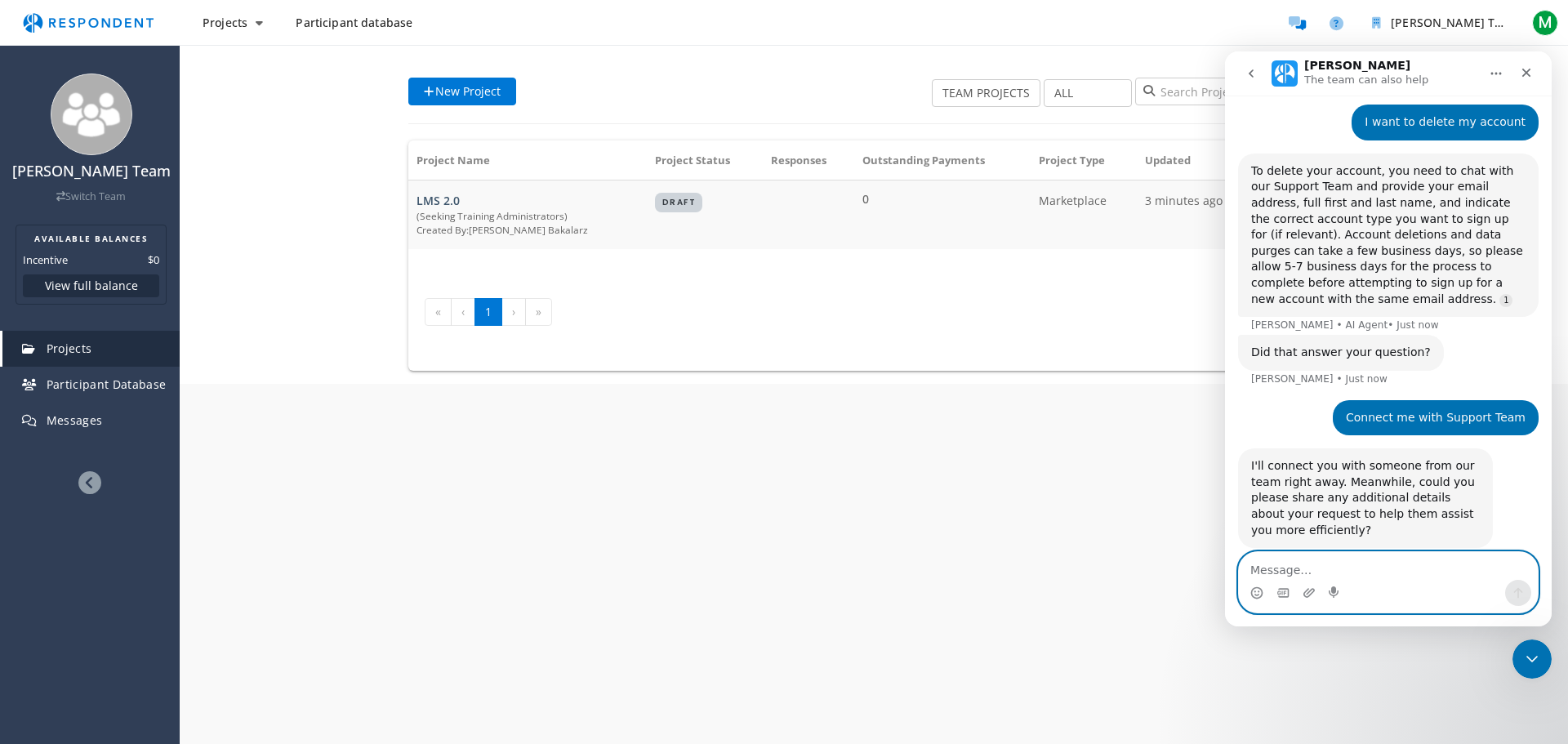
scroll to position [153, 0]
type textarea "I want to delete my account and all its data"
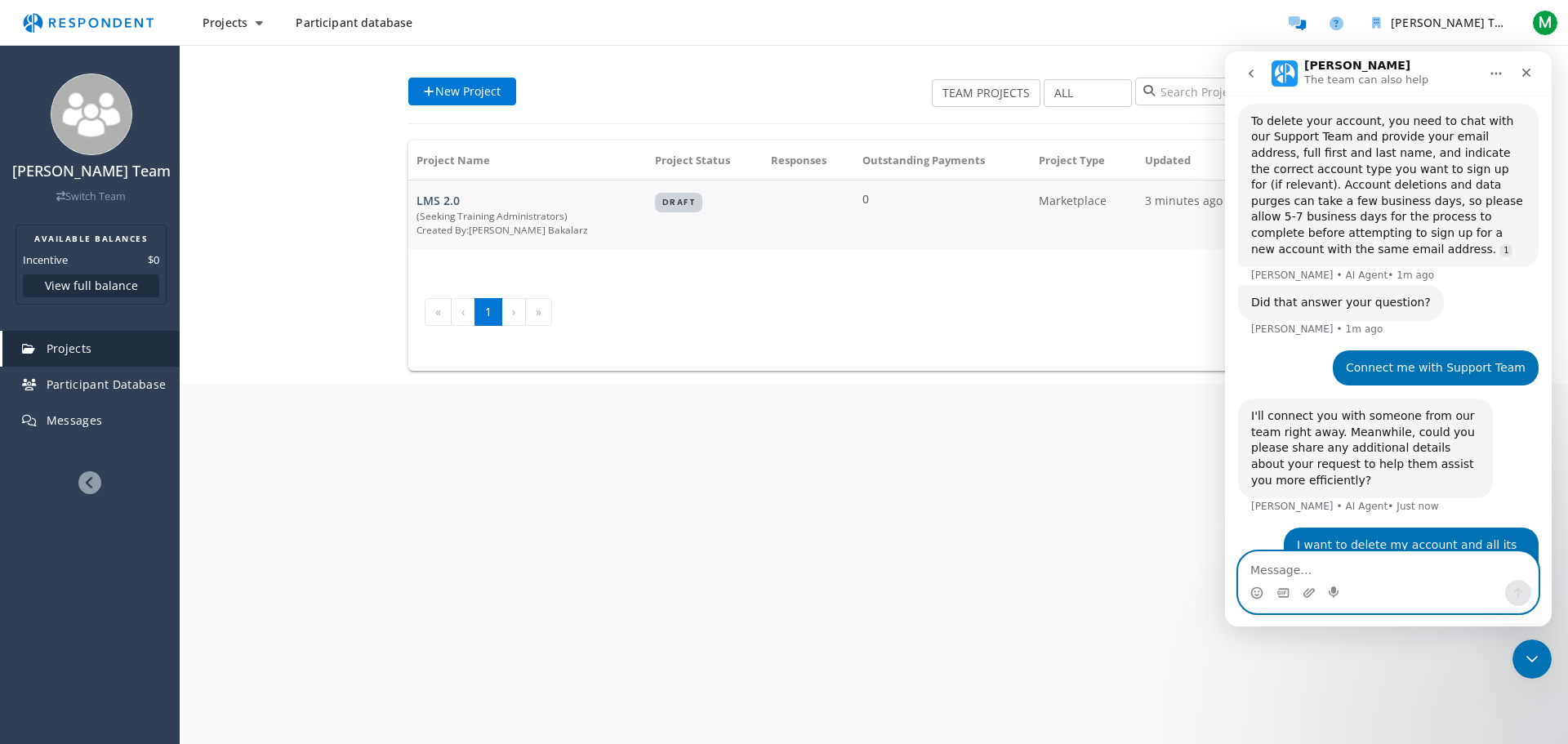
scroll to position [255, 0]
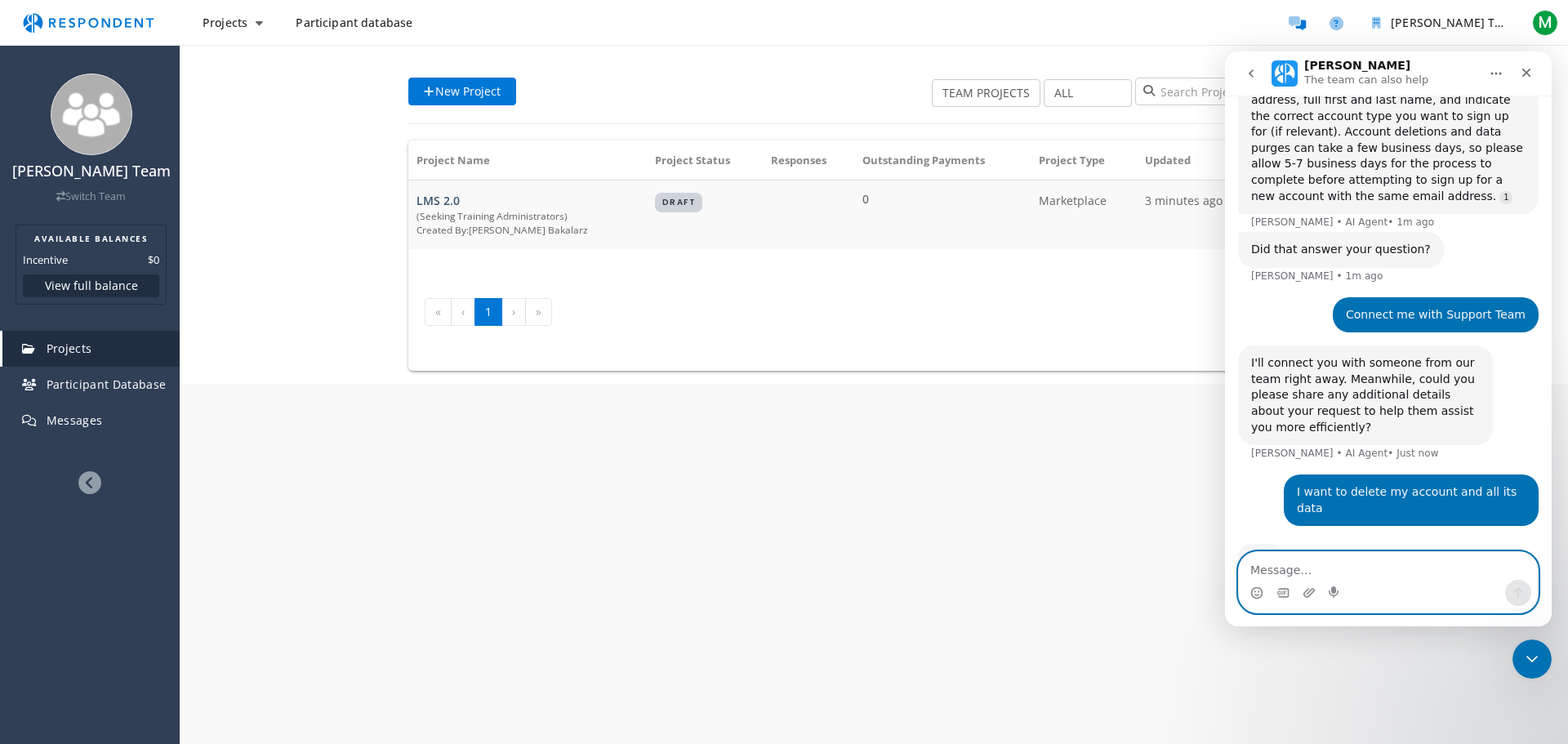
click at [1361, 561] on textarea "Message…" at bounding box center [1387, 566] width 299 height 27
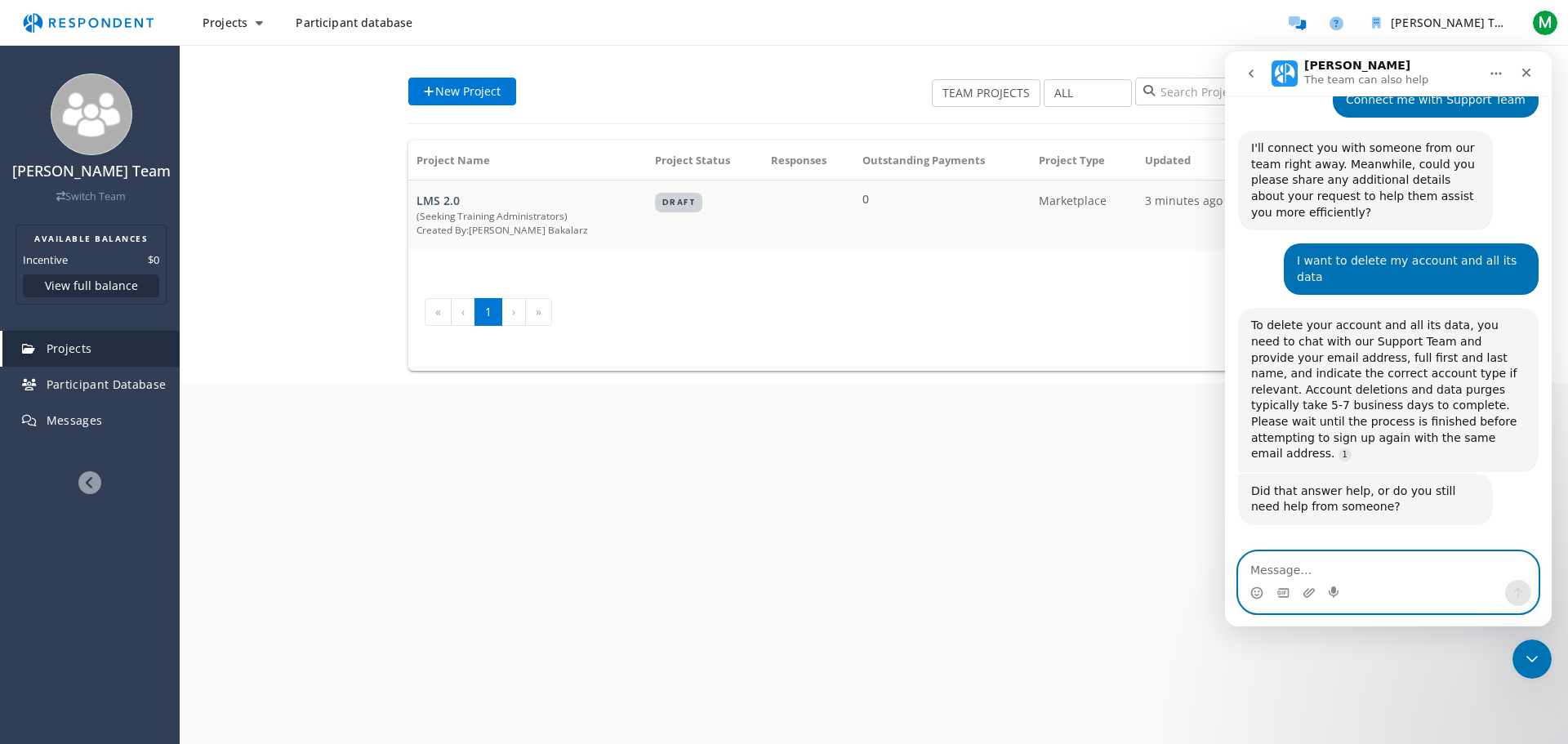
scroll to position [406, 0]
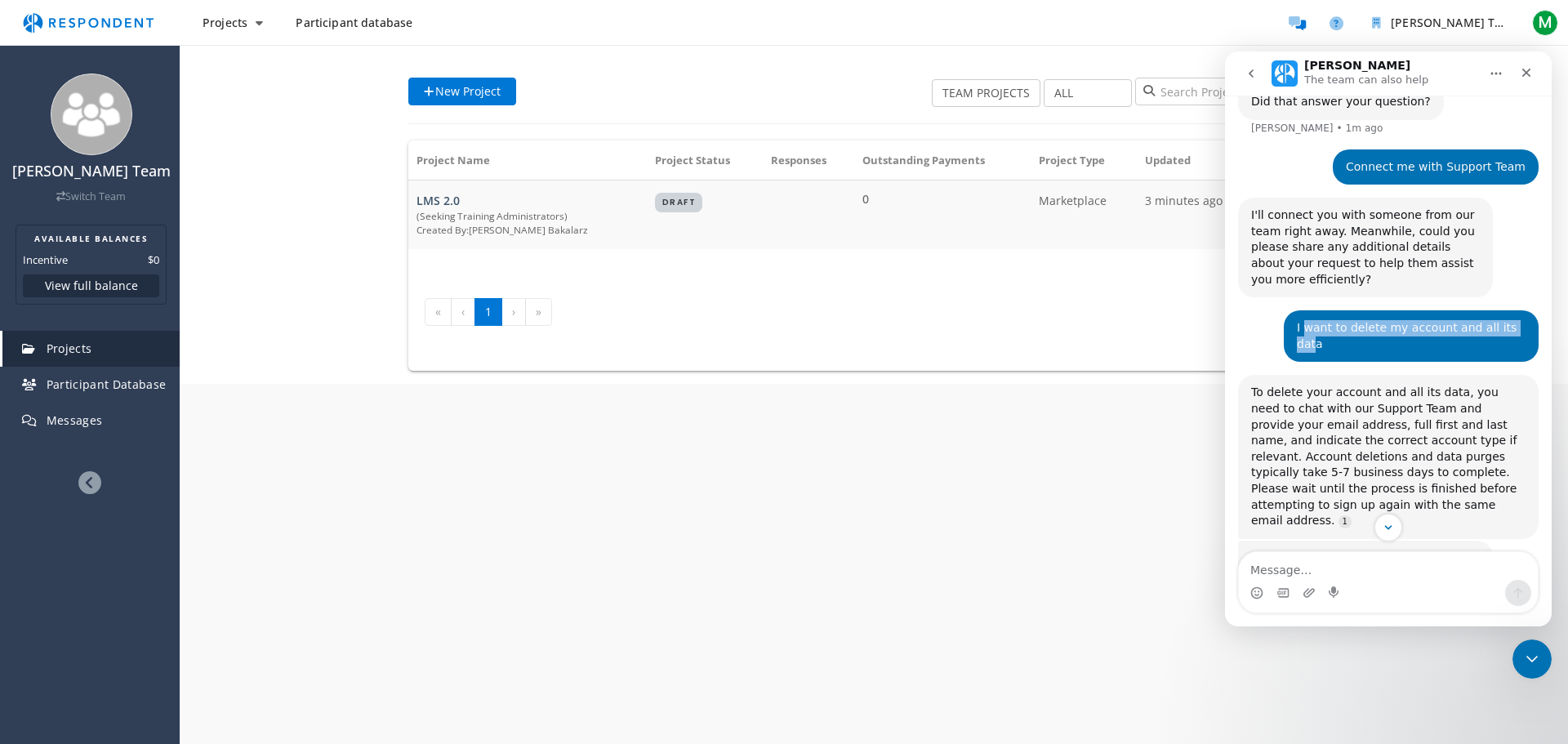
drag, startPoint x: 1307, startPoint y: 296, endPoint x: 1514, endPoint y: 298, distance: 207.0
click at [1514, 320] on div "I want to delete my account and all its data" at bounding box center [1410, 336] width 229 height 32
click at [1476, 159] on div "Connect me with Support Team" at bounding box center [1435, 167] width 180 height 16
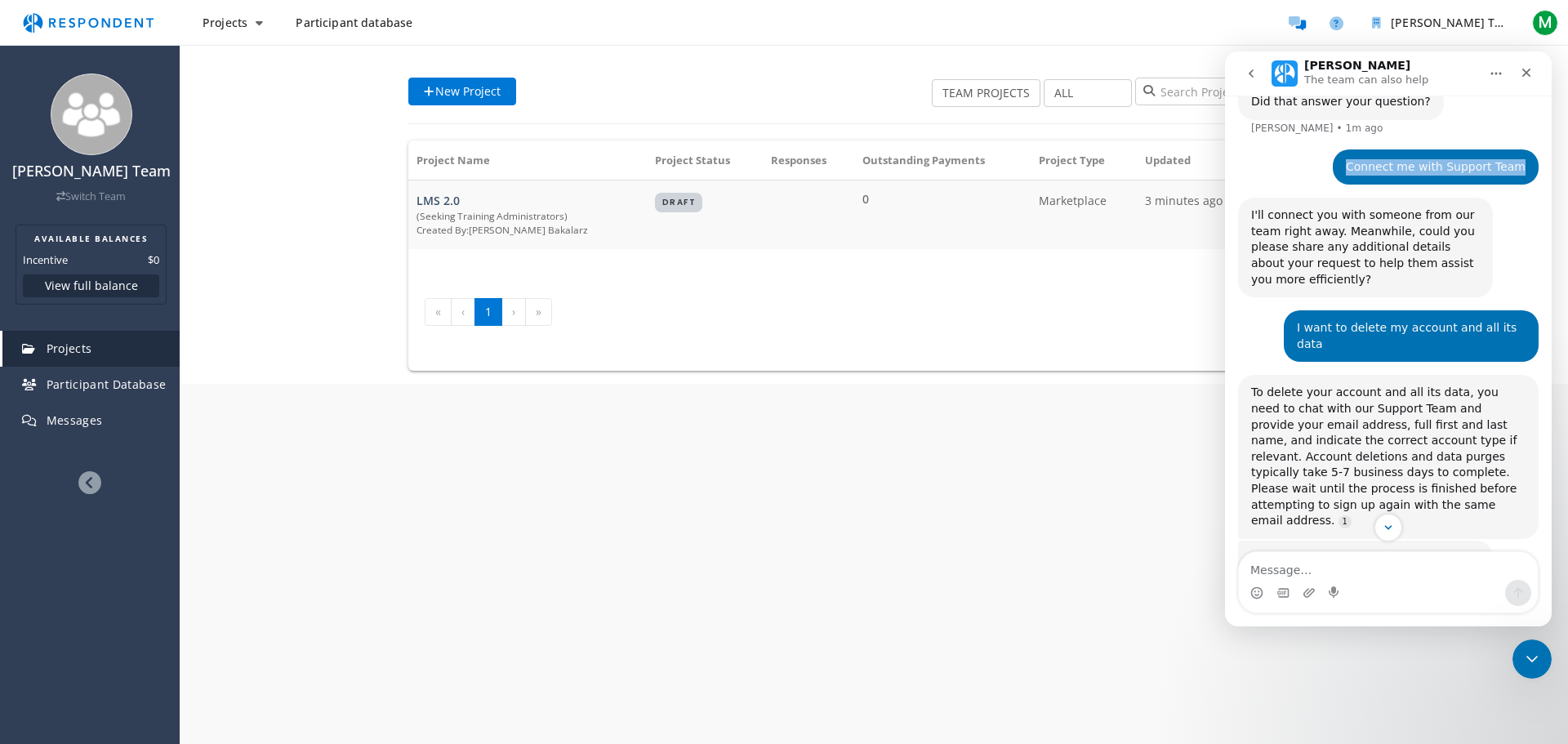
click at [1476, 159] on div "Connect me with Support Team" at bounding box center [1435, 167] width 180 height 16
copy div "Connect me with Support Team"
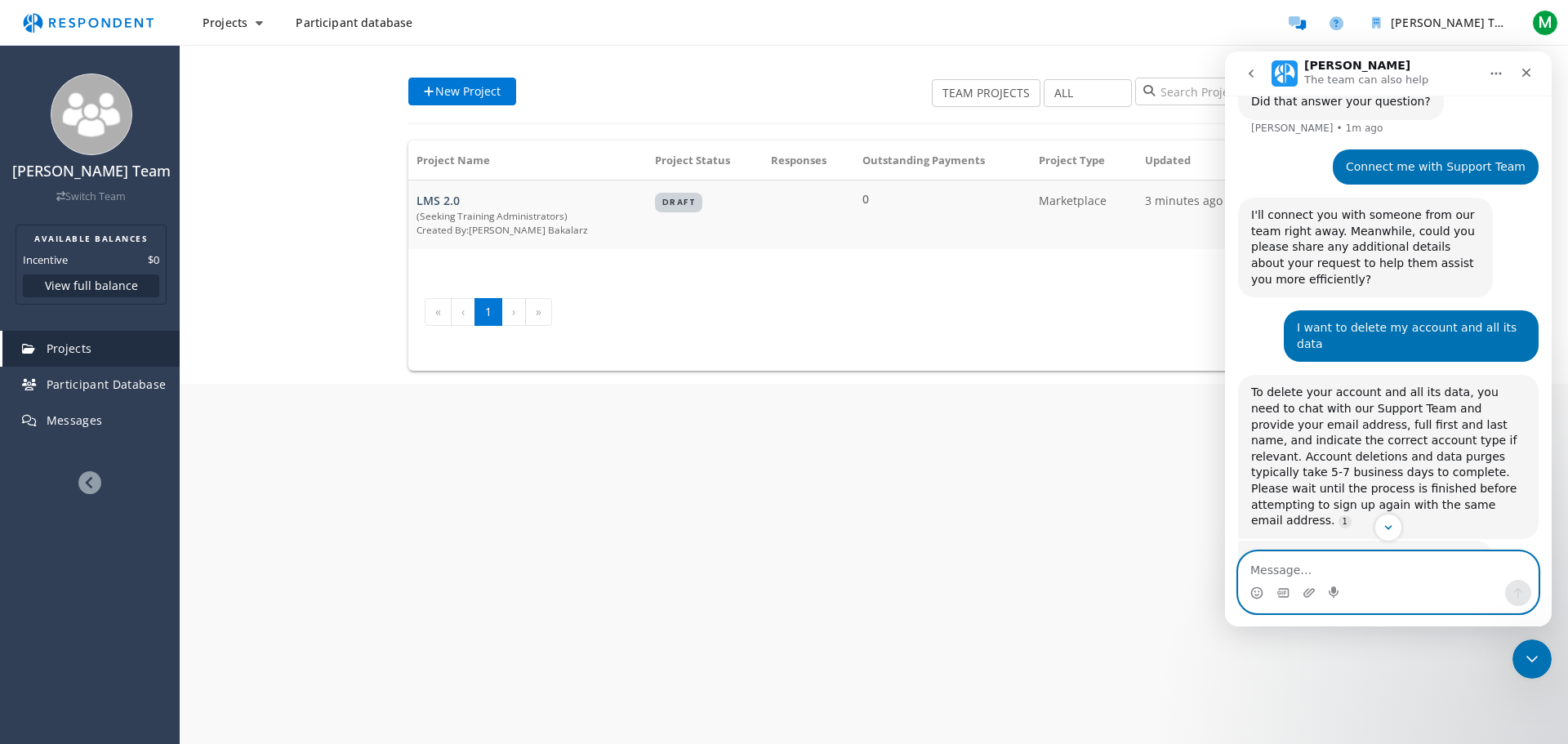
click at [1292, 561] on textarea "Message…" at bounding box center [1387, 566] width 299 height 27
paste textarea "Connect me with Support Team"
type textarea "Connect me with Support Team"
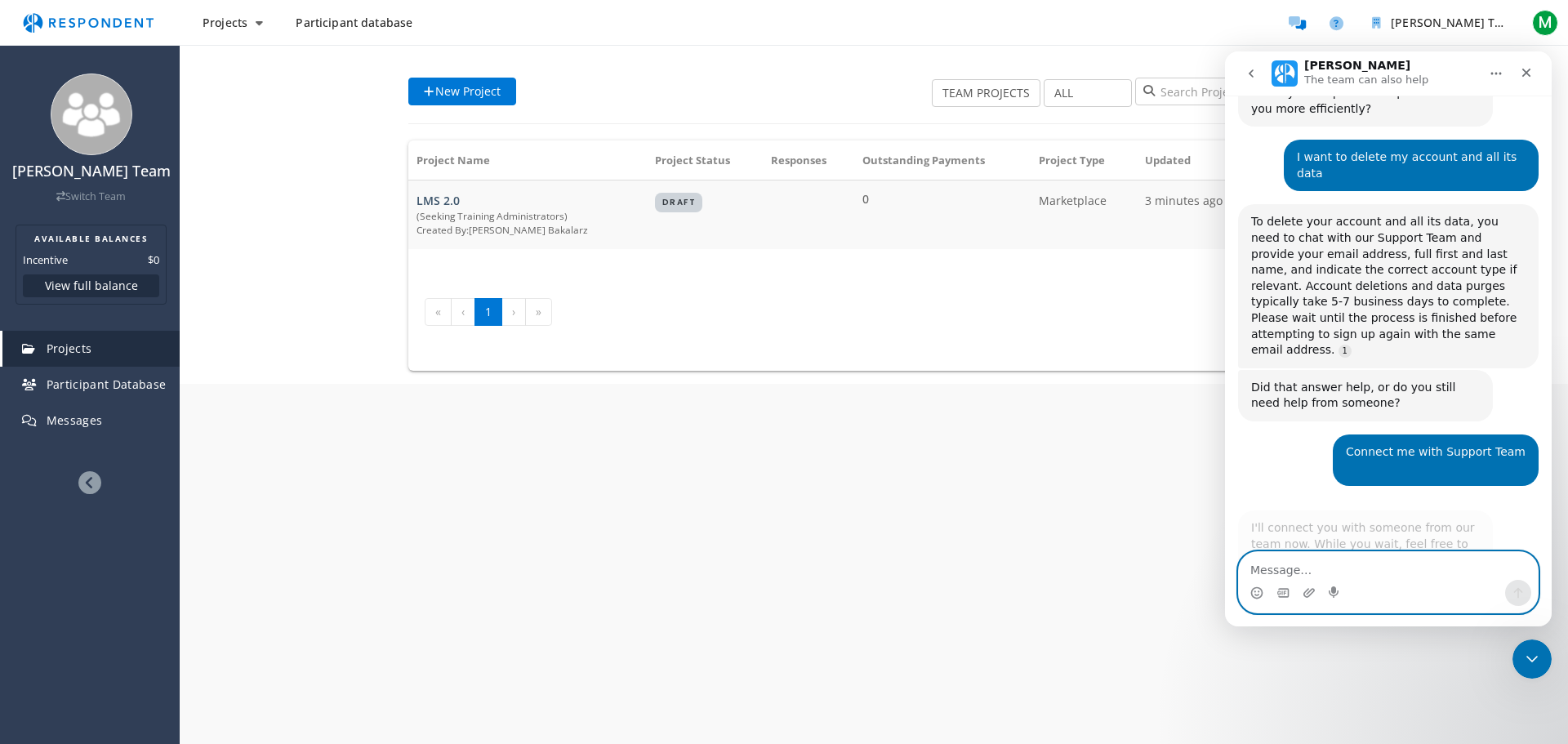
scroll to position [577, 0]
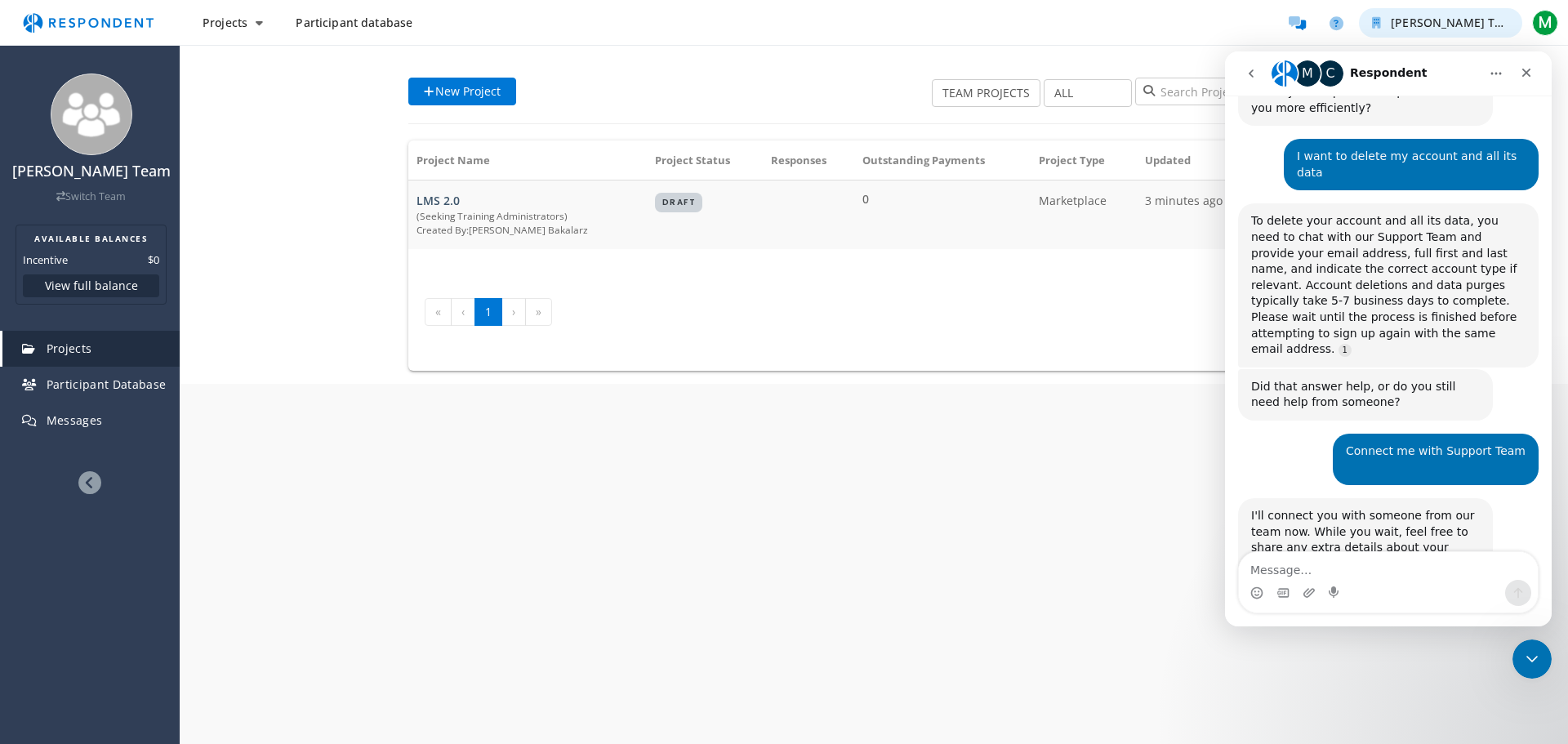
click at [1422, 27] on span "[PERSON_NAME] Team" at bounding box center [1455, 22] width 128 height 15
click at [1311, 15] on md-backdrop at bounding box center [784, 372] width 1568 height 744
click at [1330, 22] on icon "Help and support" at bounding box center [1336, 23] width 14 height 14
